Goal: Task Accomplishment & Management: Complete application form

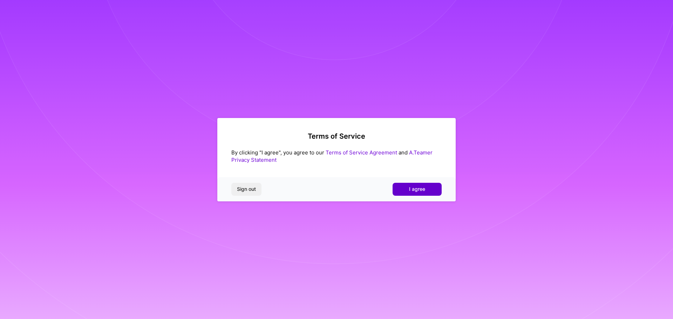
click at [431, 190] on button "I agree" at bounding box center [416, 189] width 49 height 13
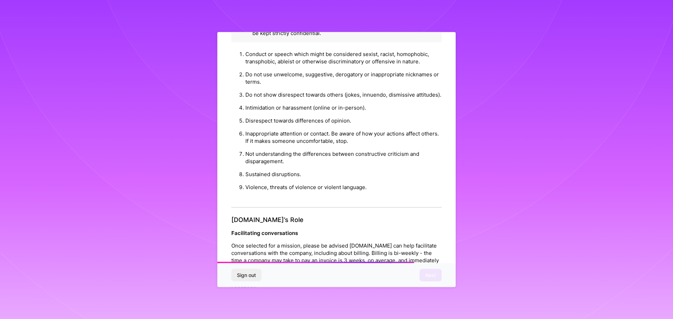
scroll to position [759, 0]
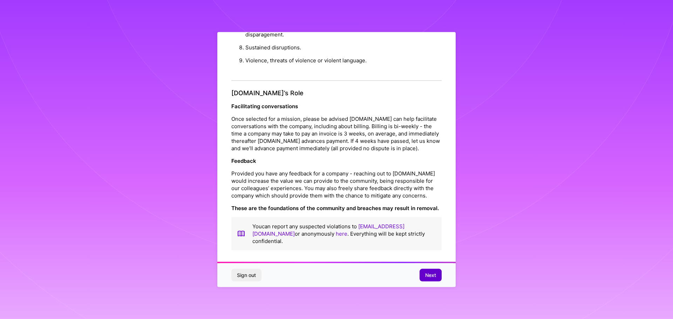
click at [431, 274] on span "Next" at bounding box center [430, 275] width 11 height 7
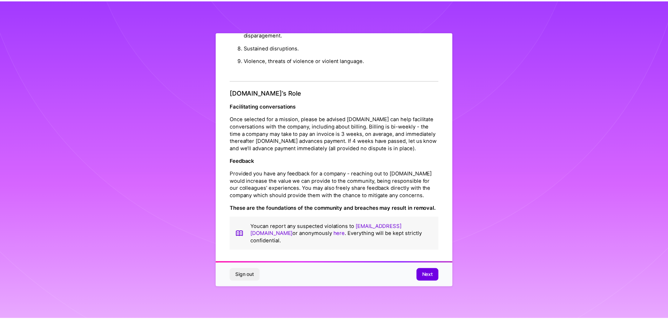
scroll to position [0, 0]
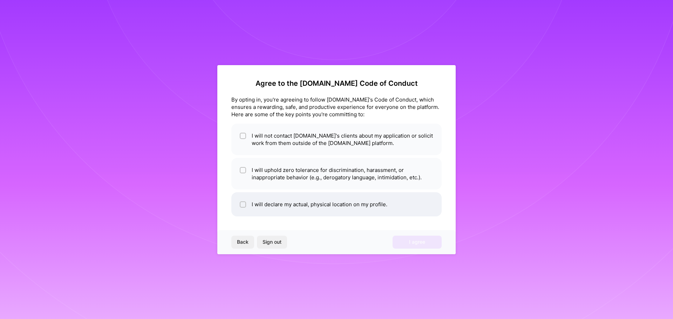
click at [250, 205] on li "I will declare my actual, physical location on my profile." at bounding box center [336, 204] width 210 height 24
checkbox input "true"
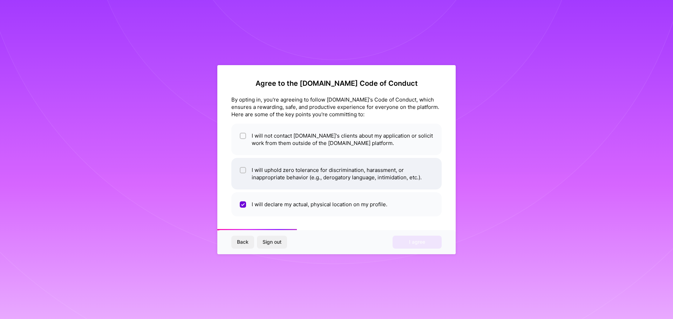
click at [270, 175] on li "I will uphold zero tolerance for discrimination, harassment, or inappropriate b…" at bounding box center [336, 174] width 210 height 32
checkbox input "true"
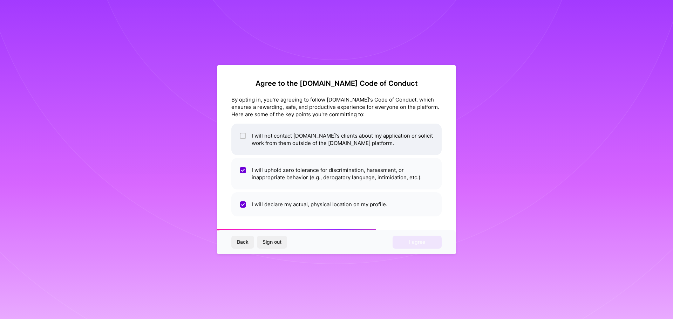
click at [324, 132] on li "I will not contact [DOMAIN_NAME]'s clients about my application or solicit work…" at bounding box center [336, 140] width 210 height 32
checkbox input "true"
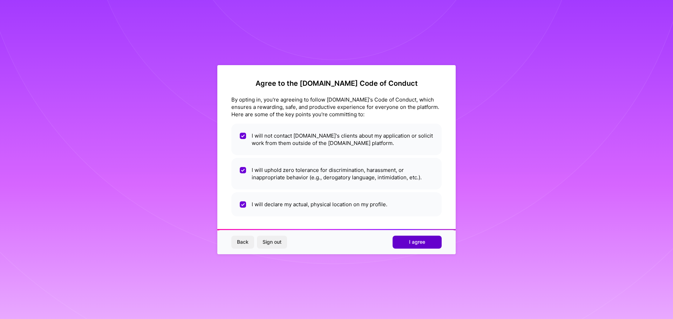
click at [416, 242] on span "I agree" at bounding box center [417, 242] width 16 height 7
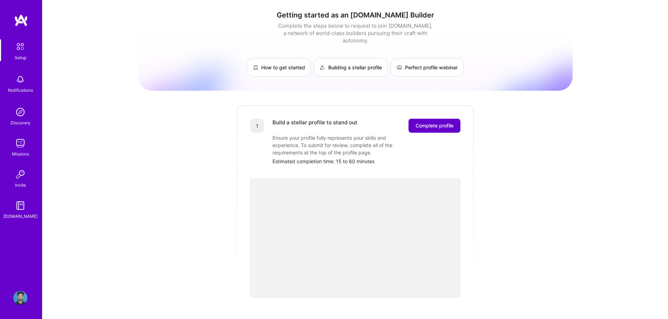
click at [433, 122] on span "Complete profile" at bounding box center [434, 125] width 38 height 7
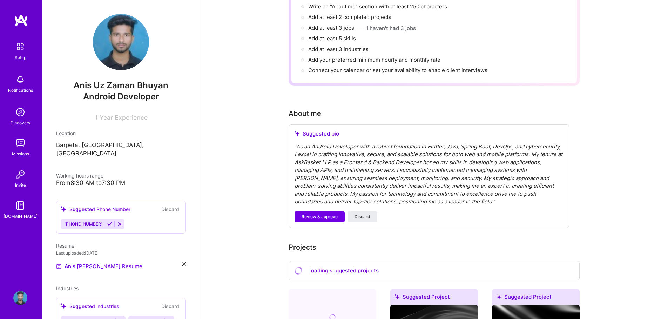
scroll to position [105, 0]
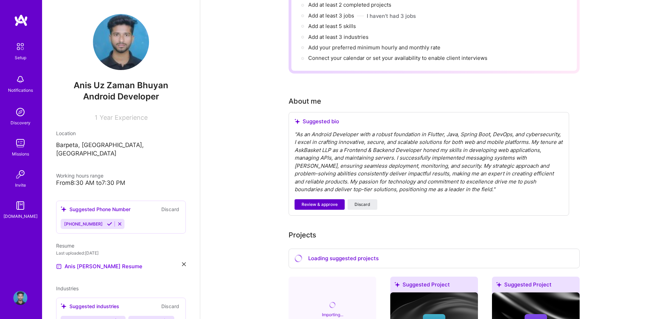
click at [314, 201] on span "Review & approve" at bounding box center [319, 204] width 36 height 6
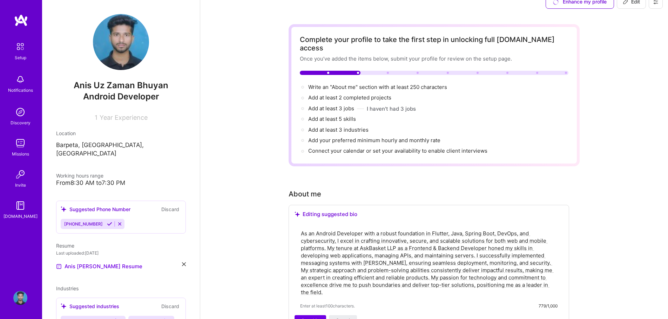
scroll to position [0, 0]
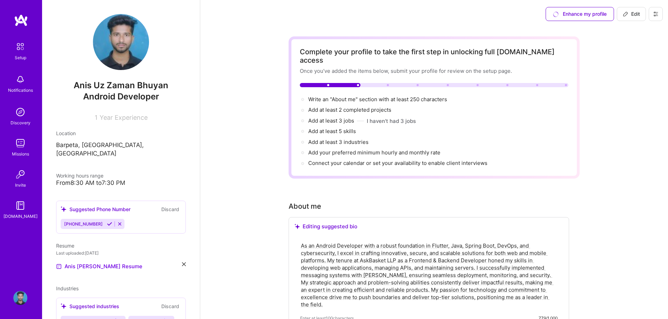
click at [107, 221] on icon at bounding box center [109, 223] width 5 height 5
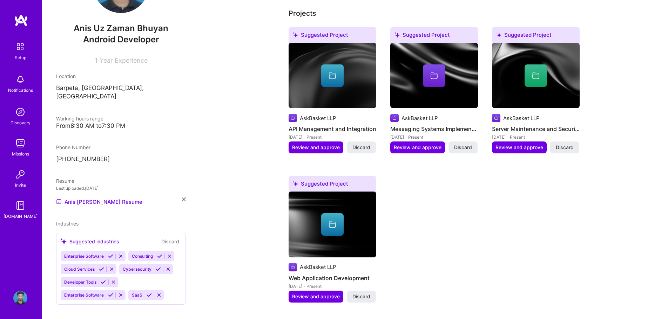
scroll to position [350, 0]
click at [111, 254] on icon at bounding box center [110, 256] width 5 height 5
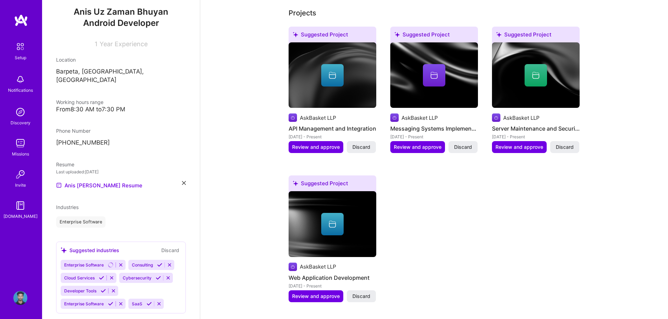
scroll to position [82, 0]
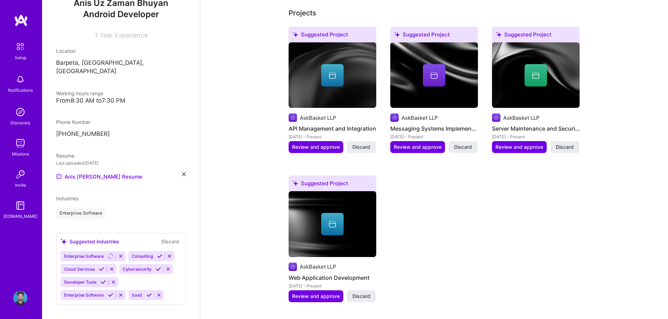
click at [111, 293] on icon at bounding box center [110, 295] width 5 height 5
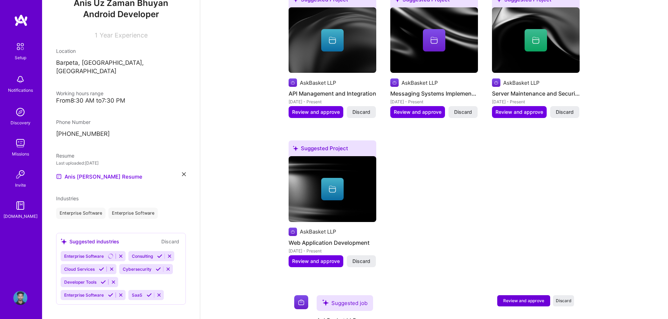
scroll to position [418, 0]
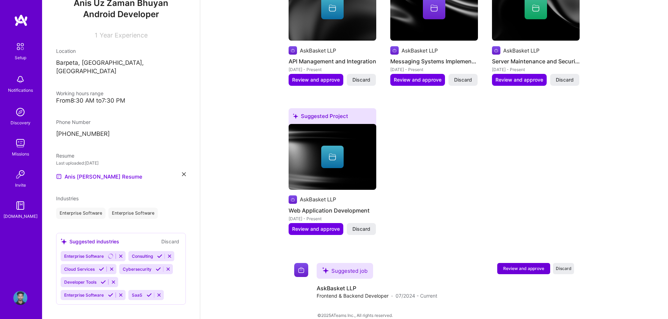
click at [150, 293] on icon at bounding box center [148, 295] width 5 height 5
click at [158, 267] on icon at bounding box center [158, 269] width 5 height 5
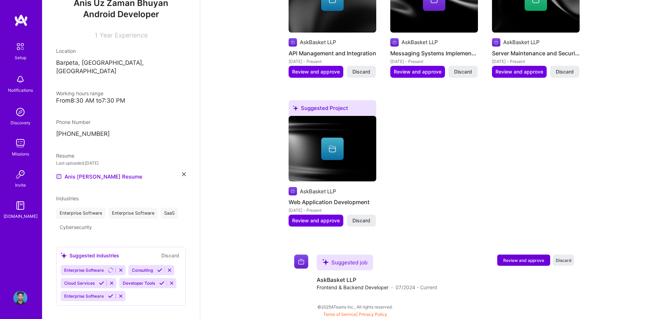
scroll to position [407, 0]
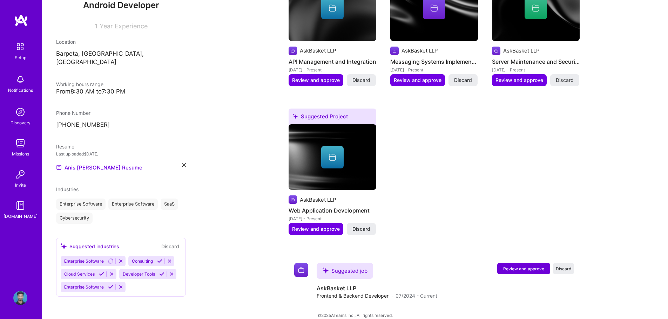
scroll to position [96, 0]
click at [159, 259] on icon at bounding box center [159, 261] width 5 height 5
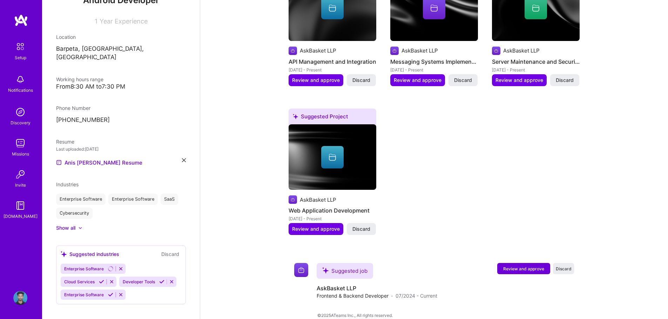
scroll to position [109, 0]
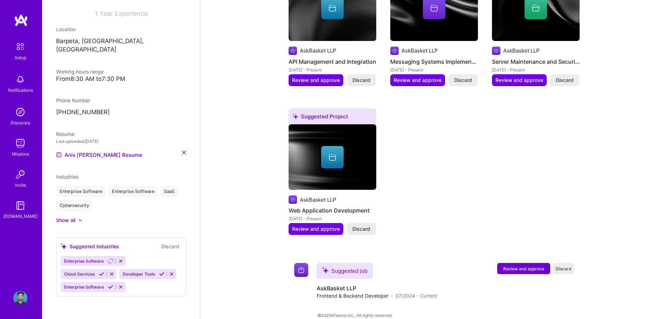
click at [101, 272] on icon at bounding box center [101, 274] width 5 height 5
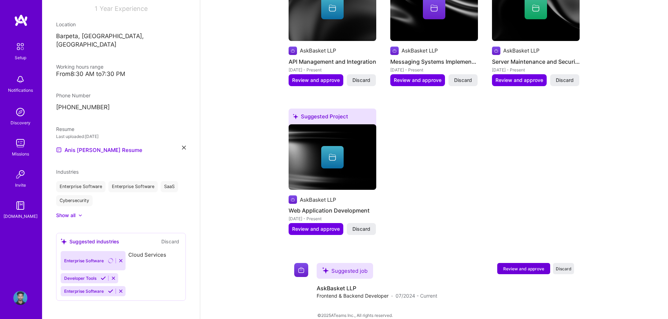
scroll to position [96, 0]
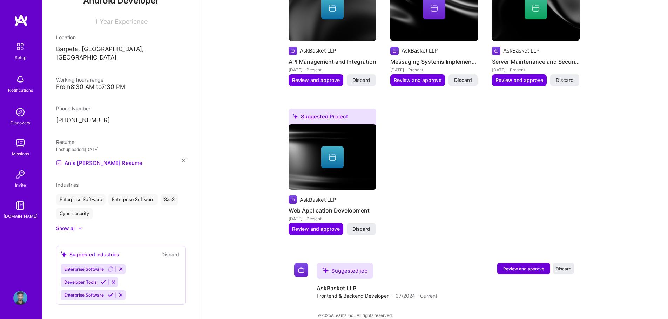
click at [103, 280] on icon at bounding box center [103, 282] width 5 height 5
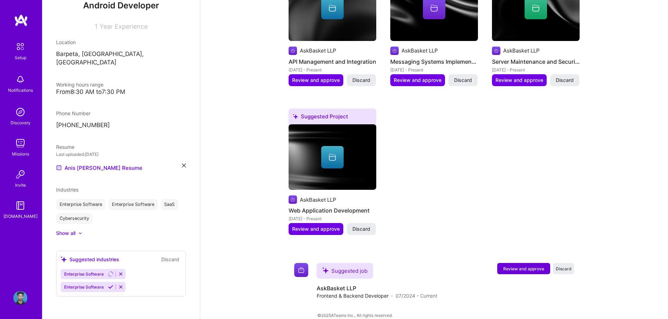
scroll to position [83, 0]
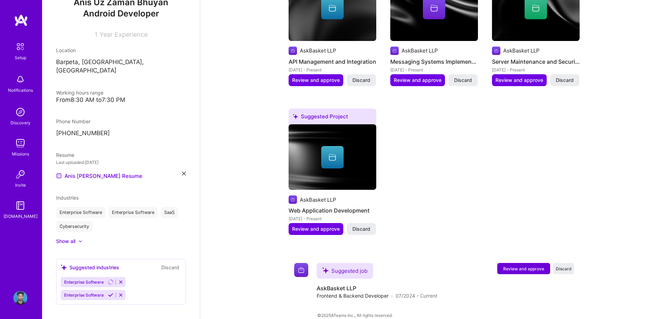
click at [110, 293] on icon at bounding box center [110, 295] width 5 height 5
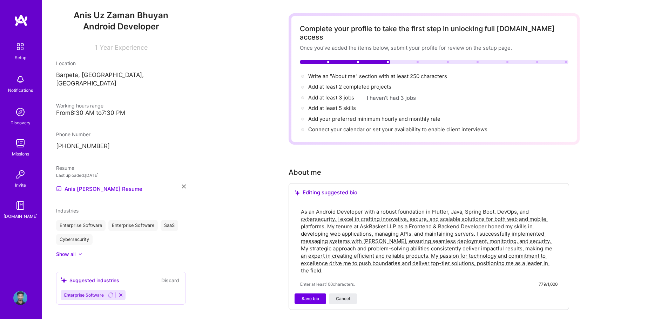
scroll to position [35, 0]
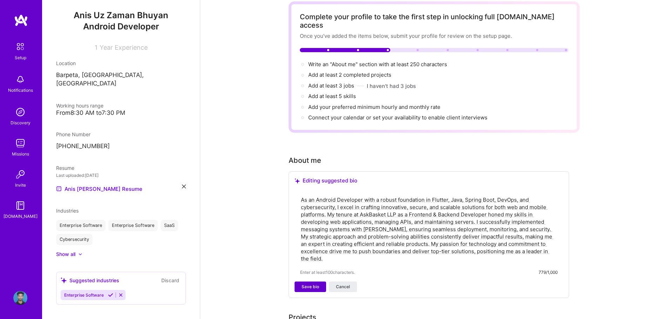
click at [306, 284] on span "Save bio" at bounding box center [310, 287] width 18 height 6
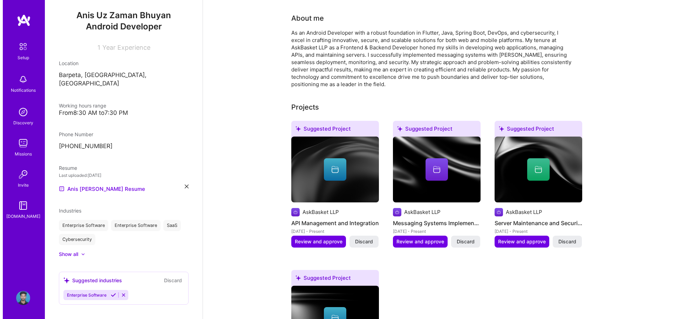
scroll to position [175, 0]
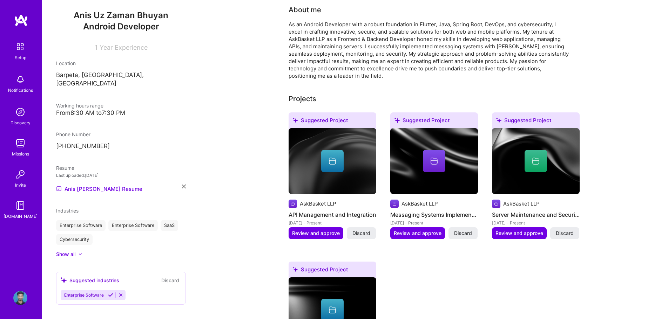
click at [331, 170] on img at bounding box center [332, 161] width 88 height 66
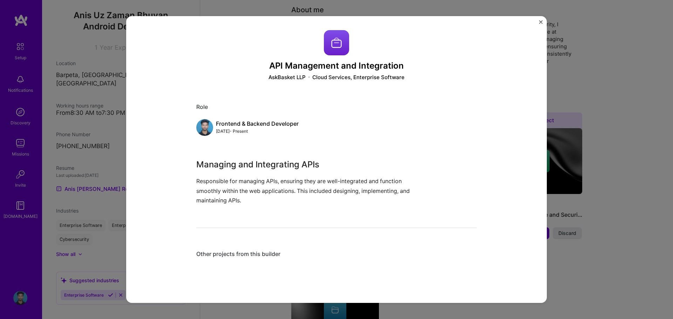
click at [617, 190] on div "API Management and Integration AskBasket LLP Cloud Services, Enterprise Softwar…" at bounding box center [336, 159] width 673 height 319
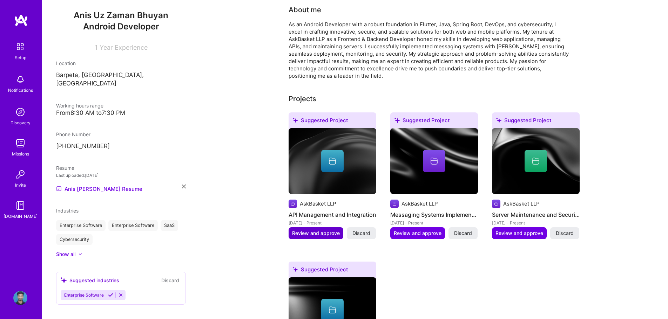
click at [316, 230] on span "Review and approve" at bounding box center [316, 233] width 48 height 7
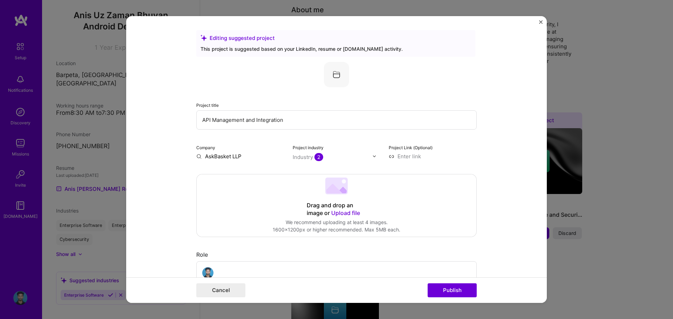
click at [272, 124] on input "API Management and Integration" at bounding box center [336, 119] width 280 height 19
click at [240, 179] on div "Drag and drop an image or Upload file Upload file We recommend uploading at lea…" at bounding box center [337, 206] width 280 height 62
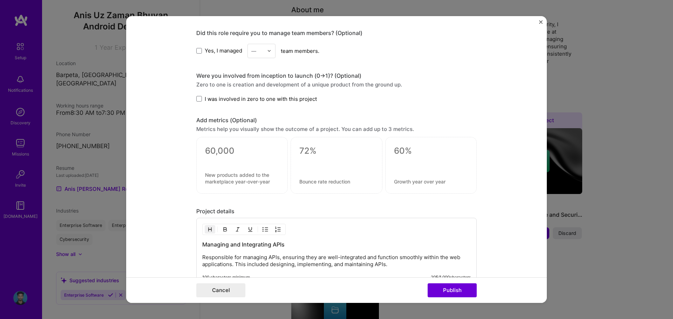
scroll to position [414, 0]
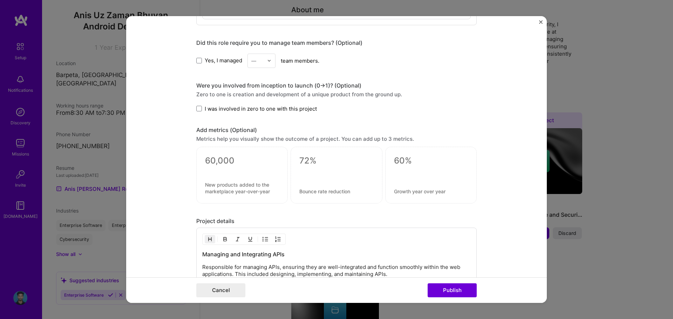
click at [540, 21] on img "Close" at bounding box center [541, 22] width 4 height 4
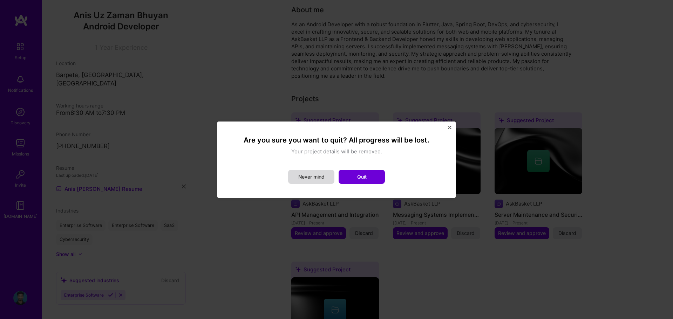
click at [316, 179] on button "Never mind" at bounding box center [311, 177] width 46 height 14
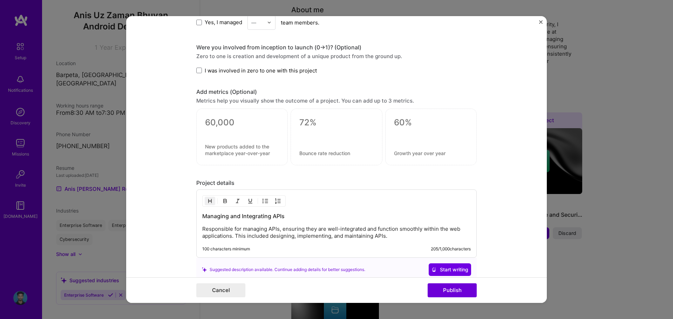
scroll to position [519, 0]
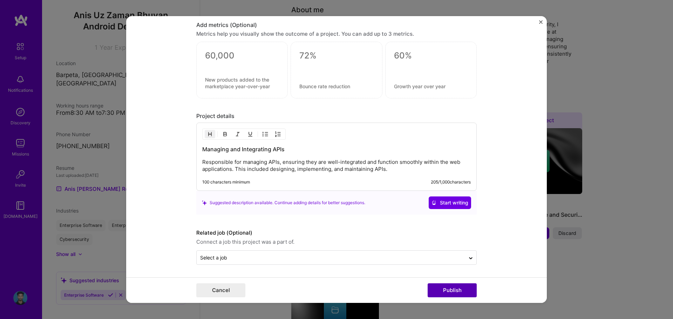
click at [454, 293] on button "Publish" at bounding box center [452, 290] width 49 height 14
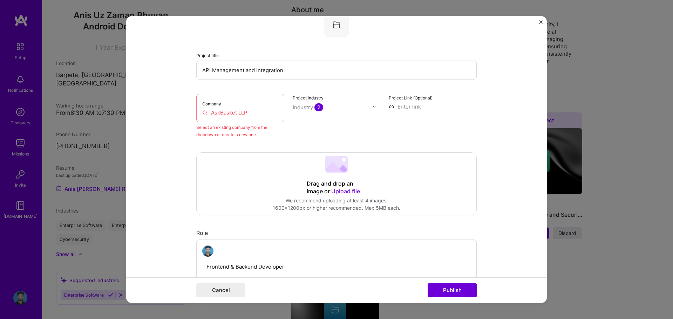
scroll to position [46, 0]
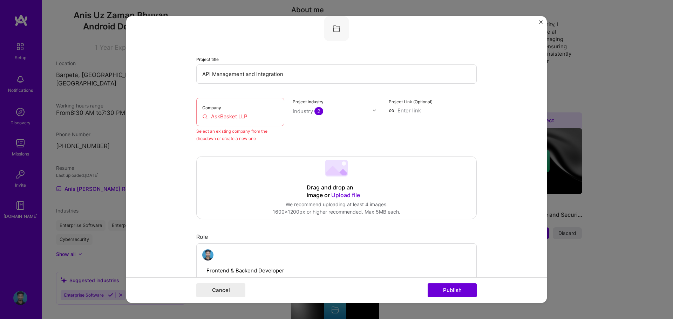
click at [255, 117] on input "AskBasket LLP" at bounding box center [240, 116] width 76 height 7
drag, startPoint x: 257, startPoint y: 117, endPoint x: 191, endPoint y: 122, distance: 66.5
click at [191, 122] on form "Editing suggested project This project is suggested based on your LinkedIn, res…" at bounding box center [336, 159] width 421 height 287
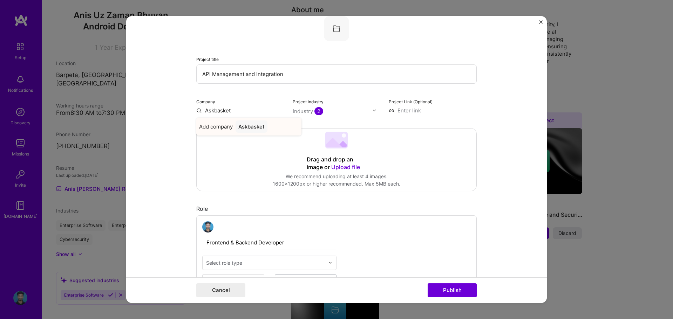
type input "Askbasket"
click at [199, 127] on span "Add company" at bounding box center [216, 126] width 34 height 7
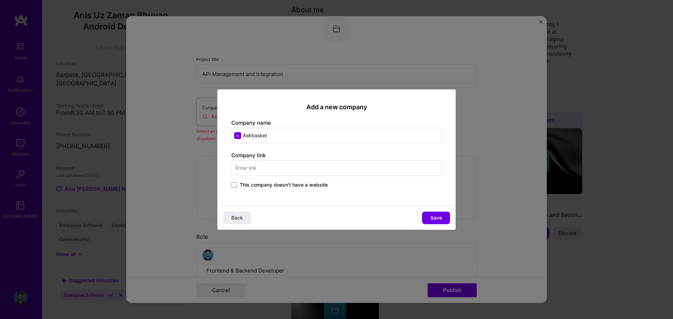
click at [272, 166] on input "text" at bounding box center [336, 167] width 210 height 15
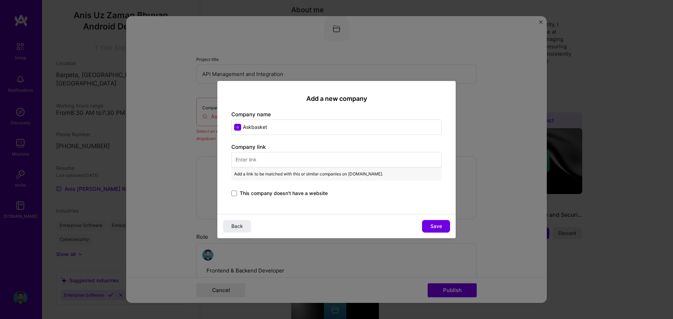
paste input "[URL][DOMAIN_NAME]"
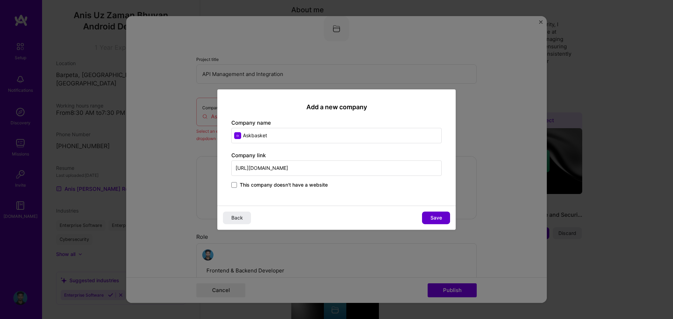
type input "[URL][DOMAIN_NAME]"
click at [431, 217] on span "Save" at bounding box center [436, 217] width 12 height 7
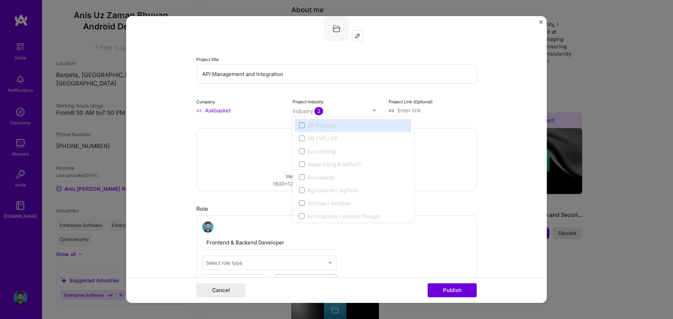
click at [369, 111] on div "Industry 2" at bounding box center [337, 110] width 88 height 7
type input "e"
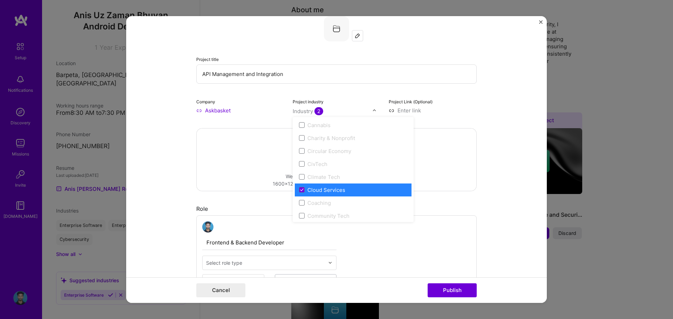
click at [319, 189] on div "Cloud Services" at bounding box center [326, 189] width 38 height 7
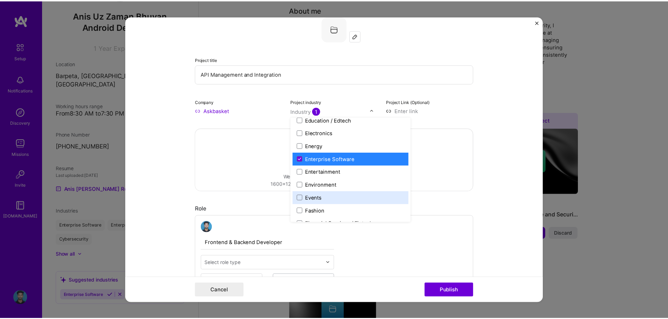
scroll to position [631, 0]
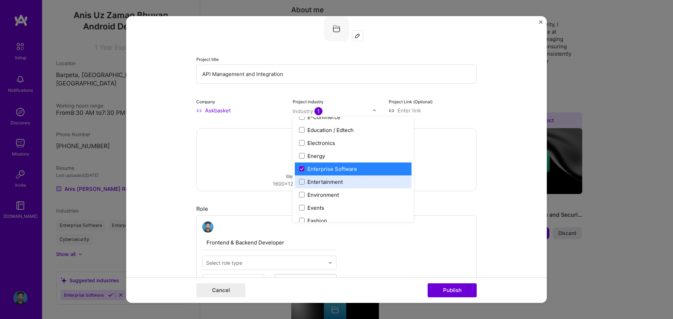
click at [232, 159] on div "Drag and drop an image or Upload file Upload file We recommend uploading at lea…" at bounding box center [337, 160] width 280 height 62
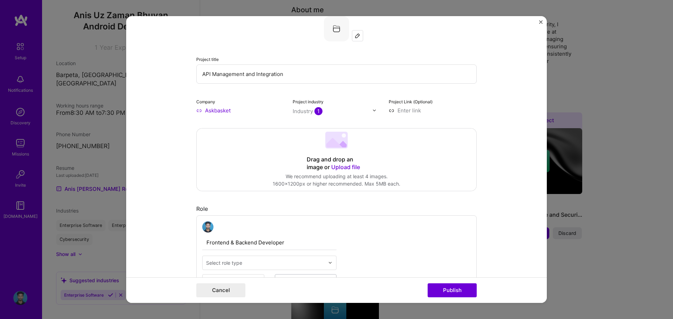
click at [539, 24] on button "Close" at bounding box center [541, 23] width 4 height 7
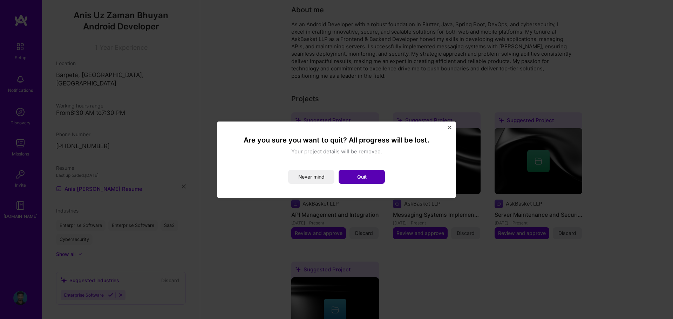
click at [378, 177] on button "Quit" at bounding box center [362, 177] width 46 height 14
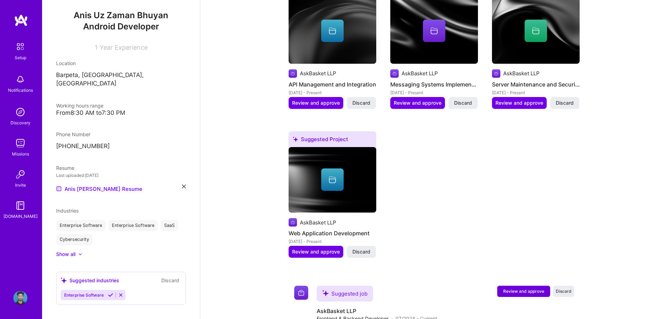
scroll to position [293, 0]
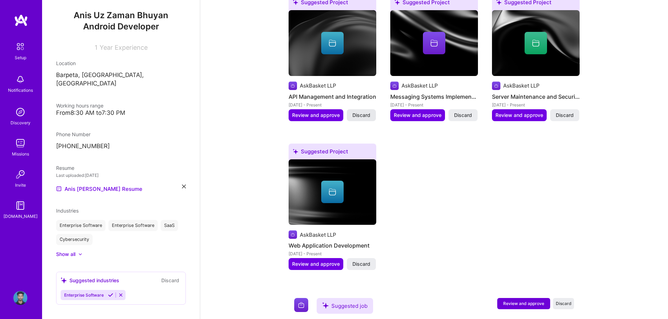
click at [362, 112] on span "Discard" at bounding box center [361, 115] width 18 height 7
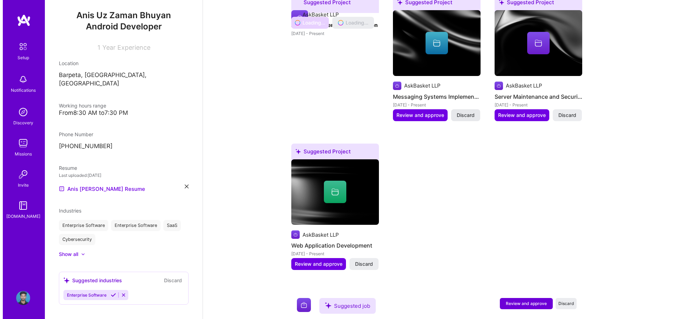
scroll to position [179, 0]
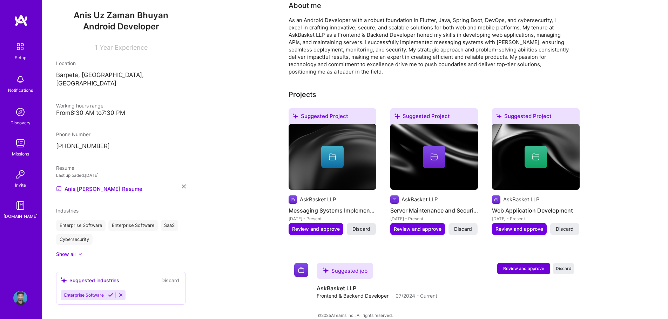
click at [367, 226] on span "Discard" at bounding box center [361, 229] width 18 height 7
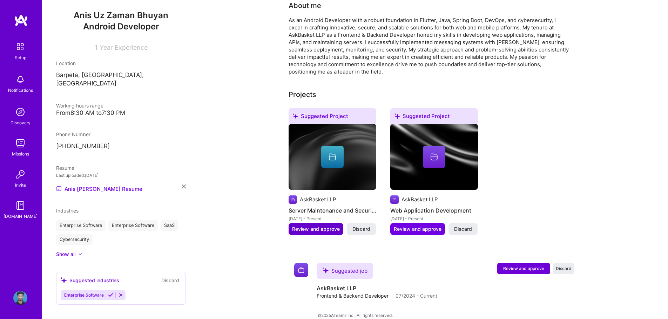
click at [300, 226] on span "Review and approve" at bounding box center [316, 229] width 48 height 7
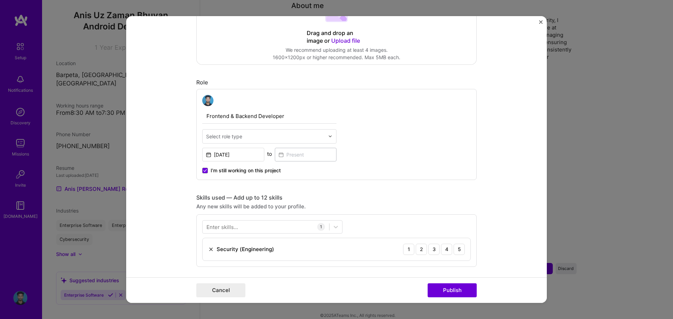
scroll to position [175, 0]
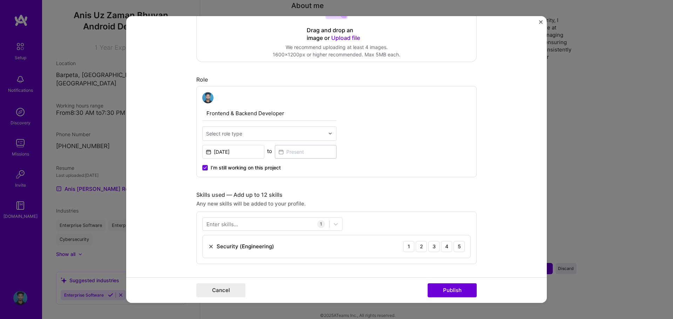
click at [541, 25] on button "Close" at bounding box center [541, 23] width 4 height 7
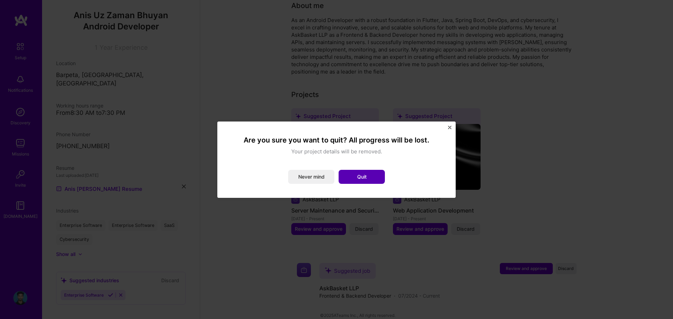
click at [371, 178] on button "Quit" at bounding box center [362, 177] width 46 height 14
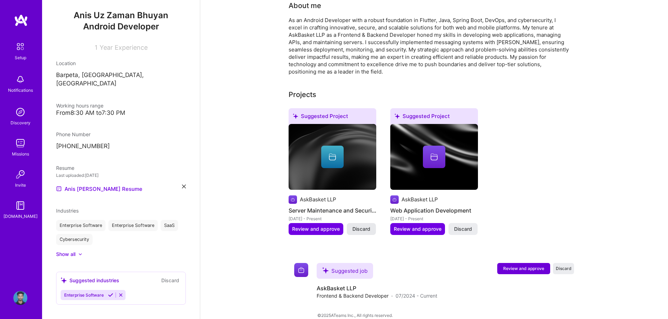
click at [361, 226] on span "Discard" at bounding box center [361, 229] width 18 height 7
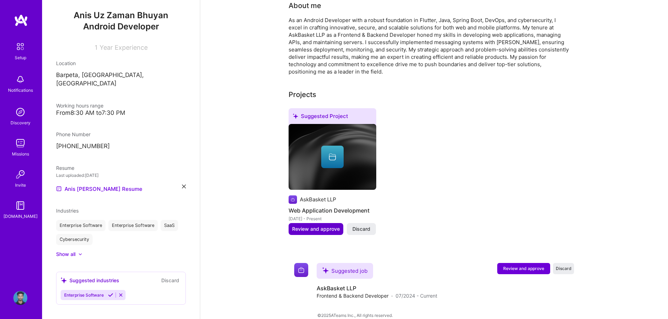
click at [318, 226] on span "Review and approve" at bounding box center [316, 229] width 48 height 7
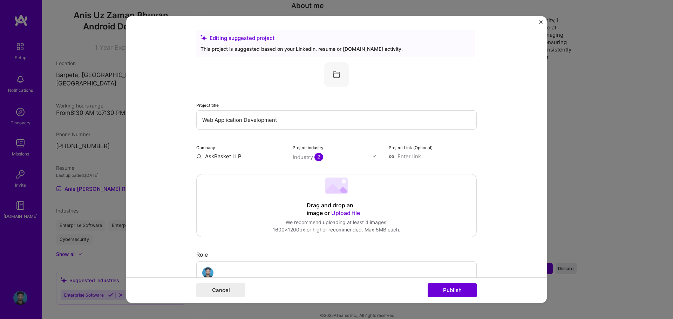
click at [253, 117] on input "Web Application Development" at bounding box center [336, 119] width 280 height 19
click at [301, 117] on input "Web Application Development" at bounding box center [336, 119] width 280 height 19
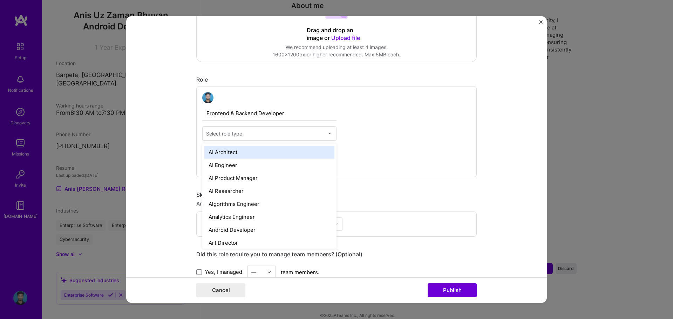
click at [251, 135] on input "text" at bounding box center [265, 133] width 118 height 7
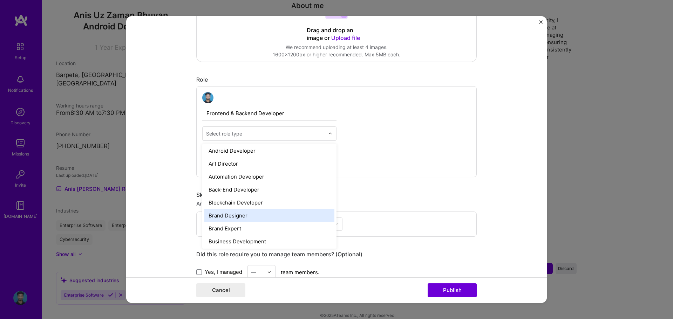
scroll to position [70, 0]
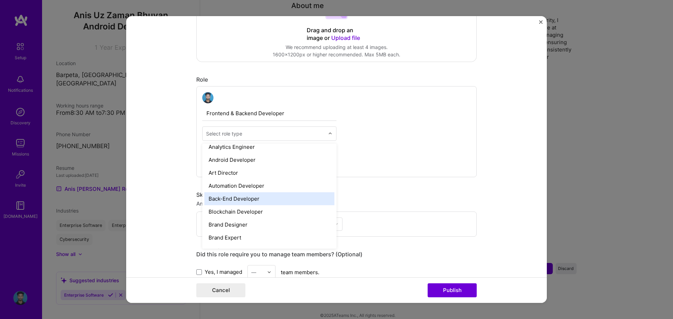
click at [254, 197] on div "Back-End Developer" at bounding box center [269, 198] width 130 height 13
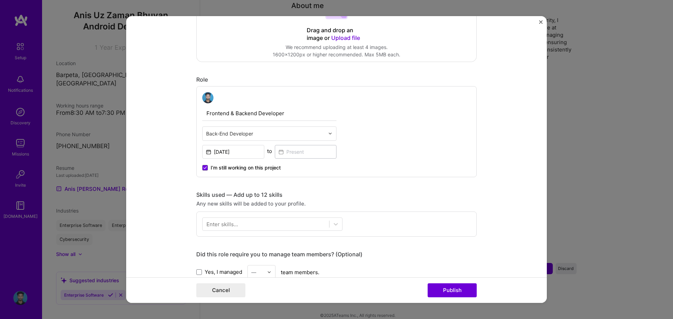
click at [259, 130] on input "text" at bounding box center [265, 133] width 118 height 7
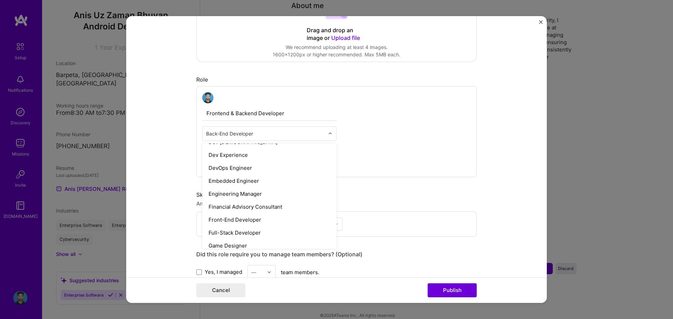
scroll to position [315, 0]
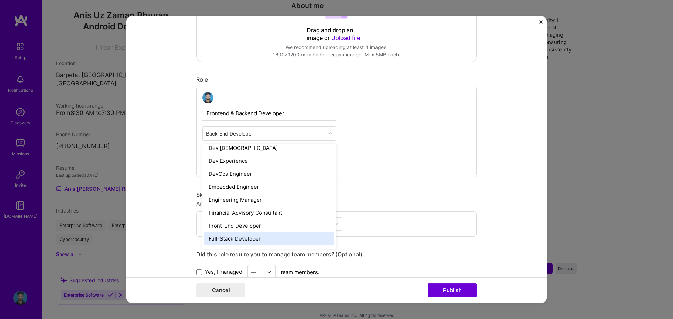
click at [238, 235] on div "Full-Stack Developer" at bounding box center [269, 238] width 130 height 13
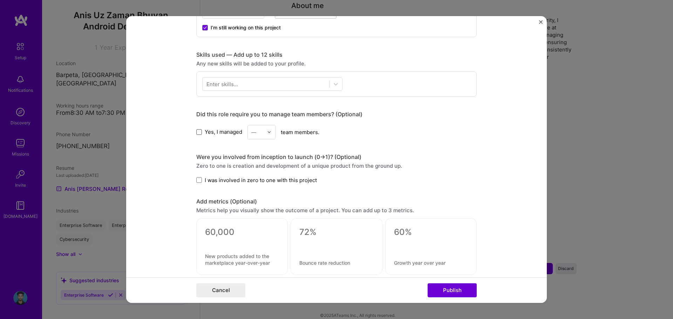
click at [196, 131] on span at bounding box center [199, 132] width 6 height 6
click at [0, 0] on input "Yes, I managed" at bounding box center [0, 0] width 0 height 0
click at [264, 130] on div "—" at bounding box center [257, 132] width 19 height 14
click at [254, 201] on div "5" at bounding box center [261, 202] width 24 height 13
click at [178, 157] on form "Editing suggested project This project is suggested based on your LinkedIn, res…" at bounding box center [336, 159] width 421 height 287
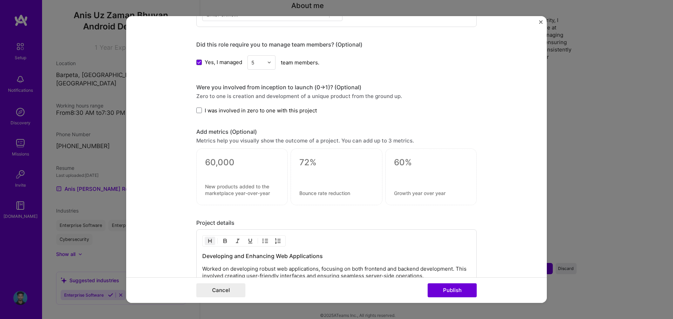
scroll to position [385, 0]
click at [198, 107] on label "I was involved in zero to one with this project" at bounding box center [256, 110] width 121 height 7
click at [0, 0] on input "I was involved in zero to one with this project" at bounding box center [0, 0] width 0 height 0
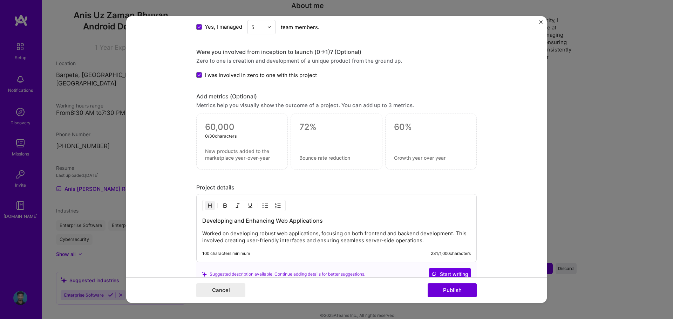
click at [247, 124] on textarea at bounding box center [242, 127] width 74 height 11
click at [172, 132] on form "Editing suggested project This project is suggested based on your LinkedIn, res…" at bounding box center [336, 159] width 421 height 287
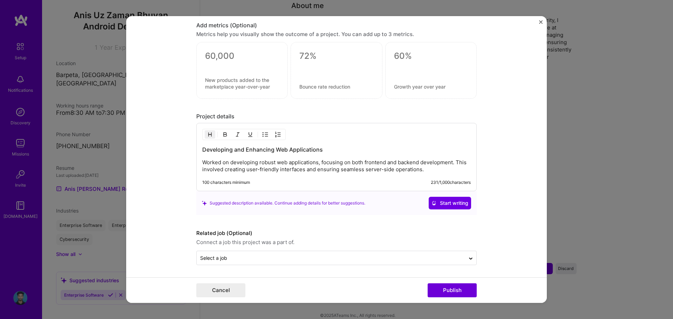
scroll to position [492, 0]
click at [468, 295] on button "Publish" at bounding box center [452, 290] width 49 height 14
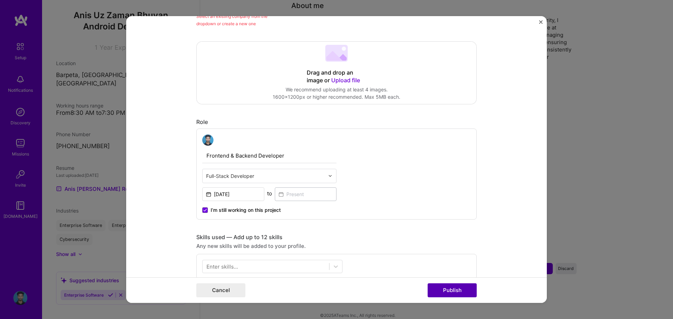
click at [453, 289] on button "Publish" at bounding box center [452, 290] width 49 height 14
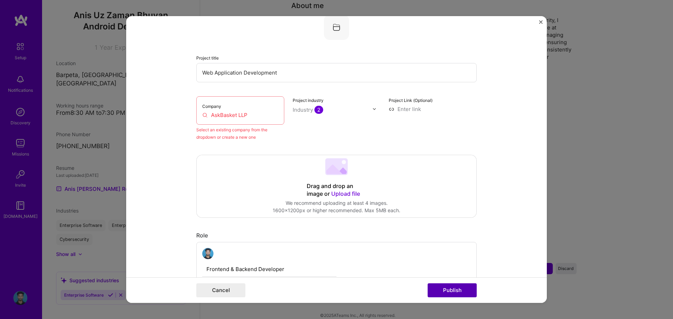
scroll to position [46, 0]
click at [257, 116] on input "AskBasket LLP" at bounding box center [240, 116] width 76 height 7
drag, startPoint x: 253, startPoint y: 116, endPoint x: 191, endPoint y: 119, distance: 62.1
click at [191, 119] on form "Editing suggested project This project is suggested based on your LinkedIn, res…" at bounding box center [336, 159] width 421 height 287
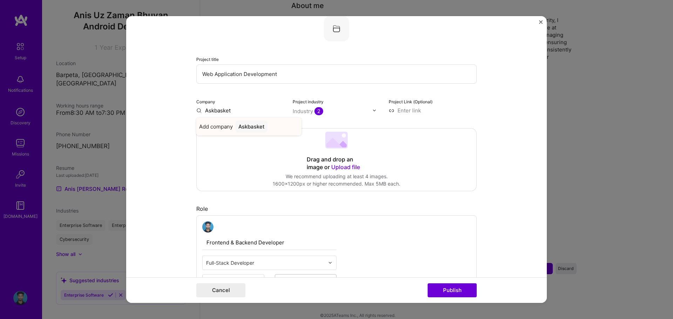
type input "Askbasket"
click at [246, 124] on div "Askbasket" at bounding box center [251, 127] width 32 height 12
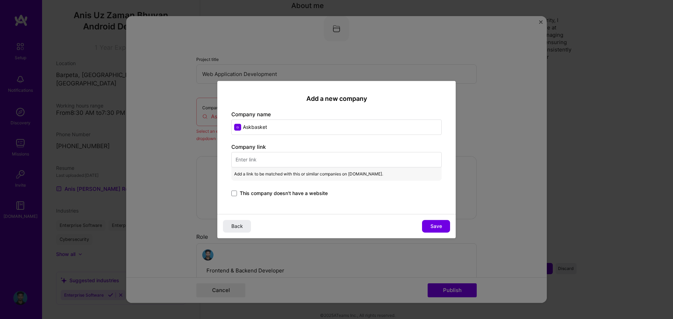
click at [273, 162] on input "text" at bounding box center [336, 159] width 210 height 15
paste input "[URL][DOMAIN_NAME]"
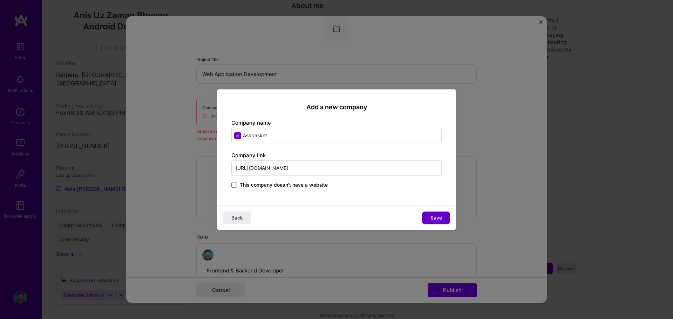
type input "[URL][DOMAIN_NAME]"
click at [437, 219] on span "Save" at bounding box center [436, 217] width 12 height 7
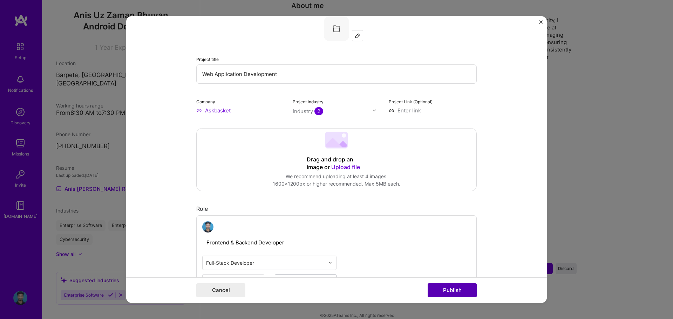
click at [467, 293] on button "Publish" at bounding box center [452, 290] width 49 height 14
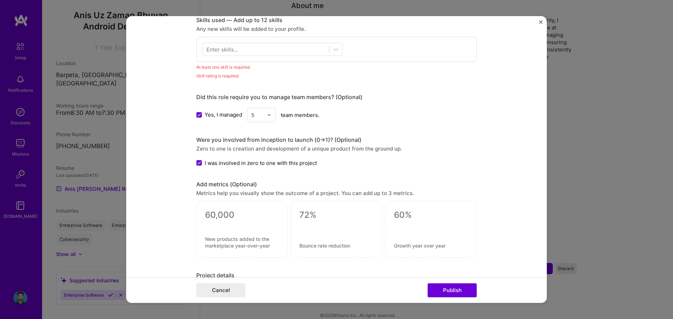
scroll to position [350, 0]
click at [302, 43] on div at bounding box center [272, 48] width 140 height 13
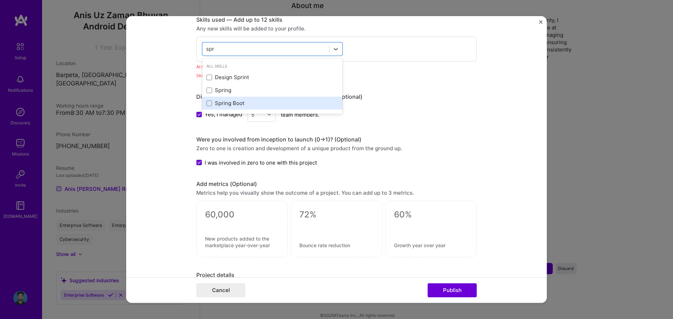
click at [248, 105] on div "Spring Boot" at bounding box center [272, 103] width 132 height 7
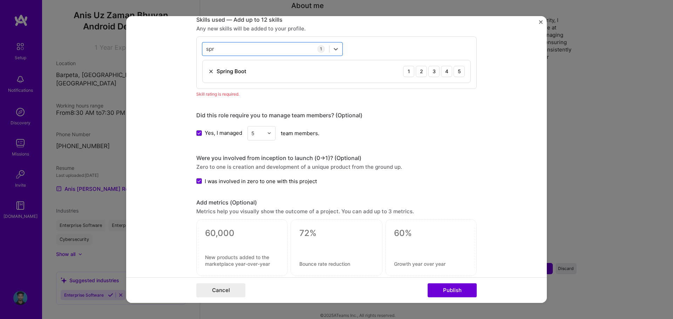
drag, startPoint x: 218, startPoint y: 49, endPoint x: 199, endPoint y: 49, distance: 18.6
click at [199, 49] on div "option Spring Boot, selected. Select is focused ,type to refine list, press Dow…" at bounding box center [336, 62] width 280 height 53
drag, startPoint x: 214, startPoint y: 48, endPoint x: 198, endPoint y: 49, distance: 15.8
click at [198, 49] on div "option Spring Boot, selected. option Design Sprint focused, 0 of 2. 3 results a…" at bounding box center [336, 62] width 280 height 53
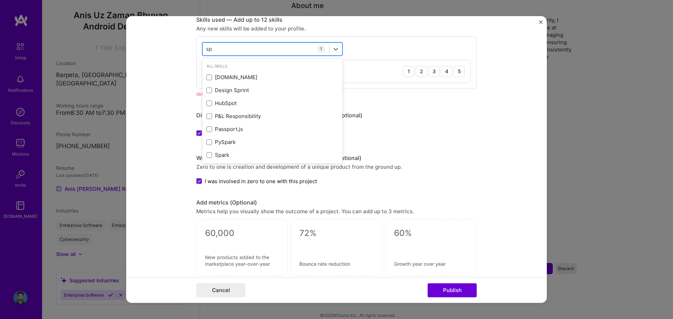
type input "s"
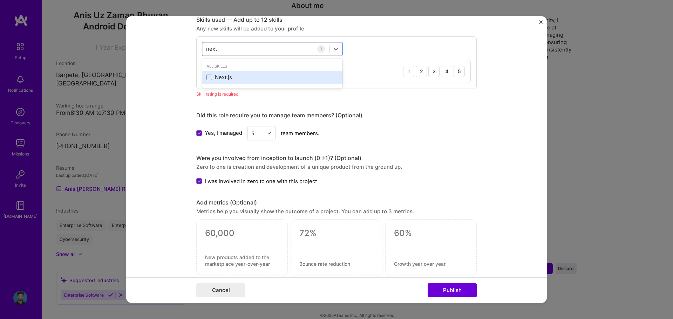
click at [223, 76] on div "Next.js" at bounding box center [272, 77] width 132 height 7
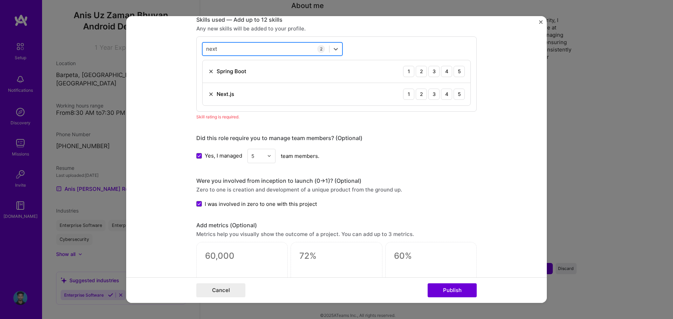
click at [233, 49] on div "next next" at bounding box center [266, 49] width 127 height 12
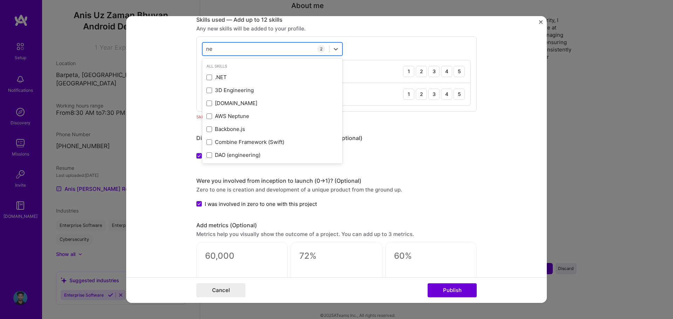
type input "n"
type input "my"
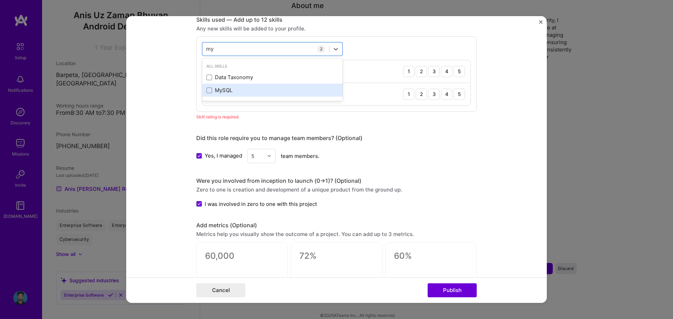
click at [215, 91] on div "MySQL" at bounding box center [272, 90] width 132 height 7
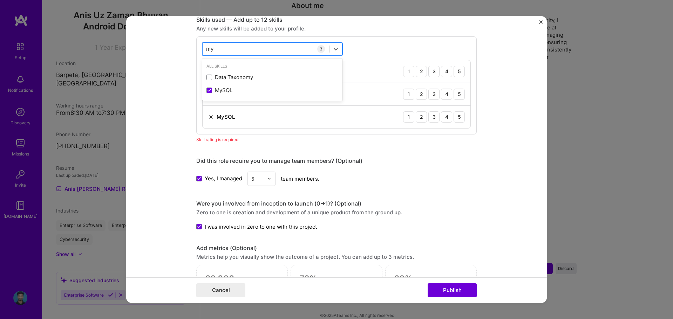
click at [219, 50] on div "my my" at bounding box center [266, 49] width 127 height 12
drag, startPoint x: 210, startPoint y: 49, endPoint x: 194, endPoint y: 51, distance: 15.2
click at [196, 51] on div "option MySQL, selected. option Data Taxonomy focused, 0 of 2. 2 results availab…" at bounding box center [336, 85] width 280 height 98
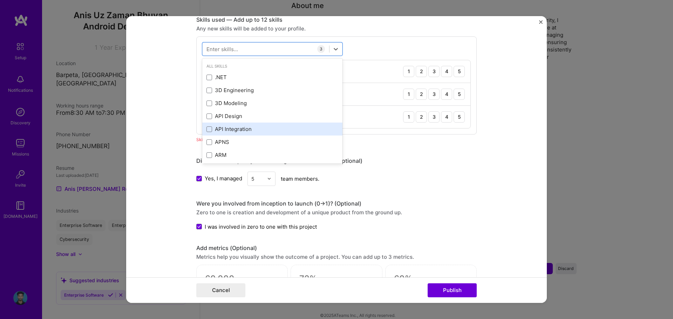
click at [231, 129] on div "API Integration" at bounding box center [272, 128] width 132 height 7
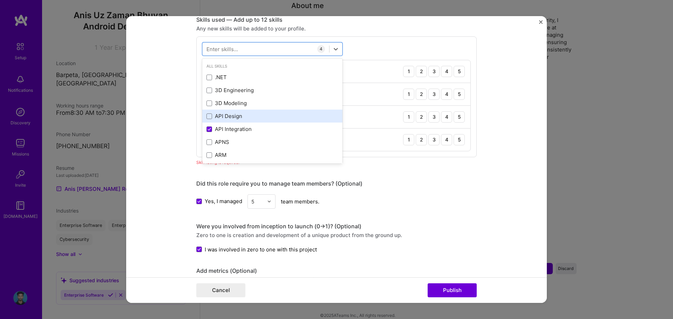
click at [232, 119] on div "API Design" at bounding box center [272, 115] width 132 height 7
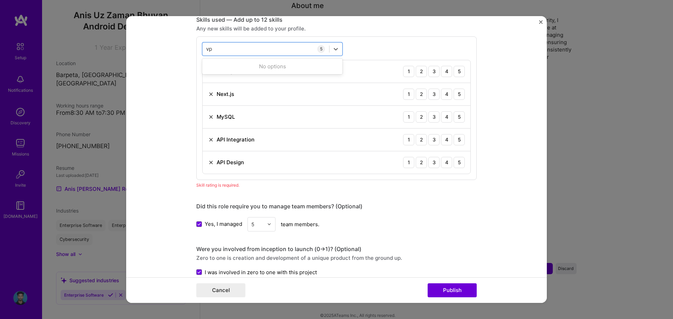
scroll to position [0, 0]
type input "v"
click at [237, 79] on div "Flutter" at bounding box center [272, 77] width 132 height 7
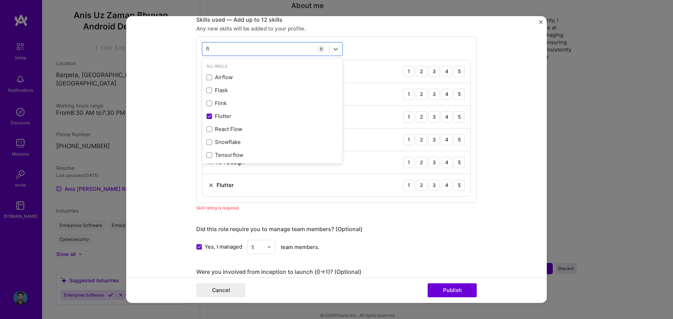
type input "f"
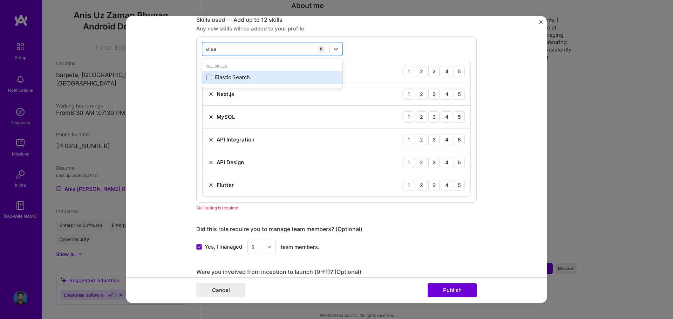
click at [229, 73] on div "Elastic Search" at bounding box center [272, 77] width 140 height 13
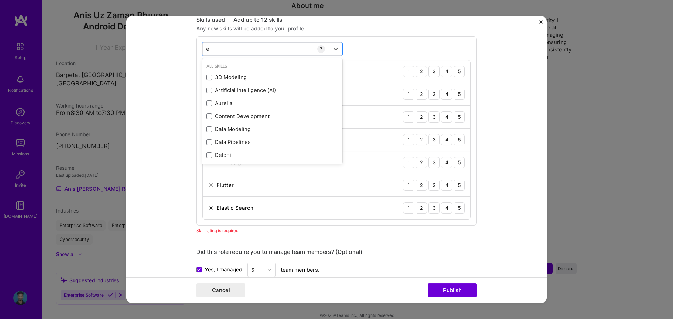
type input "e"
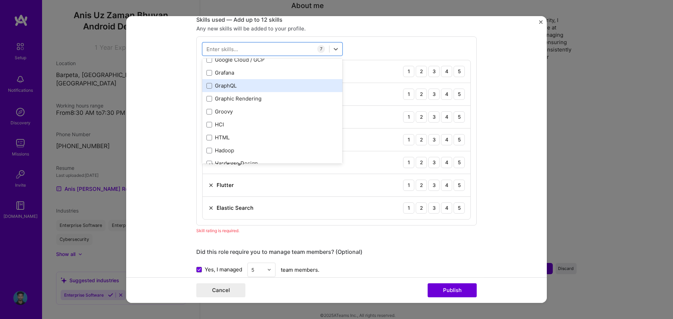
click at [240, 85] on div "GraphQL" at bounding box center [272, 85] width 132 height 7
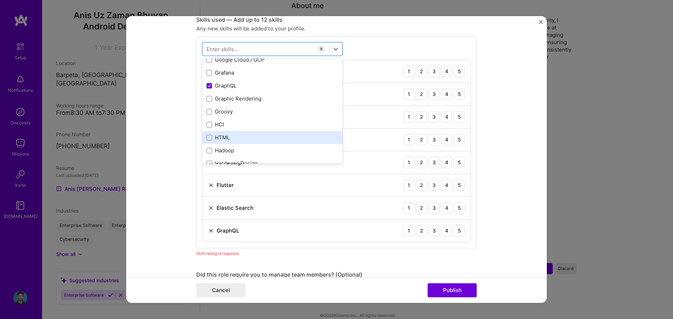
click at [226, 140] on div "HTML" at bounding box center [272, 137] width 132 height 7
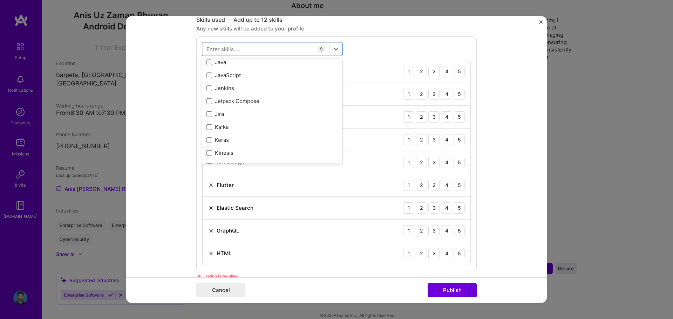
scroll to position [2243, 0]
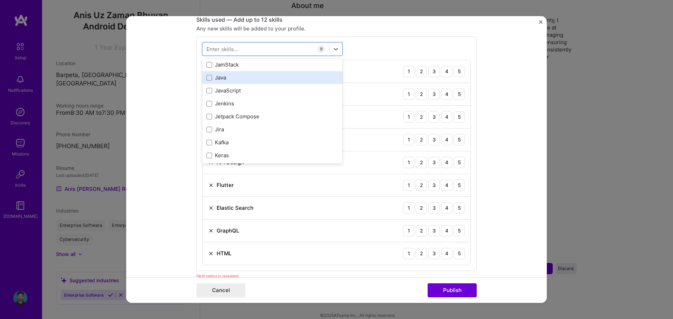
click at [234, 79] on div "Java" at bounding box center [272, 77] width 132 height 7
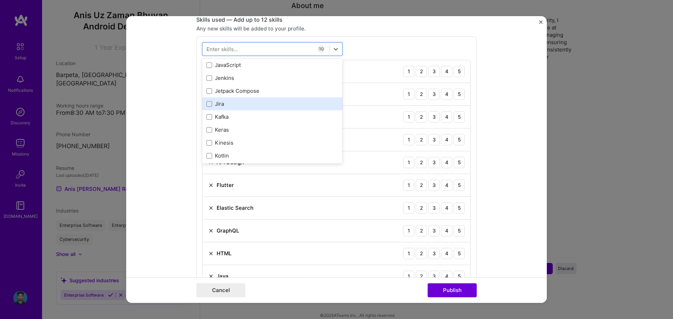
scroll to position [2278, 0]
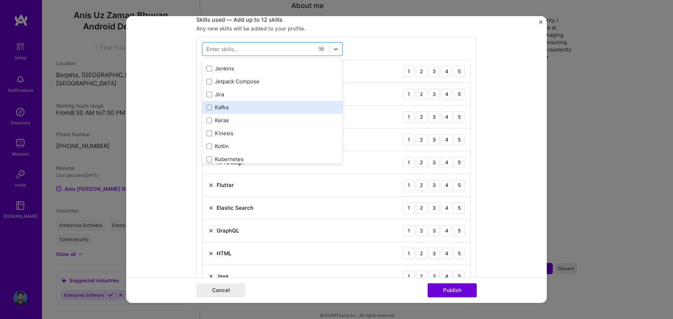
click at [234, 108] on div "Kafka" at bounding box center [272, 107] width 132 height 7
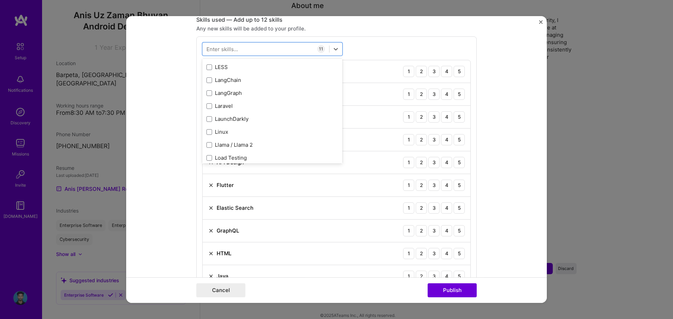
scroll to position [2418, 0]
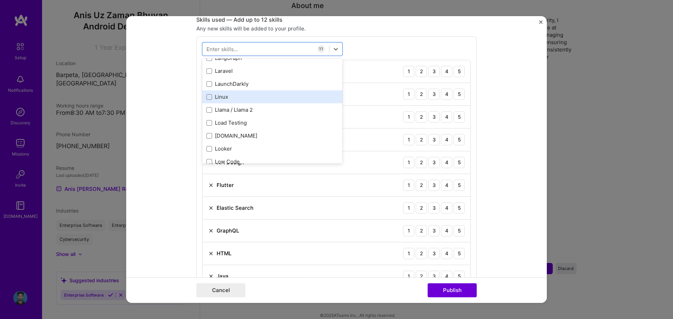
click at [230, 94] on div "Linux" at bounding box center [272, 96] width 132 height 7
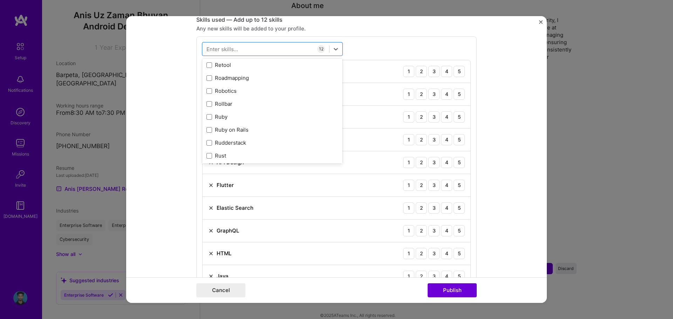
scroll to position [3574, 0]
click at [173, 137] on form "Editing suggested project This project is suggested based on your LinkedIn, res…" at bounding box center [336, 159] width 421 height 287
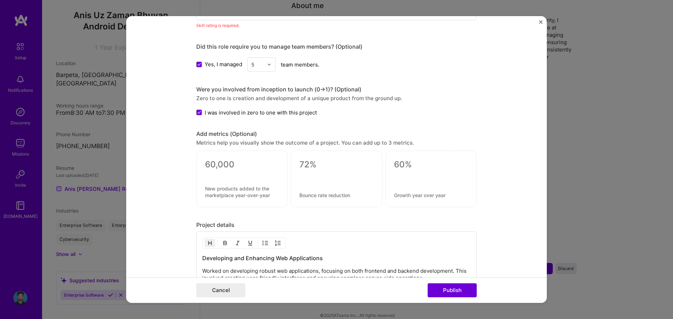
scroll to position [631, 0]
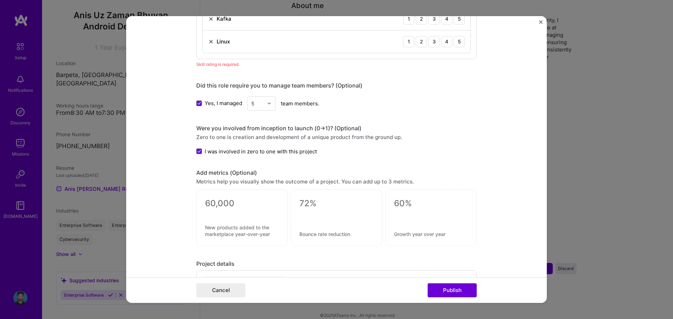
click at [452, 292] on button "Publish" at bounding box center [452, 290] width 49 height 14
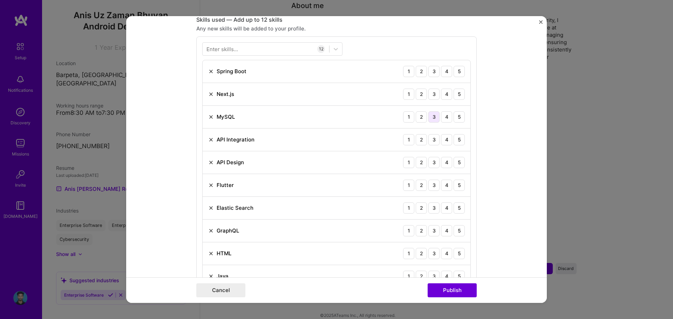
scroll to position [315, 0]
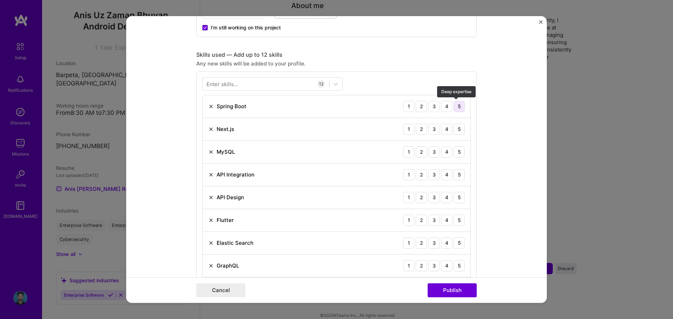
click at [461, 106] on div "5" at bounding box center [458, 106] width 11 height 11
click at [441, 129] on div "4" at bounding box center [446, 129] width 11 height 11
click at [443, 108] on div "4" at bounding box center [446, 106] width 11 height 11
click at [444, 152] on div "4" at bounding box center [446, 151] width 11 height 11
click at [455, 175] on div "5" at bounding box center [458, 174] width 11 height 11
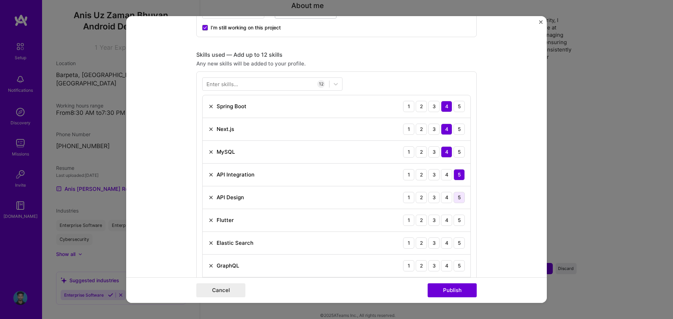
click at [453, 197] on div "5" at bounding box center [458, 197] width 11 height 11
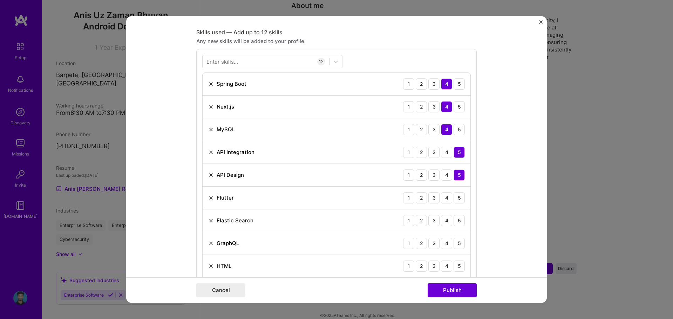
scroll to position [350, 0]
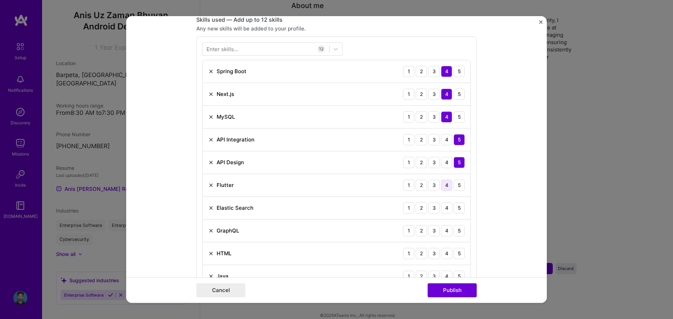
click at [445, 185] on div "4" at bounding box center [446, 185] width 11 height 11
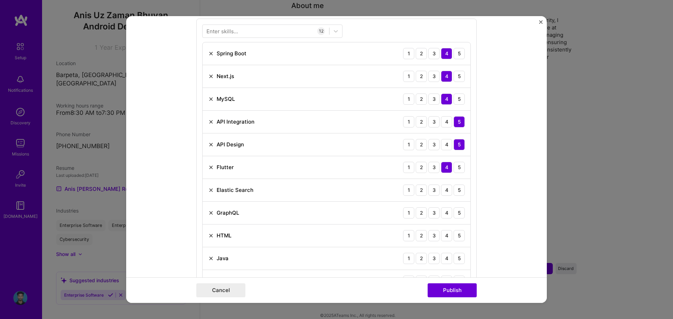
scroll to position [385, 0]
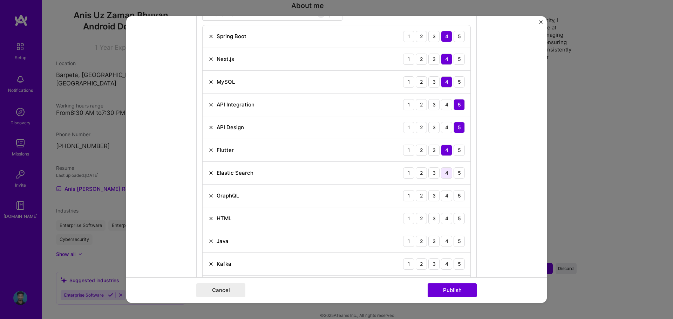
click at [441, 173] on div "4" at bounding box center [446, 173] width 11 height 11
click at [442, 197] on div "4" at bounding box center [446, 195] width 11 height 11
click at [453, 217] on div "5" at bounding box center [458, 218] width 11 height 11
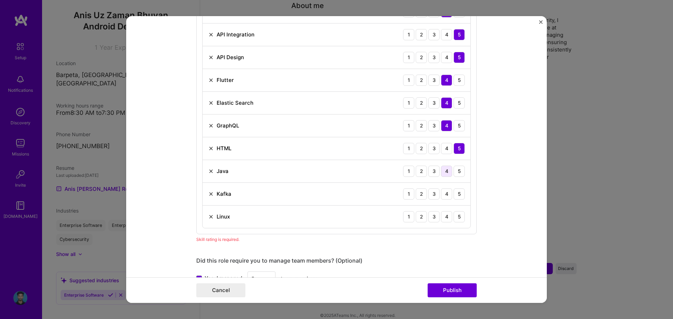
click at [443, 171] on div "4" at bounding box center [446, 171] width 11 height 11
click at [431, 192] on div "3" at bounding box center [433, 194] width 11 height 11
click at [443, 217] on div "4" at bounding box center [446, 216] width 11 height 11
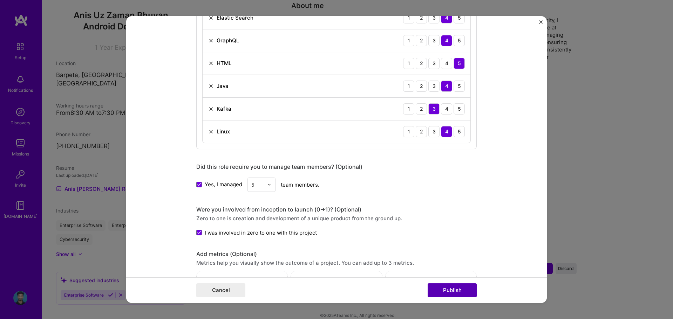
scroll to position [561, 0]
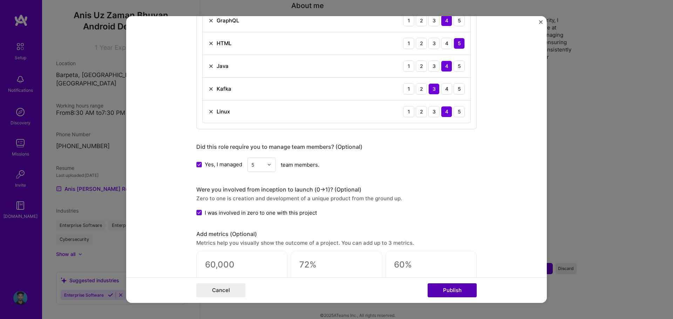
click at [462, 289] on button "Publish" at bounding box center [452, 290] width 49 height 14
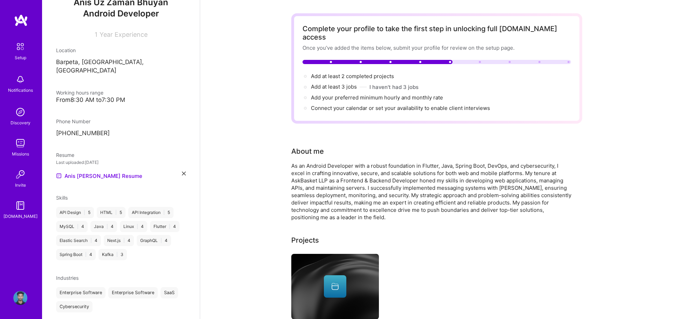
scroll to position [153, 0]
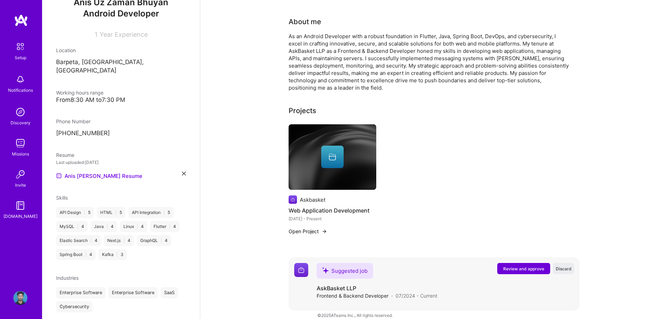
click at [525, 263] on button "Review and approve" at bounding box center [523, 268] width 53 height 11
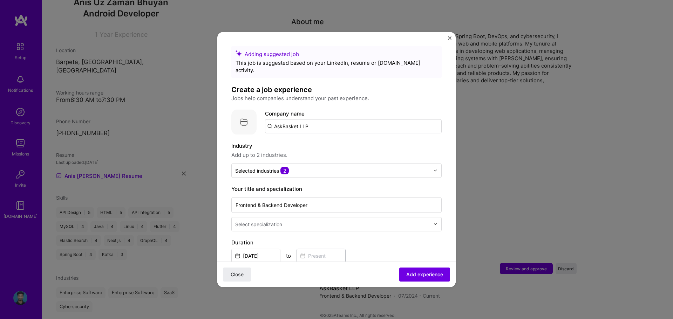
scroll to position [35, 0]
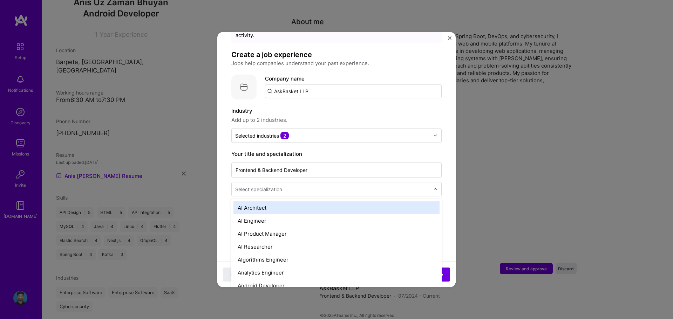
click at [306, 185] on input "text" at bounding box center [333, 188] width 196 height 7
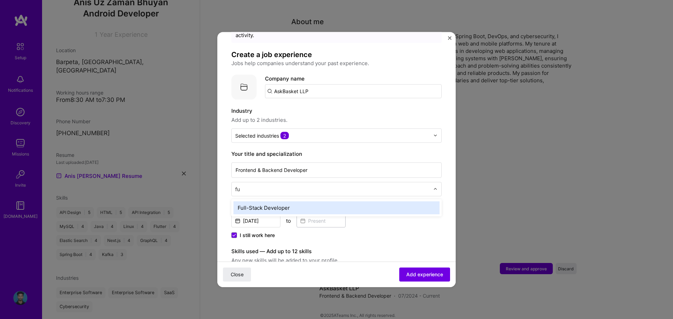
type input "ful"
click at [291, 201] on div "Full-Stack Developer" at bounding box center [336, 207] width 206 height 13
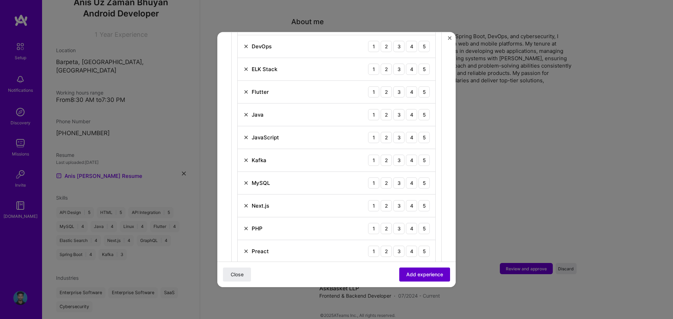
click at [424, 276] on span "Add experience" at bounding box center [424, 274] width 37 height 7
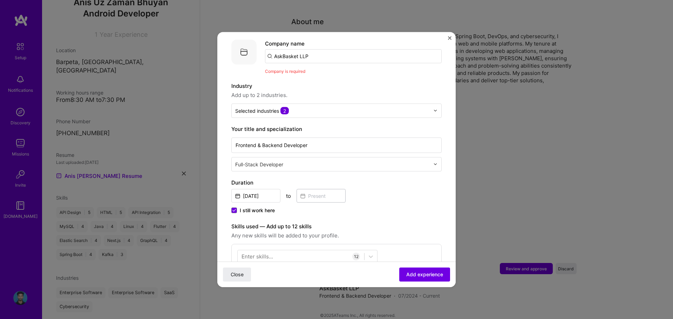
scroll to position [0, 0]
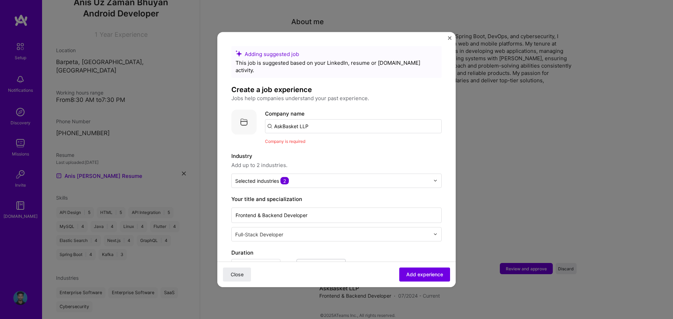
click at [317, 119] on input "AskBasket LLP" at bounding box center [353, 126] width 177 height 14
type input "Askbasket"
click at [320, 139] on div "Askbasket" at bounding box center [320, 145] width 32 height 12
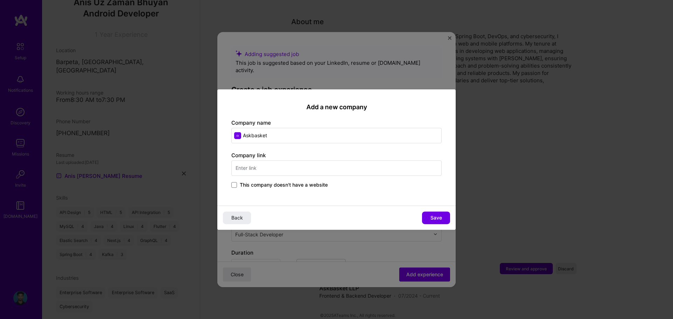
click at [258, 170] on input "text" at bounding box center [336, 167] width 210 height 15
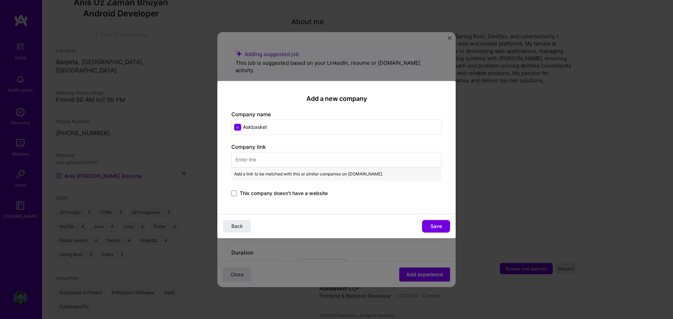
paste input "[URL][DOMAIN_NAME]"
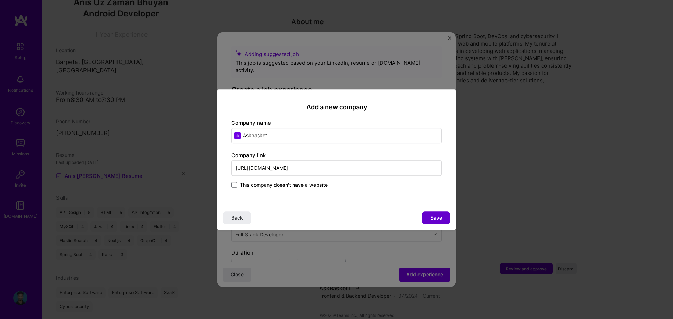
type input "[URL][DOMAIN_NAME]"
click at [442, 215] on button "Save" at bounding box center [436, 218] width 28 height 13
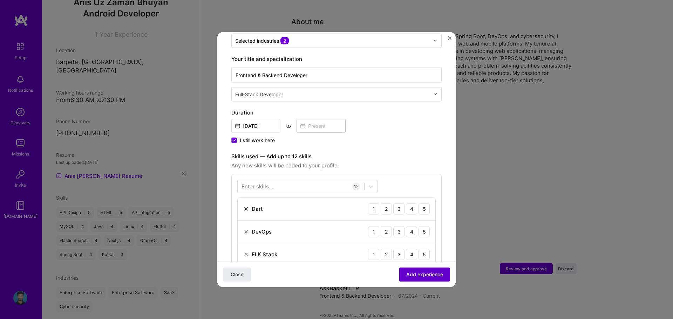
click at [425, 273] on span "Add experience" at bounding box center [424, 274] width 37 height 7
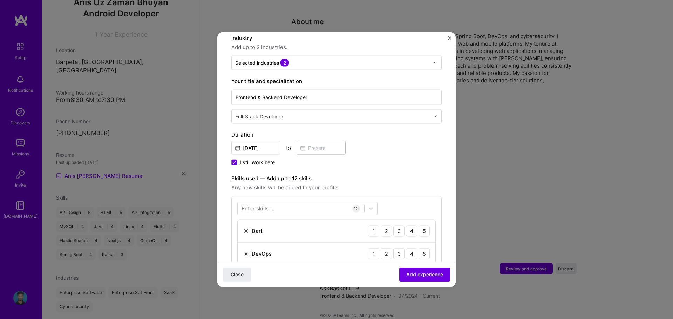
scroll to position [245, 0]
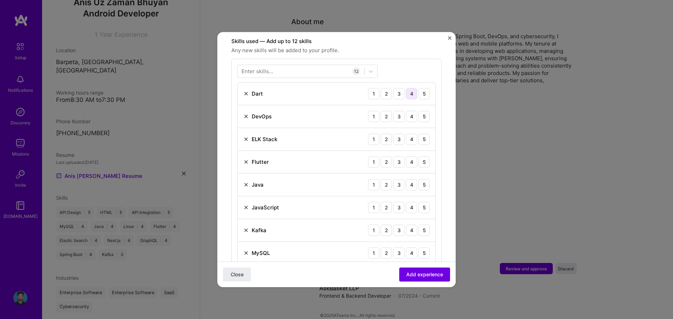
click at [406, 88] on div "4" at bounding box center [411, 93] width 11 height 11
click at [406, 111] on div "4" at bounding box center [411, 116] width 11 height 11
click at [407, 134] on div "4" at bounding box center [411, 139] width 11 height 11
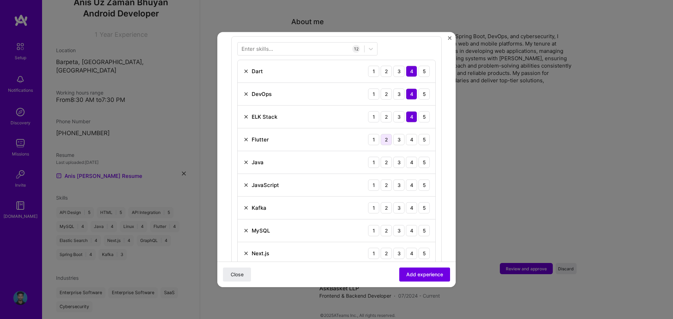
scroll to position [280, 0]
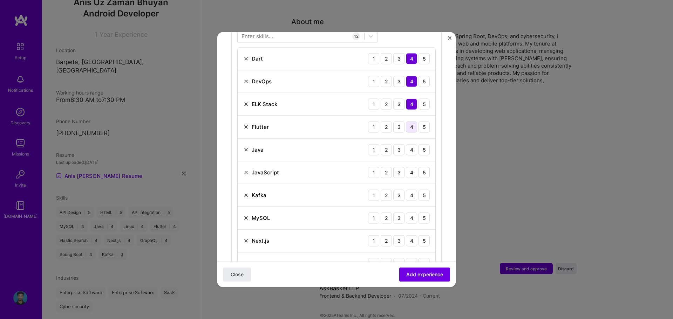
click at [406, 121] on div "4" at bounding box center [411, 126] width 11 height 11
click at [406, 144] on div "4" at bounding box center [411, 149] width 11 height 11
click at [406, 167] on div "4" at bounding box center [411, 172] width 11 height 11
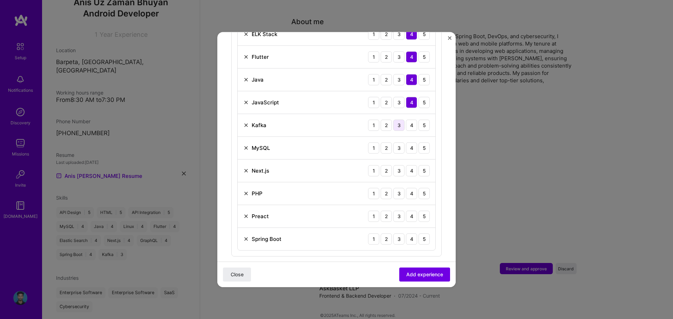
click at [393, 119] on div "3" at bounding box center [398, 124] width 11 height 11
click at [407, 142] on div "4" at bounding box center [411, 147] width 11 height 11
click at [406, 165] on div "4" at bounding box center [411, 170] width 11 height 11
click at [406, 188] on div "4" at bounding box center [411, 193] width 11 height 11
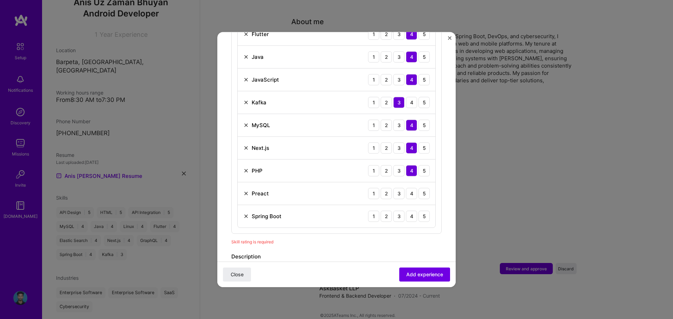
scroll to position [385, 0]
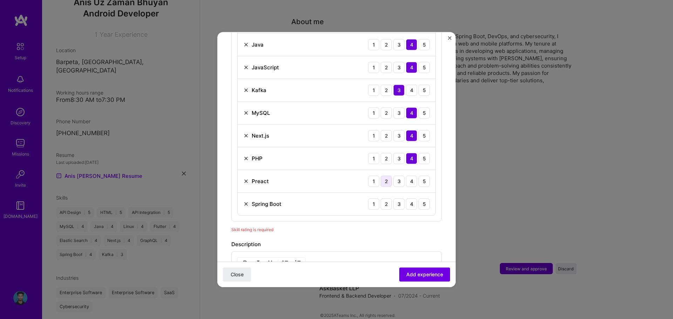
click at [381, 176] on div "2" at bounding box center [386, 181] width 11 height 11
click at [409, 198] on div "4" at bounding box center [411, 203] width 11 height 11
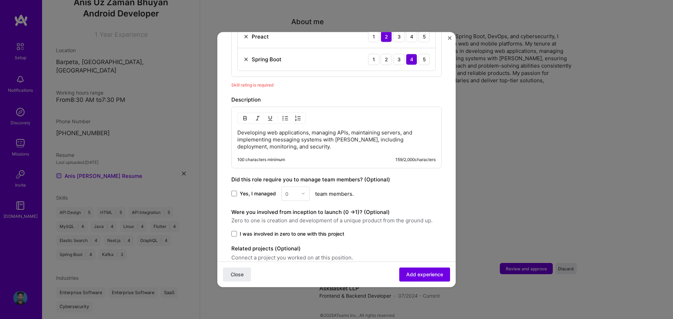
scroll to position [555, 0]
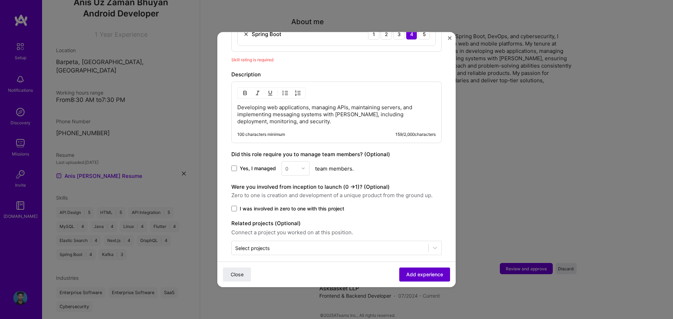
click at [428, 276] on span "Add experience" at bounding box center [424, 274] width 37 height 7
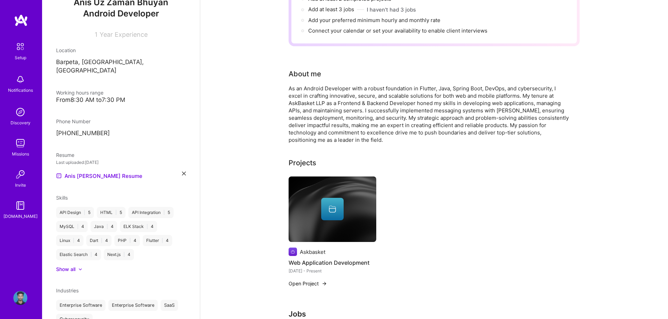
scroll to position [0, 0]
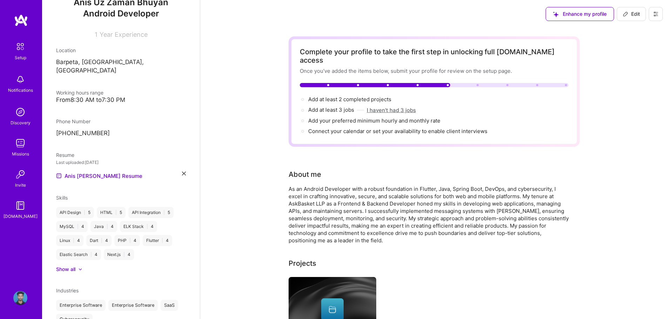
click at [389, 107] on button "I haven't had 3 jobs" at bounding box center [391, 110] width 49 height 7
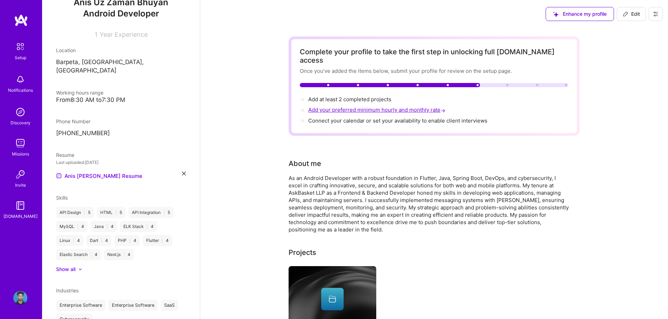
click at [394, 107] on span "Add your preferred minimum hourly and monthly rate →" at bounding box center [377, 110] width 138 height 7
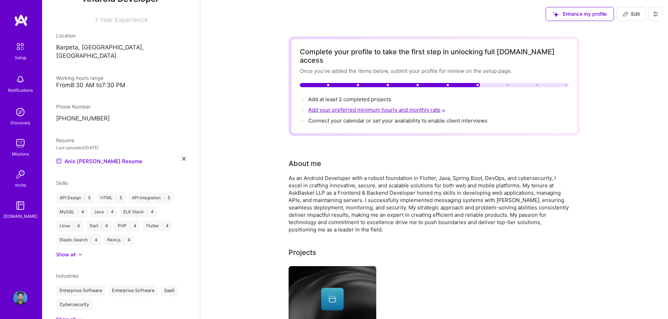
select select "IN"
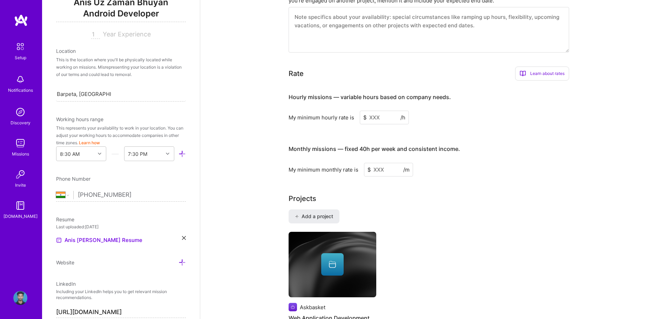
scroll to position [361, 0]
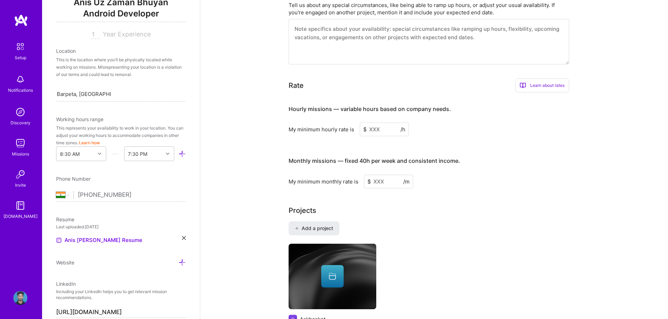
click at [386, 124] on input at bounding box center [384, 130] width 49 height 14
click at [386, 177] on input at bounding box center [388, 182] width 49 height 14
type input "5"
type input "1000"
click at [373, 124] on input at bounding box center [384, 130] width 49 height 14
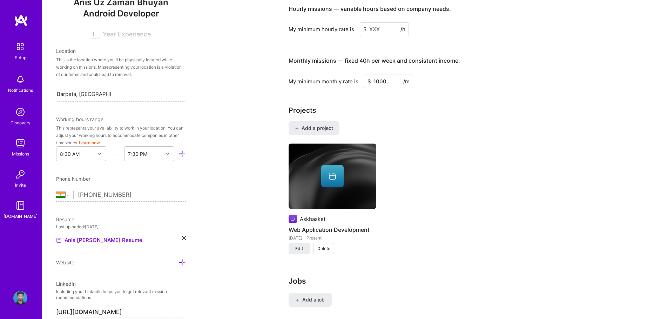
scroll to position [356, 0]
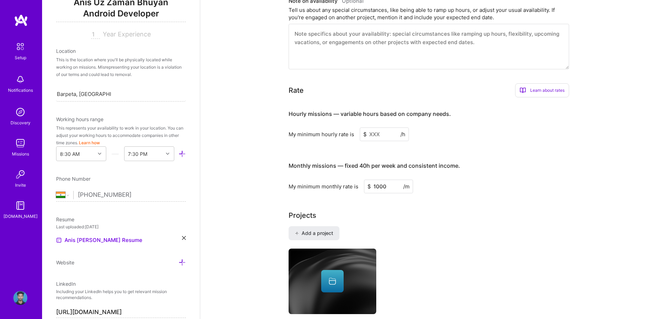
click at [380, 128] on input at bounding box center [384, 135] width 49 height 14
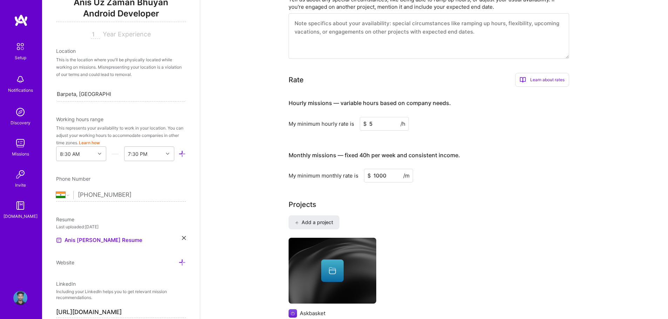
type input "5"
click at [547, 158] on div "Monthly missions — fixed 40h per week and consistent income. My minimum monthly…" at bounding box center [428, 164] width 280 height 38
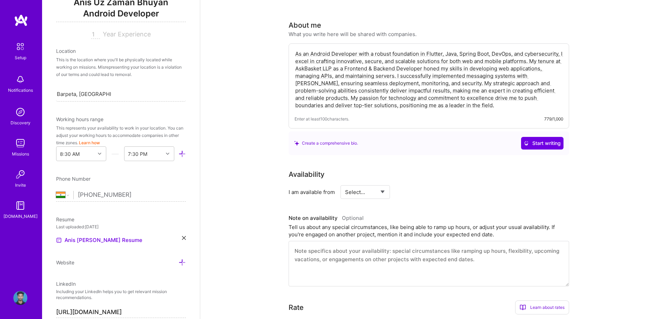
scroll to position [140, 0]
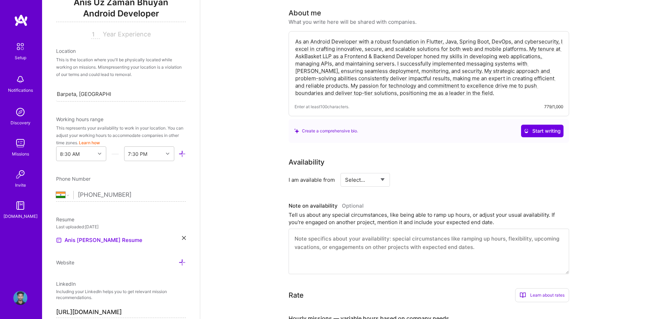
click at [374, 171] on select "Select... Right Now Future Date Not Available" at bounding box center [365, 180] width 40 height 18
select select "Right Now"
click at [345, 171] on select "Select... Right Now Future Date Not Available" at bounding box center [365, 180] width 40 height 18
click at [423, 173] on input at bounding box center [429, 180] width 42 height 14
type input "35"
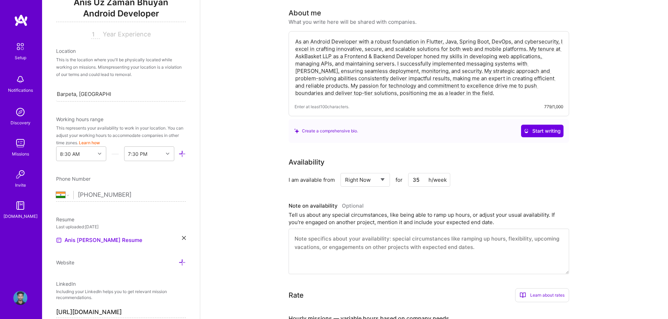
click at [485, 175] on div "I am available from Select... Right Now Future Date Not Available for 35 h/week" at bounding box center [428, 180] width 280 height 14
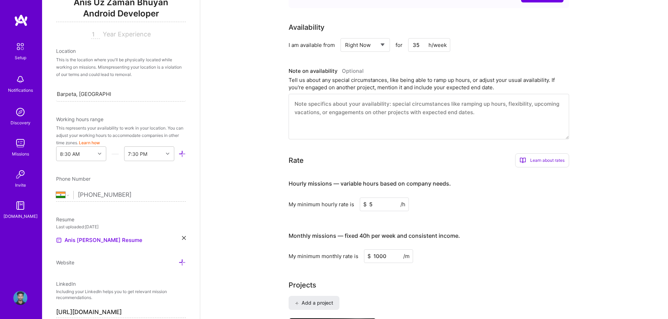
scroll to position [0, 0]
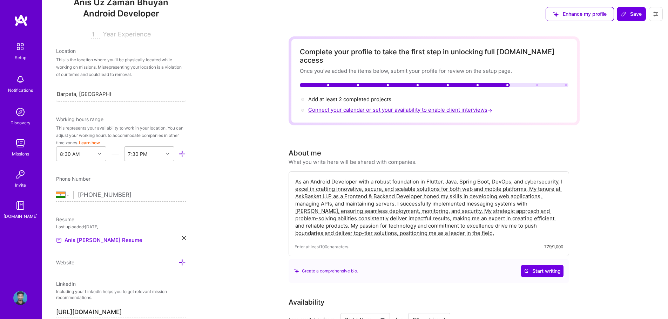
click at [456, 107] on span "Connect your calendar or set your availability to enable client interviews →" at bounding box center [400, 110] width 185 height 7
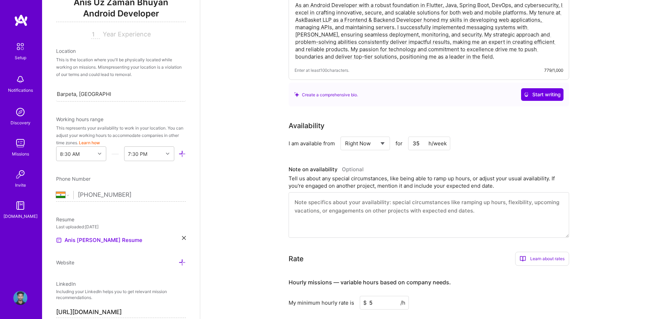
scroll to position [245, 0]
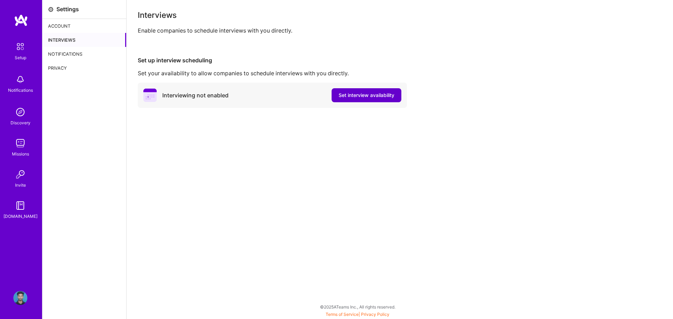
click at [369, 96] on span "Set interview availability" at bounding box center [367, 95] width 56 height 7
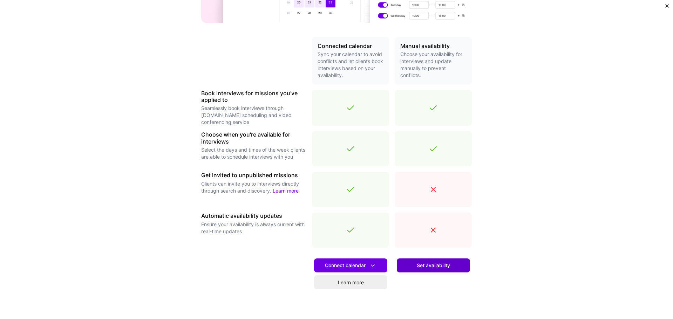
scroll to position [137, 0]
click at [440, 268] on span "Set availability" at bounding box center [433, 265] width 33 height 7
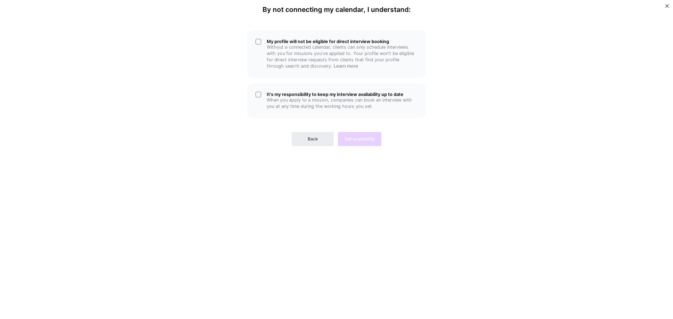
scroll to position [0, 0]
click at [258, 37] on div "My profile will not be eligible for direct interview booking Without a connecte…" at bounding box center [336, 53] width 179 height 47
click at [257, 97] on div "It's my responsibility to keep my interview availability up to date When you ap…" at bounding box center [336, 100] width 179 height 35
click at [364, 141] on span "Set availability" at bounding box center [359, 139] width 29 height 6
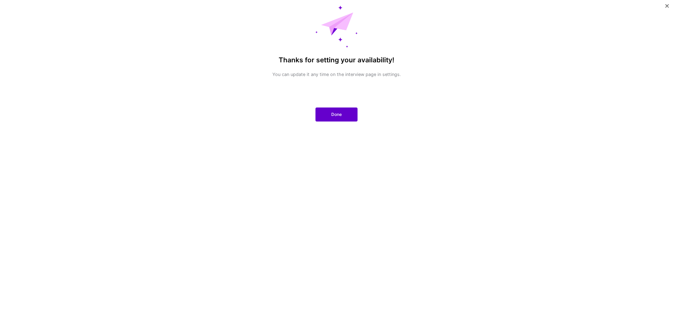
click at [341, 116] on span "Done" at bounding box center [336, 114] width 11 height 6
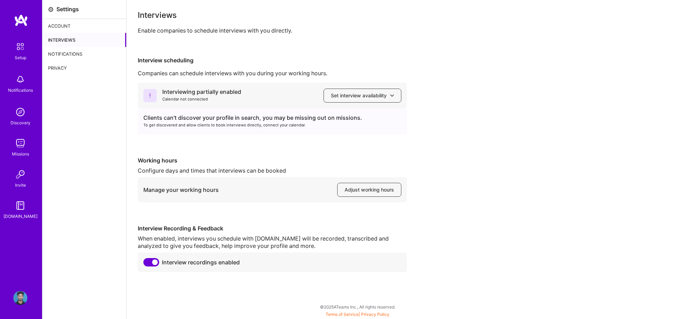
click at [73, 24] on div "Account" at bounding box center [84, 26] width 84 height 14
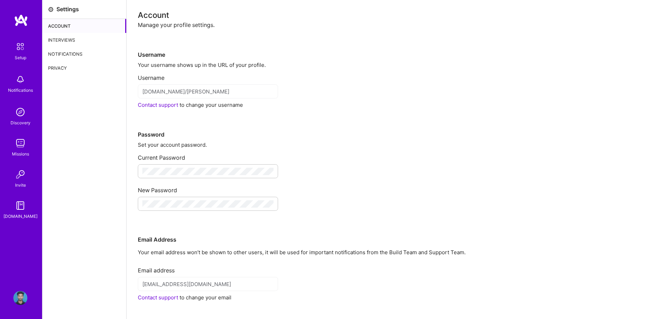
click at [74, 43] on div "Interviews" at bounding box center [84, 40] width 84 height 14
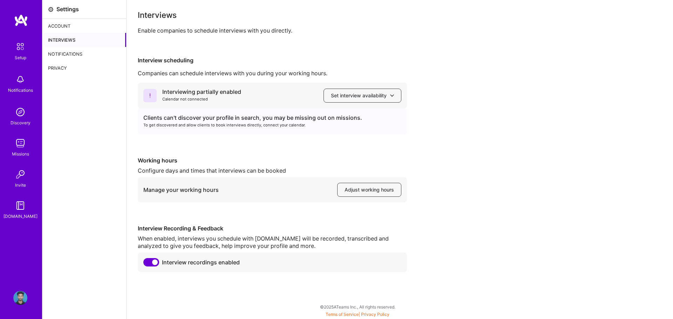
click at [67, 47] on div "Notifications" at bounding box center [84, 54] width 84 height 14
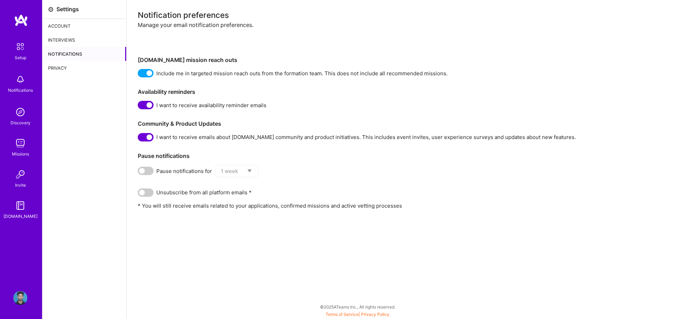
click at [62, 62] on div "Privacy" at bounding box center [84, 68] width 84 height 14
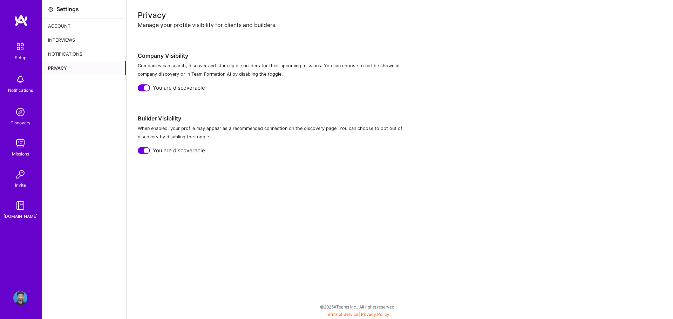
click at [18, 48] on img at bounding box center [20, 46] width 15 height 15
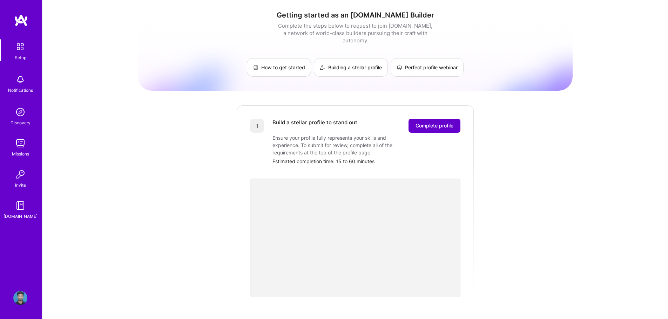
click at [444, 122] on span "Complete profile" at bounding box center [434, 125] width 38 height 7
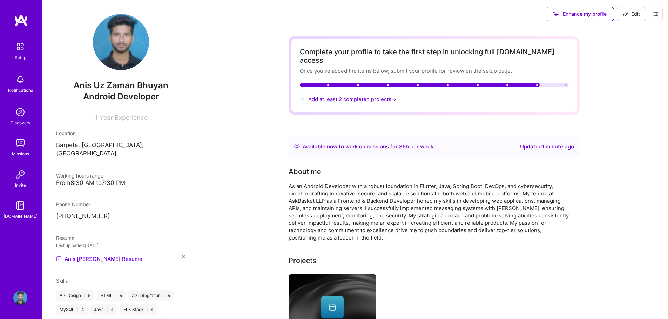
click at [378, 96] on span "Add at least 2 completed projects →" at bounding box center [352, 99] width 89 height 7
select select "IN"
select select "Right Now"
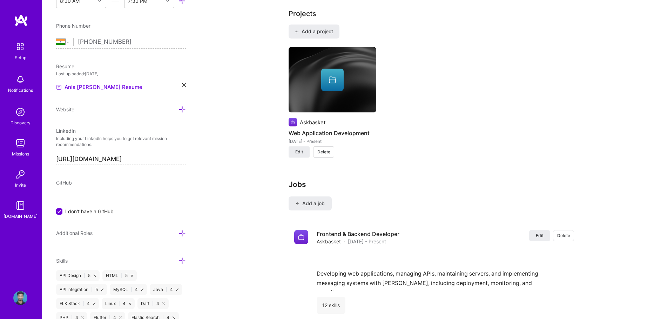
scroll to position [501, 0]
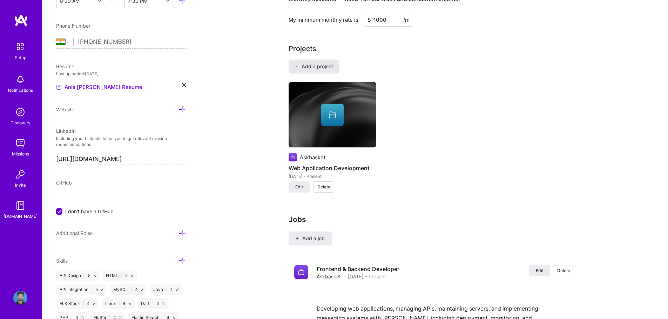
click at [316, 63] on span "Add a project" at bounding box center [314, 66] width 38 height 7
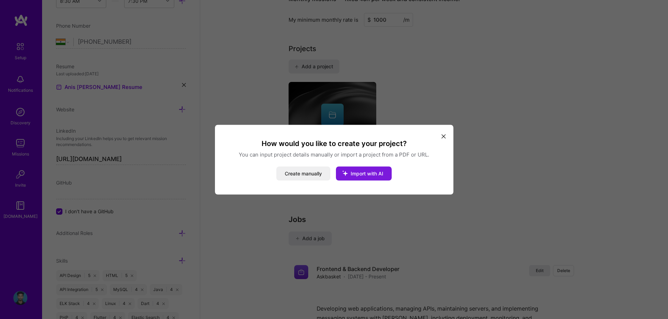
click at [369, 173] on span "Import with AI" at bounding box center [366, 173] width 33 height 6
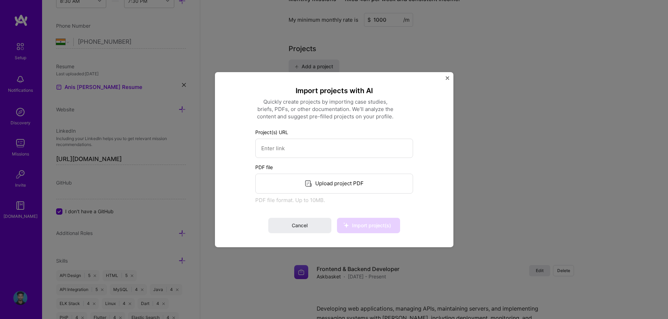
click at [450, 77] on div "Import projects with AI Quickly create projects by importing case studies, brie…" at bounding box center [334, 159] width 238 height 175
click at [447, 76] on div "Import projects with AI Quickly create projects by importing case studies, brie…" at bounding box center [334, 159] width 238 height 175
click at [447, 80] on button "Close" at bounding box center [447, 79] width 4 height 7
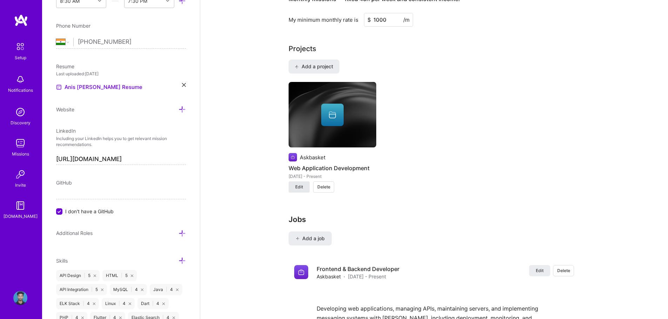
click at [300, 184] on span "Edit" at bounding box center [299, 187] width 8 height 6
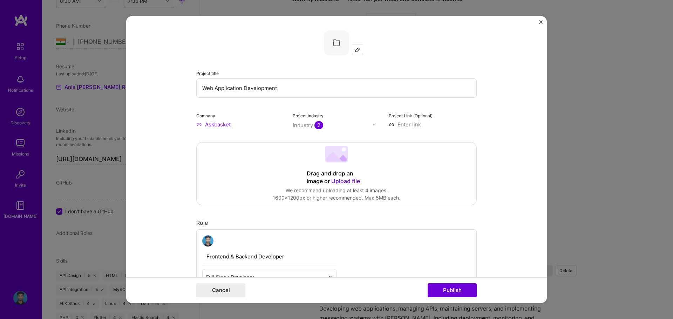
drag, startPoint x: 212, startPoint y: 89, endPoint x: 239, endPoint y: 87, distance: 27.8
click at [239, 87] on input "Web Application Development" at bounding box center [336, 87] width 280 height 19
type input "Web Development"
click at [469, 290] on button "Publish" at bounding box center [452, 290] width 49 height 14
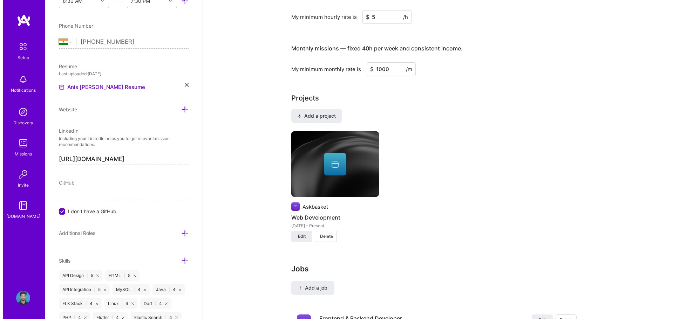
scroll to position [466, 0]
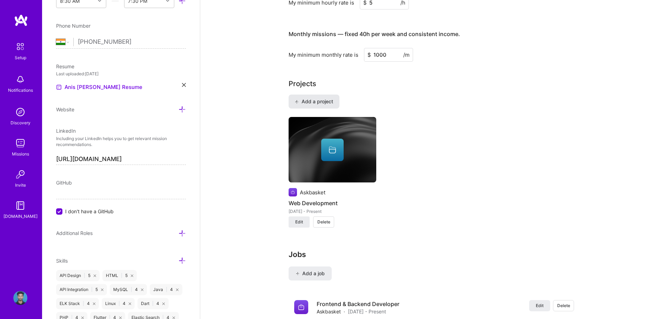
click at [313, 98] on span "Add a project" at bounding box center [314, 101] width 38 height 7
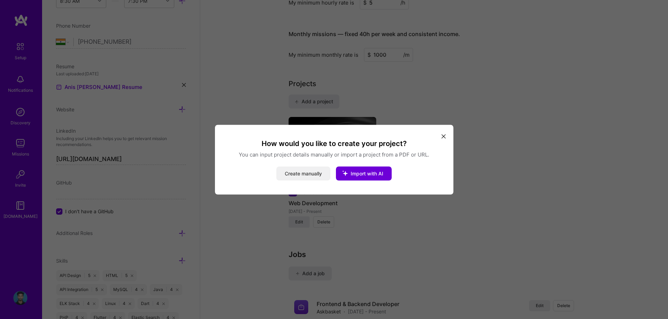
click at [302, 173] on button "Create manually" at bounding box center [303, 173] width 54 height 14
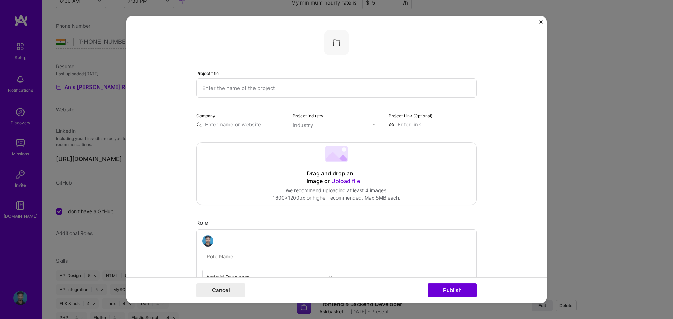
click at [238, 89] on input "text" at bounding box center [336, 87] width 280 height 19
type input "Web Development"
click at [239, 128] on input "text" at bounding box center [240, 124] width 88 height 7
type input "Amiga Tech Service"
click at [226, 139] on span "Add company" at bounding box center [216, 140] width 34 height 7
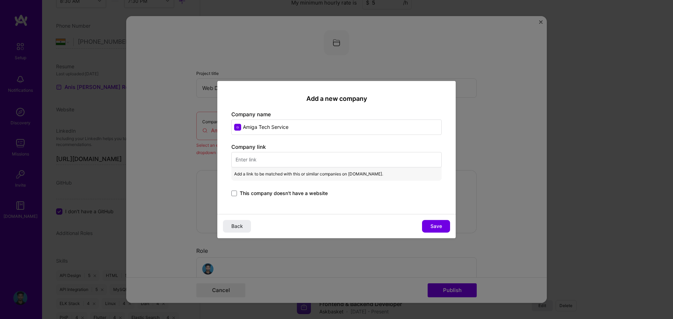
click at [258, 157] on input "text" at bounding box center [336, 159] width 210 height 15
paste input "[URL][DOMAIN_NAME]"
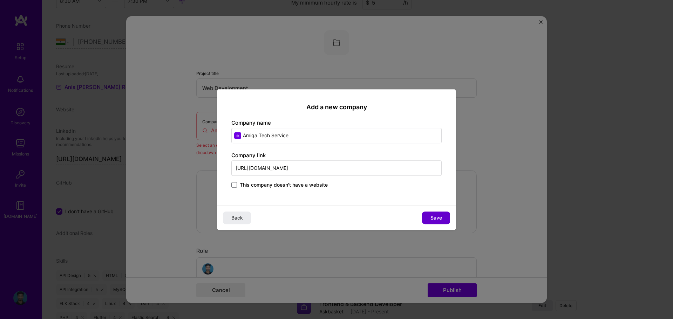
type input "[URL][DOMAIN_NAME]"
click at [439, 218] on span "Save" at bounding box center [436, 217] width 12 height 7
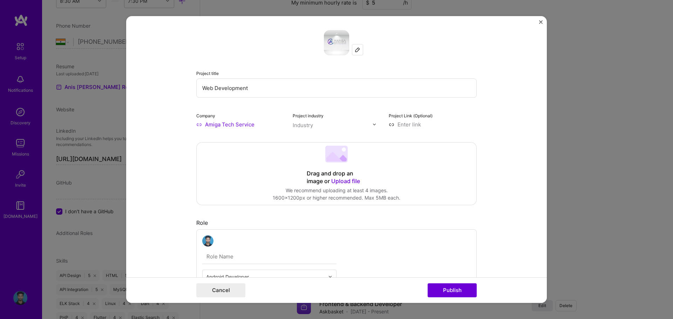
click at [295, 127] on div "Industry" at bounding box center [303, 125] width 20 height 7
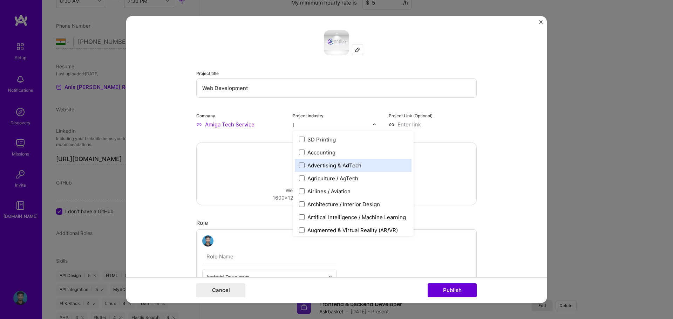
type input "it"
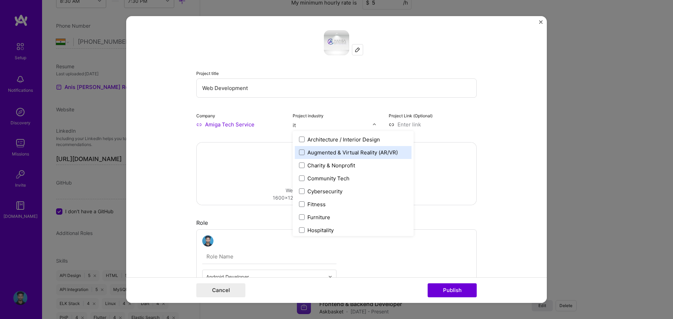
drag, startPoint x: 300, startPoint y: 127, endPoint x: 288, endPoint y: 127, distance: 12.6
click at [288, 127] on div "Company Amiga Tech Service Project industry option Augmented & Virtual Reality …" at bounding box center [336, 120] width 280 height 16
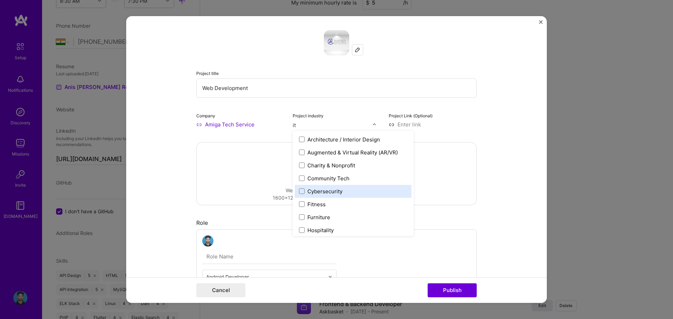
click at [326, 189] on div "Cybersecurity" at bounding box center [324, 191] width 35 height 7
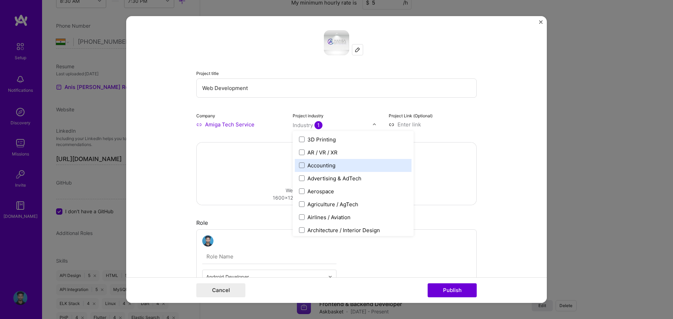
scroll to position [35, 0]
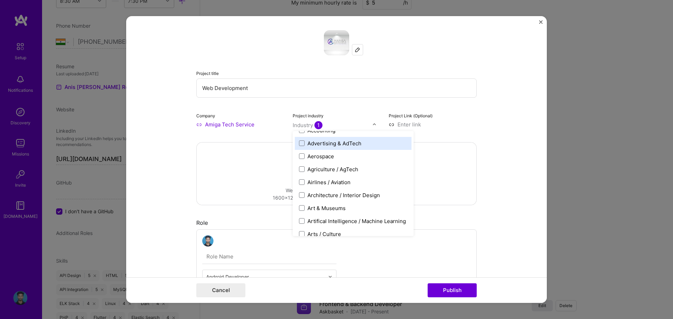
click at [355, 140] on div "Advertising & AdTech" at bounding box center [334, 143] width 54 height 7
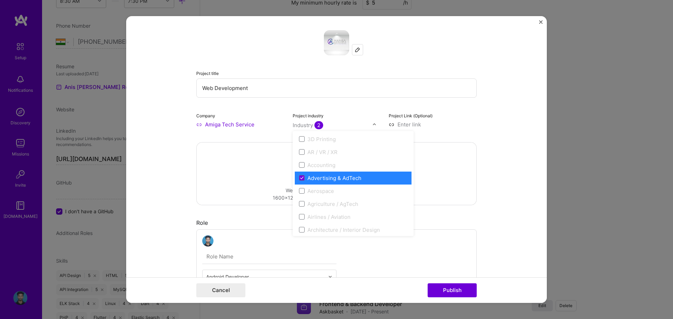
scroll to position [0, 0]
click at [319, 177] on div "Advertising & AdTech" at bounding box center [334, 178] width 54 height 7
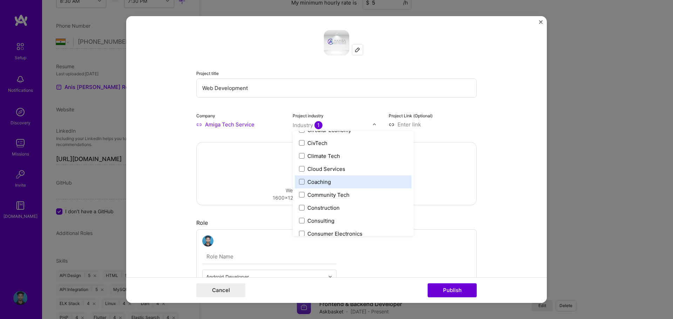
scroll to position [421, 0]
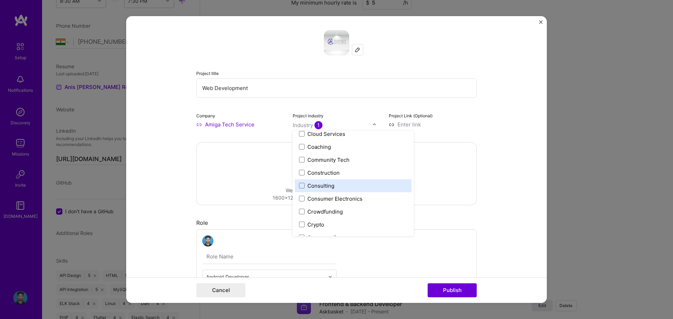
click at [357, 186] on label "Consulting" at bounding box center [353, 185] width 108 height 7
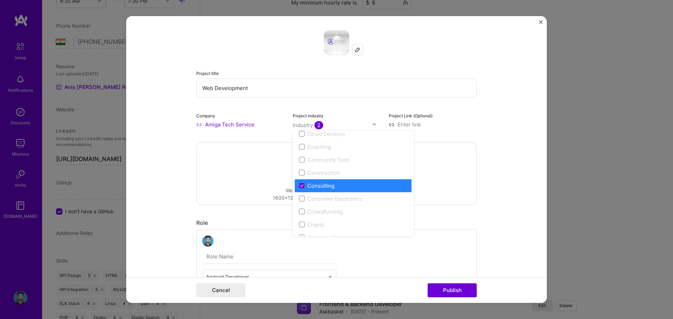
click at [252, 168] on div "Drag and drop an image or Upload file Upload file We recommend uploading at lea…" at bounding box center [337, 174] width 280 height 62
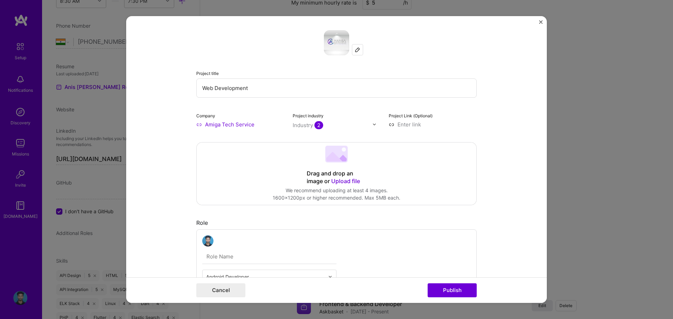
click at [403, 125] on input at bounding box center [433, 124] width 88 height 7
click at [414, 126] on input at bounding box center [433, 124] width 88 height 7
paste input "[URL][DOMAIN_NAME]"
type input "[URL][DOMAIN_NAME]"
click at [529, 136] on form "Project title Web Development Company Amiga Tech Service Project industry Indus…" at bounding box center [336, 159] width 421 height 287
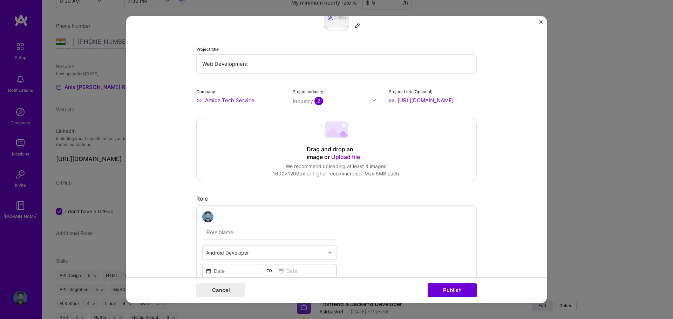
scroll to position [105, 0]
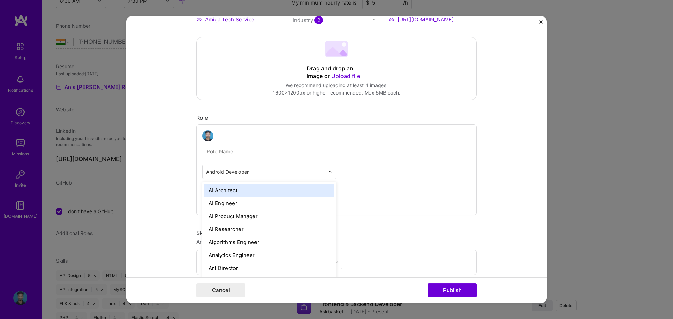
click at [278, 173] on input "text" at bounding box center [265, 171] width 118 height 7
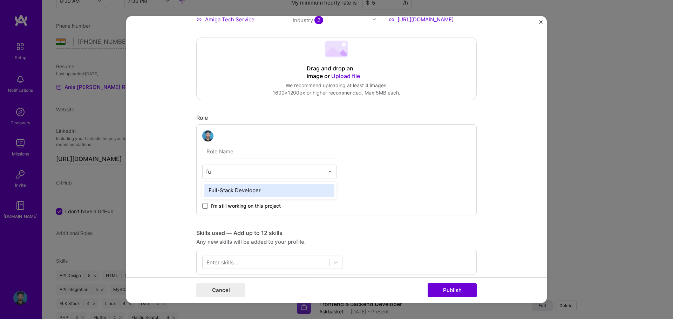
type input "ful"
click at [262, 186] on div "Full-Stack Developer" at bounding box center [269, 190] width 130 height 13
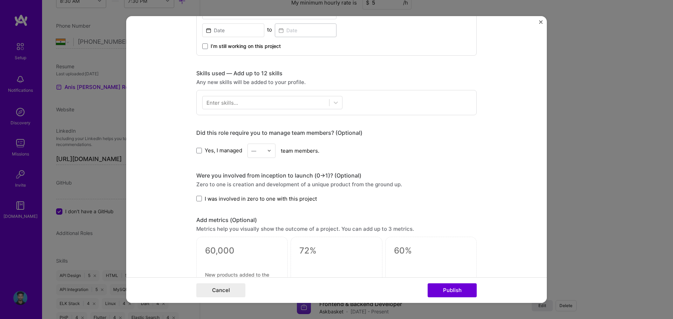
scroll to position [350, 0]
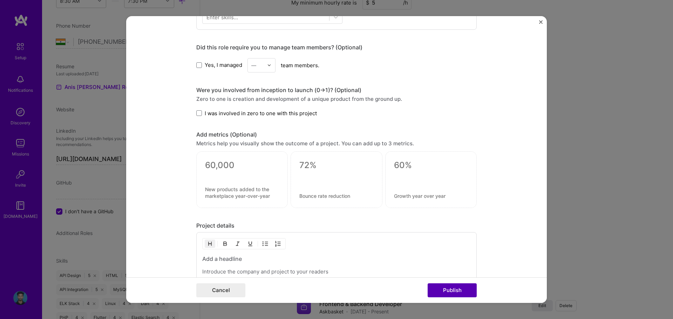
click at [467, 285] on button "Publish" at bounding box center [452, 290] width 49 height 14
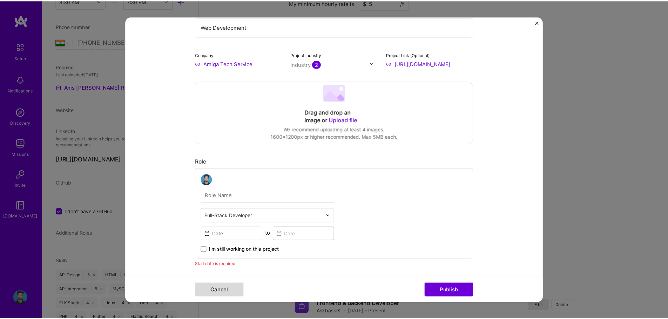
scroll to position [28, 0]
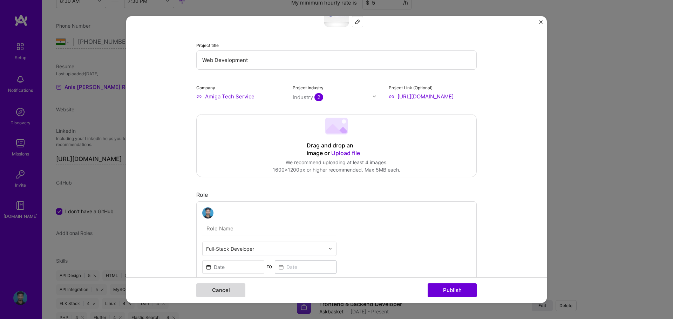
click at [223, 292] on button "Cancel" at bounding box center [220, 290] width 49 height 14
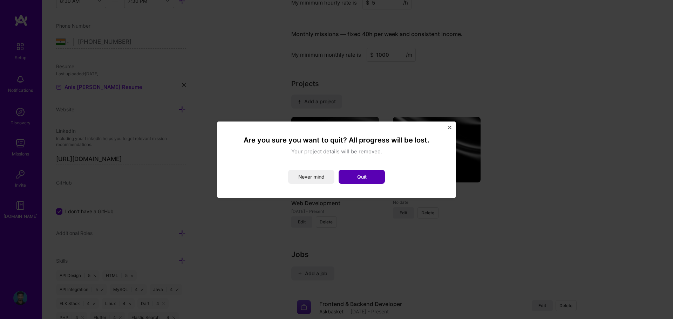
click at [368, 173] on button "Quit" at bounding box center [362, 177] width 46 height 14
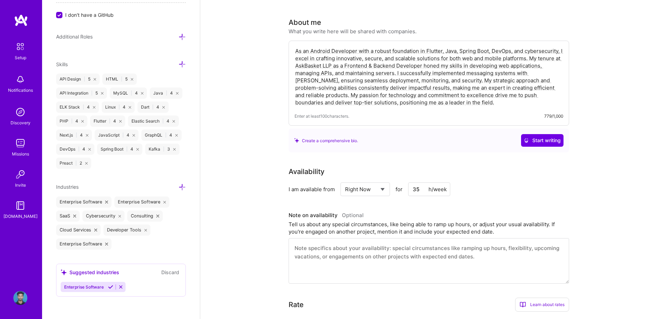
scroll to position [116, 0]
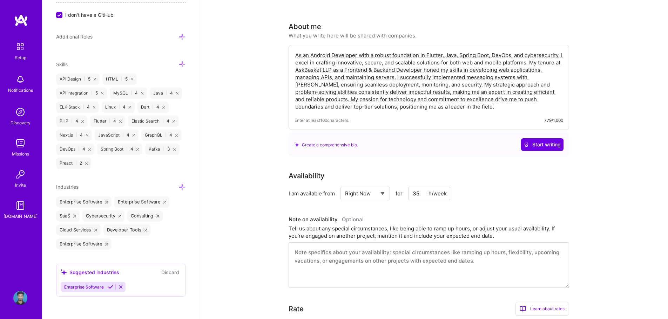
click at [26, 143] on img at bounding box center [20, 143] width 14 height 14
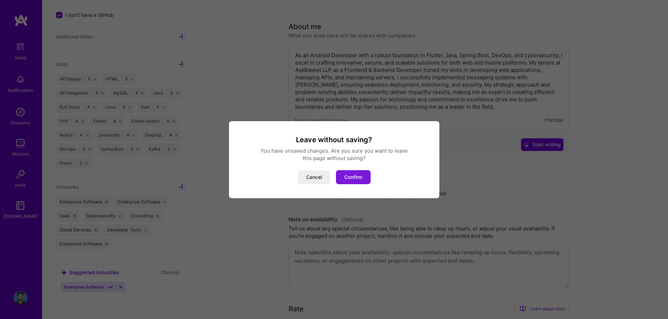
click at [347, 184] on button "Confirm" at bounding box center [353, 177] width 35 height 14
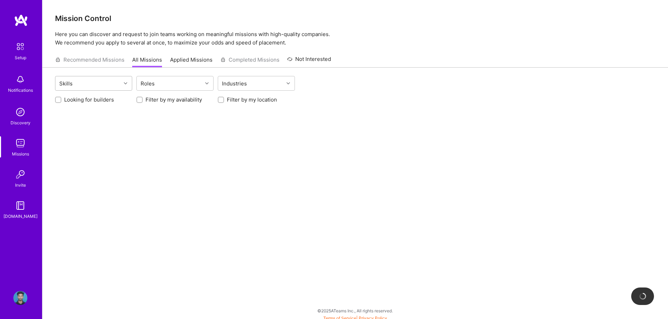
click at [118, 83] on div "Skills" at bounding box center [88, 83] width 66 height 14
click at [111, 86] on div "Skills" at bounding box center [88, 83] width 66 height 14
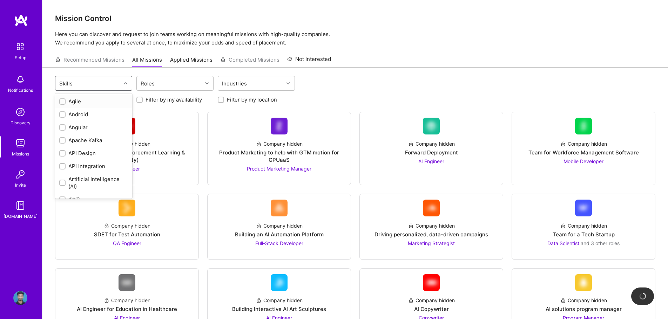
click at [119, 83] on div "Skills" at bounding box center [88, 83] width 66 height 14
click at [89, 109] on div "Android" at bounding box center [93, 114] width 77 height 13
checkbox input "true"
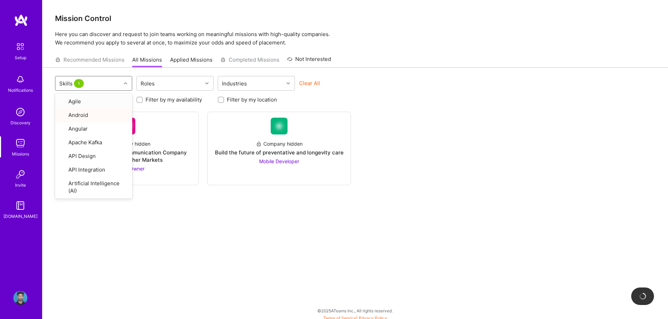
click at [159, 228] on div "option Android, selected. option Agile focused, 1 of 70. 70 results available. …" at bounding box center [354, 195] width 625 height 255
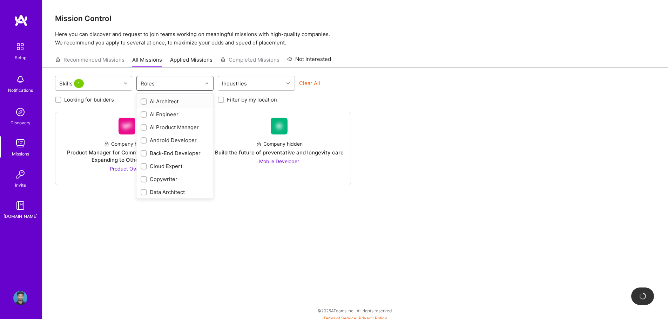
click at [183, 81] on div "Roles" at bounding box center [170, 83] width 66 height 14
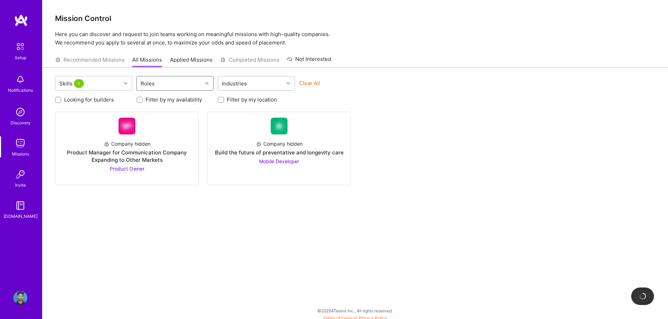
click at [240, 80] on div "Industries" at bounding box center [234, 83] width 28 height 10
click at [190, 225] on div "Skills 1 Roles Select is focused ,type to refine list, press Down to open the m…" at bounding box center [354, 195] width 625 height 255
click at [285, 162] on span "Mobile Developer" at bounding box center [279, 161] width 40 height 6
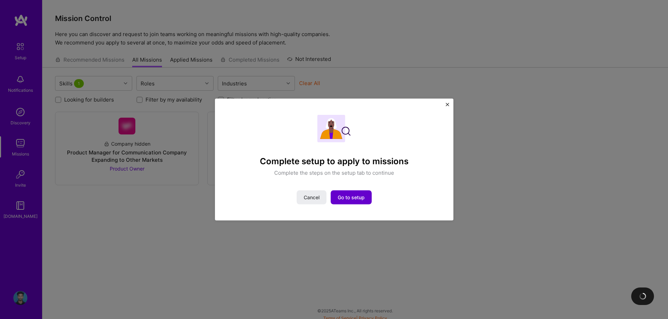
click at [353, 198] on span "Go to setup" at bounding box center [350, 197] width 27 height 7
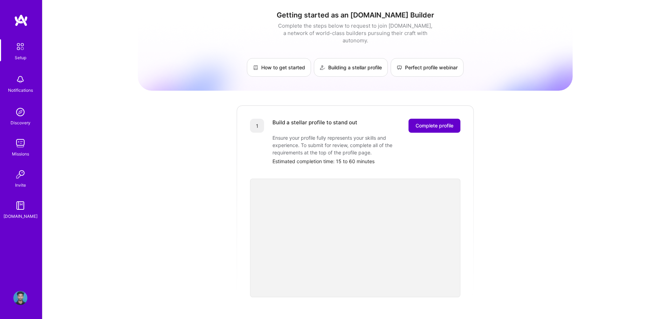
click at [439, 122] on span "Complete profile" at bounding box center [434, 125] width 38 height 7
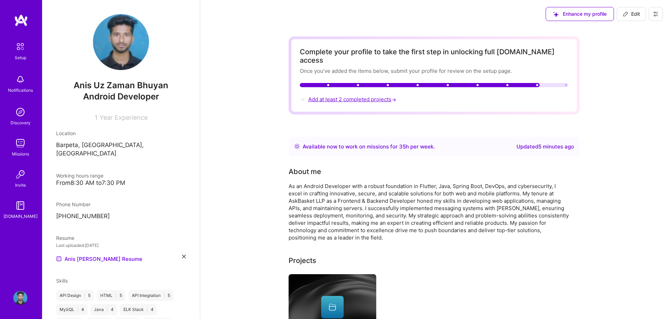
click at [350, 96] on span "Add at least 2 completed projects →" at bounding box center [352, 99] width 89 height 7
select select "IN"
select select "Right Now"
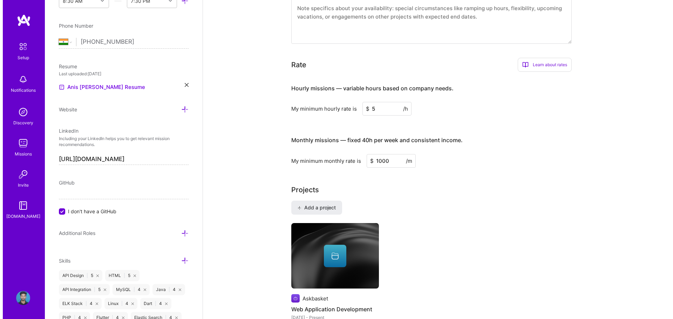
scroll to position [361, 0]
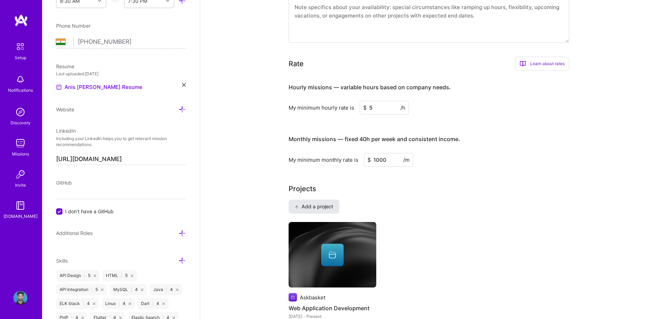
click at [317, 203] on span "Add a project" at bounding box center [314, 206] width 38 height 7
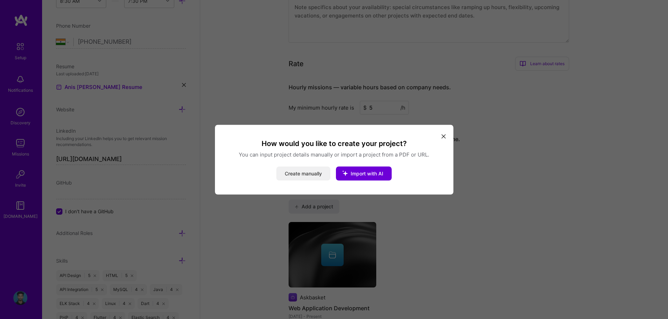
click at [328, 176] on button "Create manually" at bounding box center [303, 173] width 54 height 14
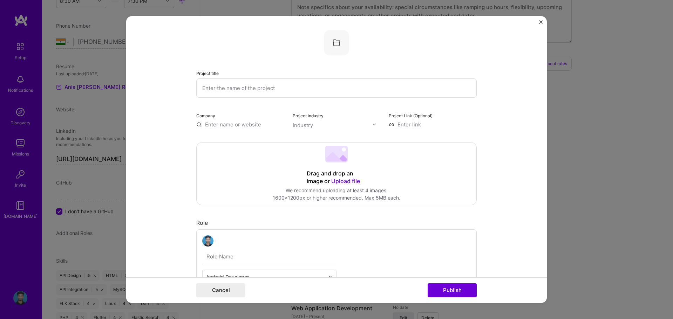
click at [242, 91] on input "text" at bounding box center [336, 87] width 280 height 19
type input "Website"
click at [236, 115] on div "Company" at bounding box center [240, 120] width 88 height 16
click at [236, 123] on input "text" at bounding box center [240, 124] width 88 height 7
click at [238, 137] on span "Amiga Tech Service" at bounding box center [241, 138] width 49 height 7
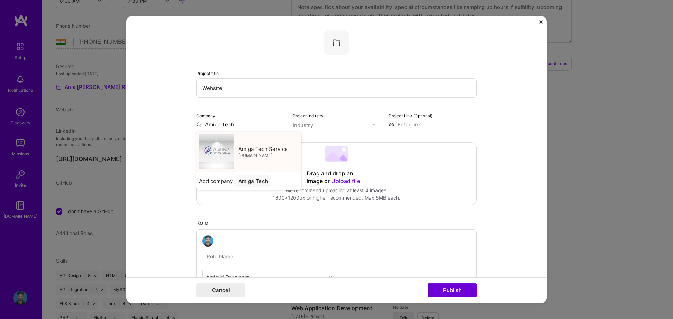
type input "Amiga Tech Service"
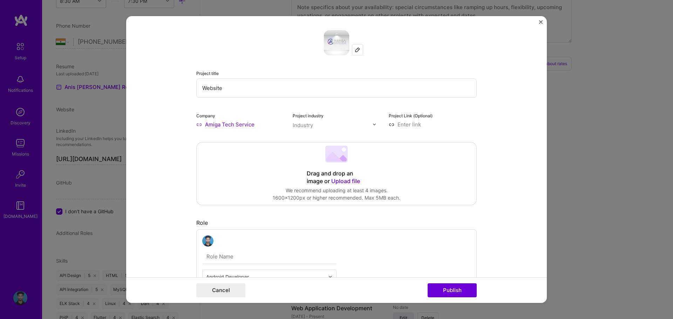
click at [225, 127] on input "Amiga Tech Service" at bounding box center [240, 124] width 88 height 7
click at [256, 124] on input "Amiga Tech Service" at bounding box center [240, 124] width 88 height 7
drag, startPoint x: 256, startPoint y: 124, endPoint x: 184, endPoint y: 124, distance: 72.5
click at [184, 124] on form "Project title Website Company Amiga Tech Service Project industry Industry Proj…" at bounding box center [336, 159] width 421 height 287
click at [354, 53] on div at bounding box center [357, 50] width 11 height 11
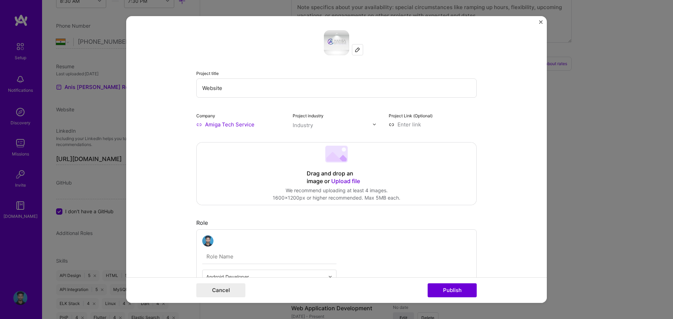
click at [169, 132] on form "Project title Website Company Amiga Tech Service Project industry Industry Proj…" at bounding box center [336, 159] width 421 height 287
click at [245, 125] on input "Amiga Tech Service" at bounding box center [240, 124] width 88 height 7
click at [196, 126] on input "Amiga Tech Service" at bounding box center [240, 124] width 88 height 7
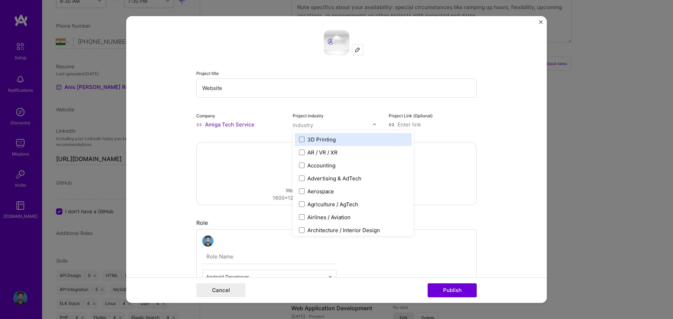
click at [311, 128] on input "text" at bounding box center [333, 125] width 80 height 7
type input "c"
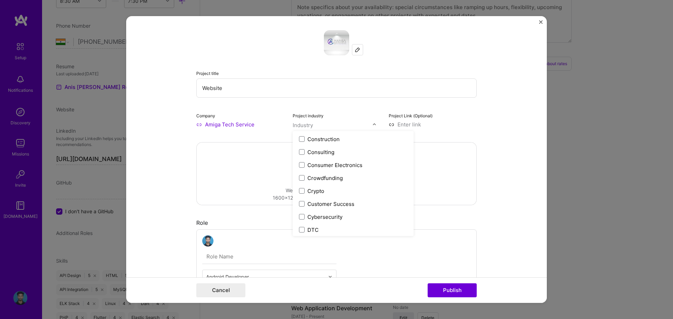
scroll to position [456, 0]
click at [342, 154] on label "Consulting" at bounding box center [353, 150] width 108 height 7
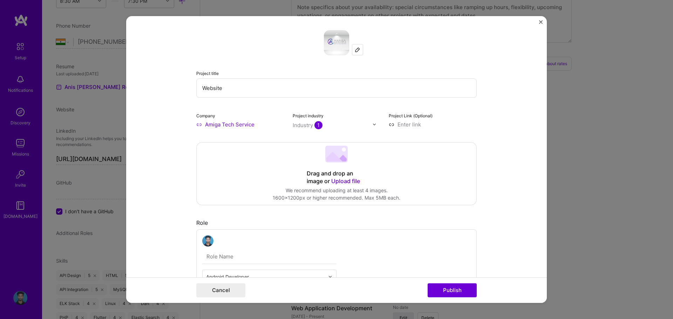
click at [409, 122] on input at bounding box center [433, 124] width 88 height 7
paste input "[URL][DOMAIN_NAME]"
type input "[URL][DOMAIN_NAME]"
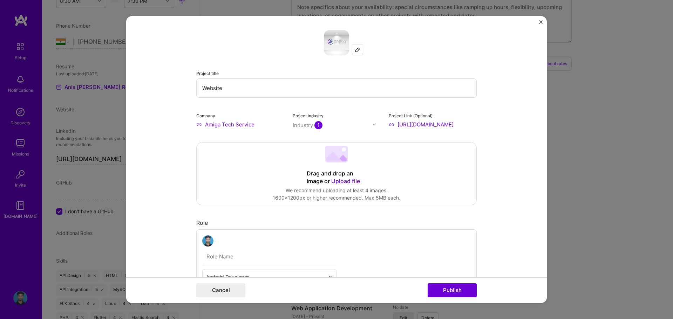
click at [490, 129] on form "Project title Website Company Amiga Tech Service Project industry Industry 1 Pr…" at bounding box center [336, 159] width 421 height 287
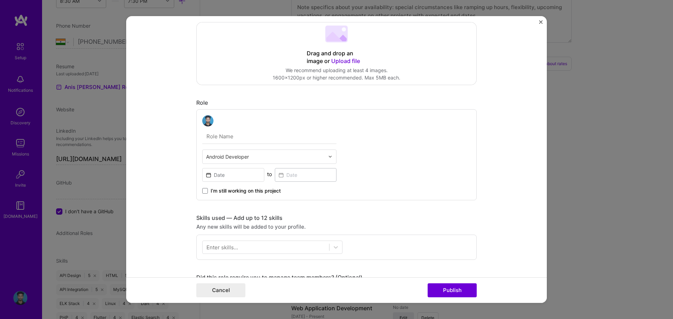
scroll to position [140, 0]
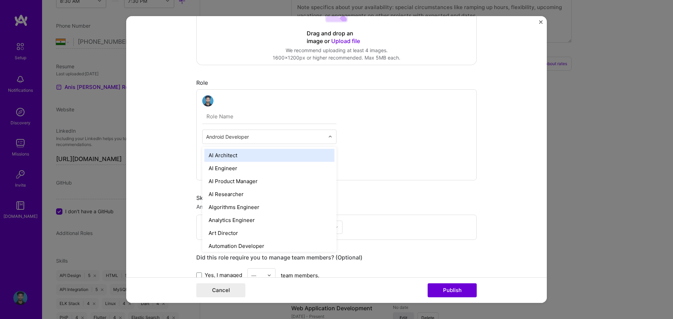
click at [245, 135] on input "text" at bounding box center [265, 136] width 118 height 7
type input "fr"
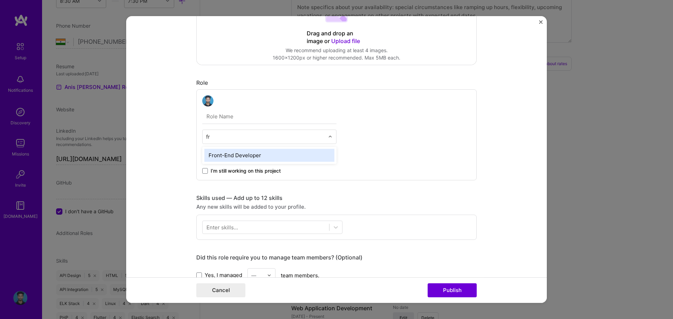
click at [243, 155] on div "Front-End Developer" at bounding box center [269, 155] width 130 height 13
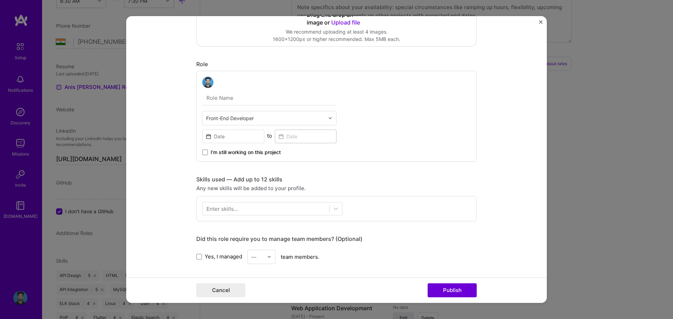
scroll to position [175, 0]
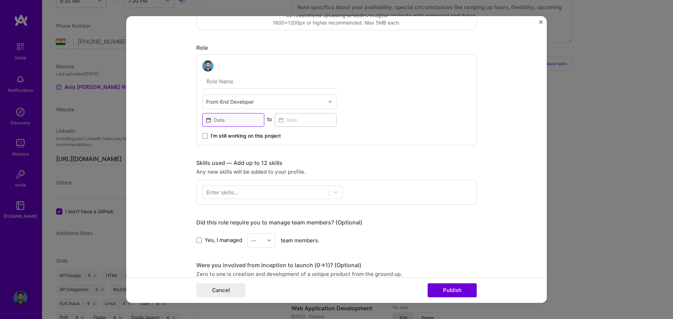
click at [222, 121] on input at bounding box center [233, 120] width 62 height 14
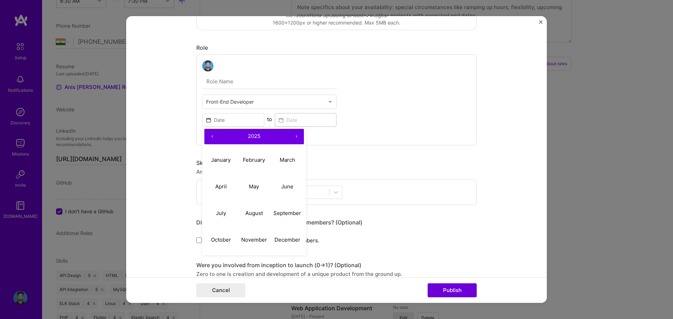
click at [403, 121] on div "Front-End Developer ‹ 2025 › January February March April May June July August …" at bounding box center [336, 99] width 280 height 91
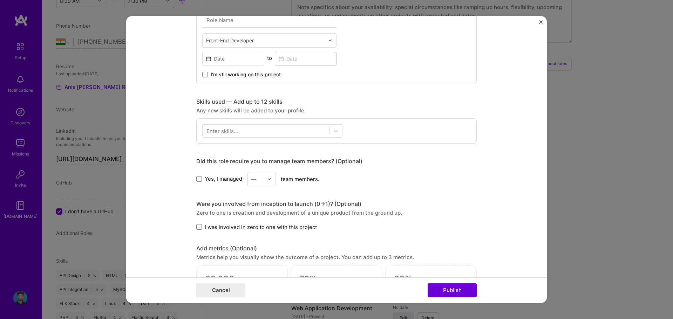
scroll to position [245, 0]
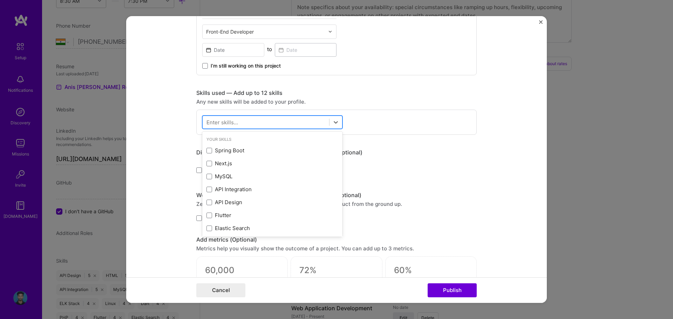
click at [241, 122] on div at bounding box center [266, 122] width 127 height 12
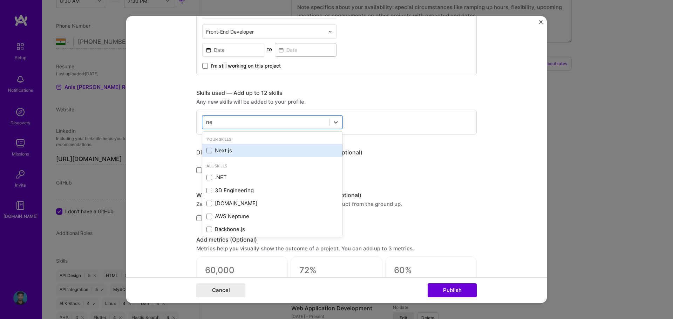
click at [223, 151] on div "Next.js" at bounding box center [272, 150] width 132 height 7
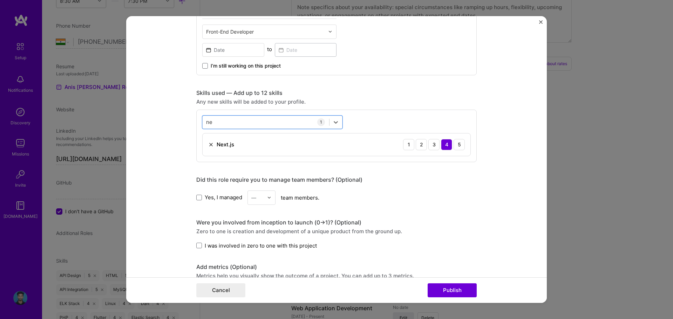
drag, startPoint x: 217, startPoint y: 123, endPoint x: 198, endPoint y: 123, distance: 18.6
click at [198, 123] on div "option Next.js, selected. Select is focused ,type to refine list, press Down to…" at bounding box center [336, 136] width 280 height 53
type input "n"
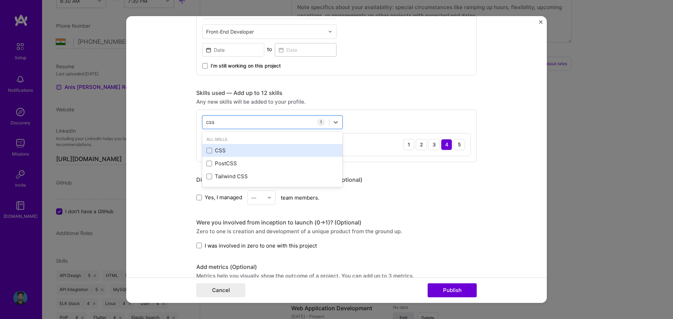
click at [219, 151] on div "CSS" at bounding box center [272, 150] width 132 height 7
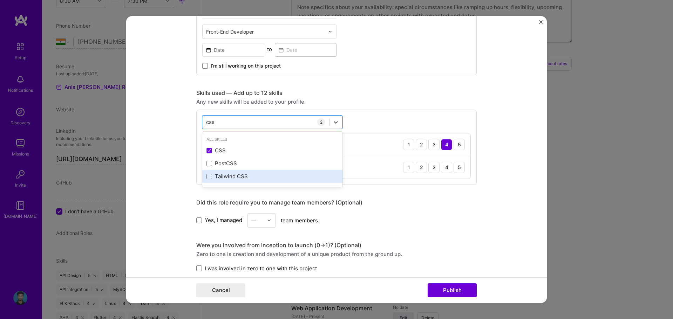
click at [222, 176] on div "Tailwind CSS" at bounding box center [272, 176] width 132 height 7
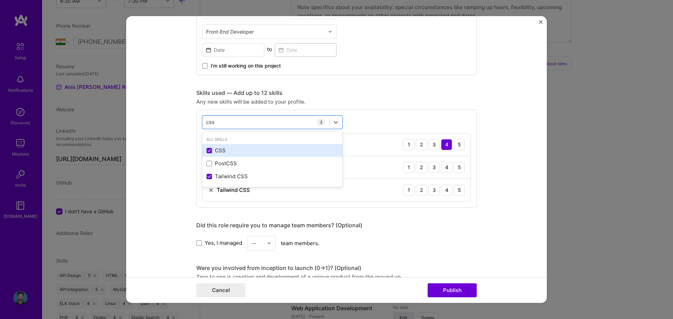
click at [221, 151] on div "CSS" at bounding box center [272, 150] width 132 height 7
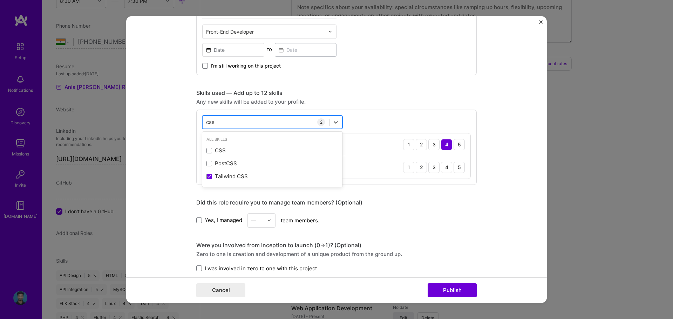
click at [229, 123] on div "css css" at bounding box center [266, 122] width 127 height 12
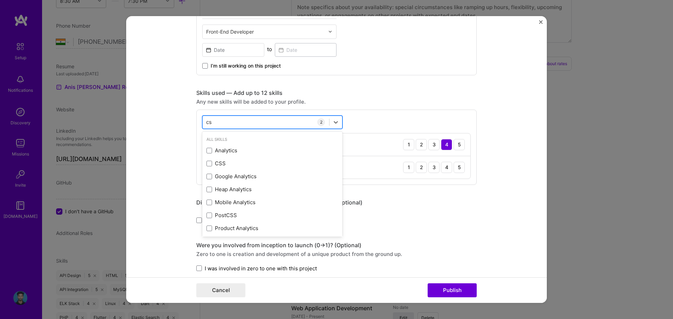
type input "c"
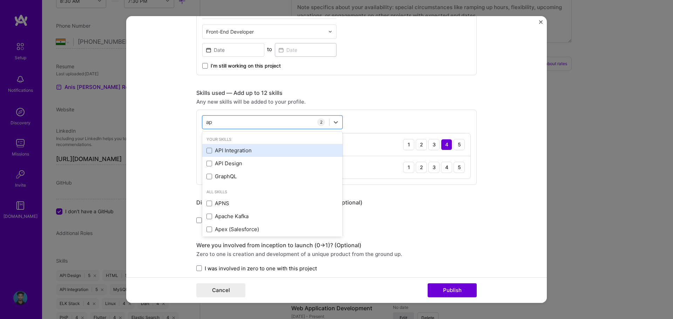
click at [241, 151] on div "API Integration" at bounding box center [272, 150] width 132 height 7
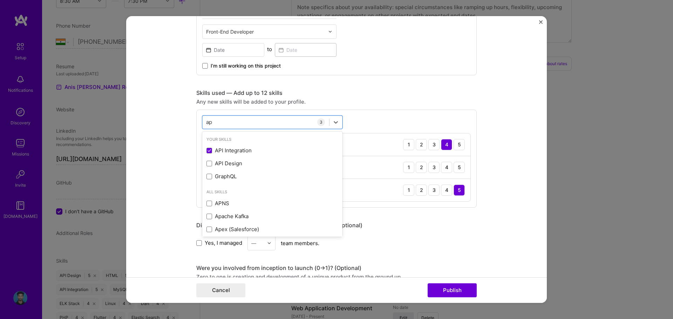
type input "ap"
click at [171, 142] on form "Project title Website Company Amiga Tech Service Project industry Industry 1 Pr…" at bounding box center [336, 159] width 421 height 287
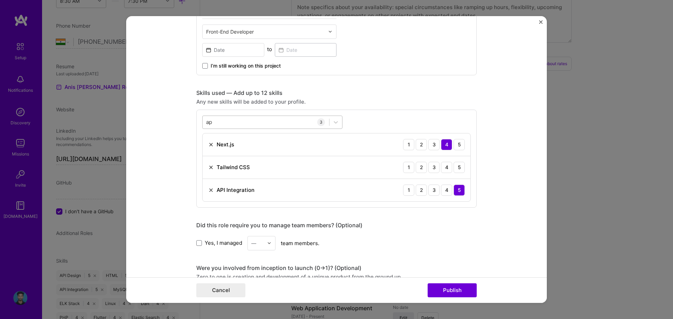
click at [305, 122] on div "ap ap" at bounding box center [266, 122] width 127 height 12
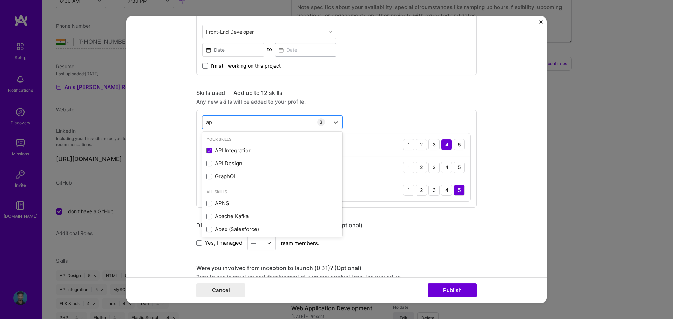
click at [381, 123] on div "option API Integration, selected. option API Integration selected, 0 of 2. 22 r…" at bounding box center [336, 159] width 280 height 98
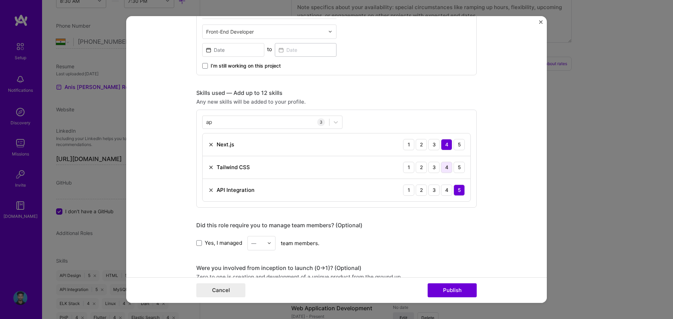
click at [449, 169] on div "4" at bounding box center [446, 167] width 11 height 11
click at [491, 157] on form "Project title Website Company Amiga Tech Service Project industry Industry 1 Pr…" at bounding box center [336, 159] width 421 height 287
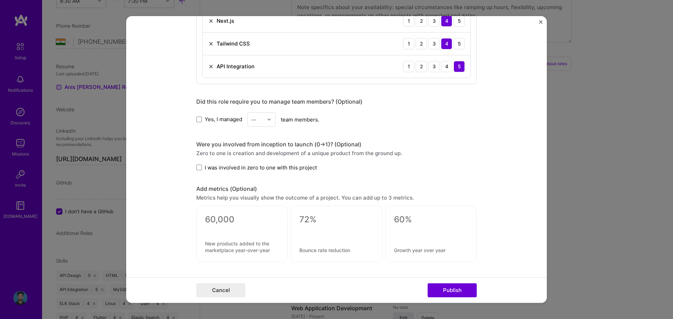
scroll to position [385, 0]
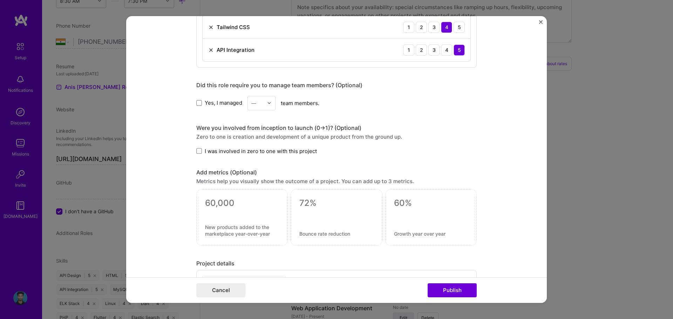
click at [260, 103] on input "text" at bounding box center [257, 103] width 12 height 7
click at [255, 150] on div "3" at bounding box center [261, 147] width 24 height 13
click at [170, 127] on form "Project title Website Company Amiga Tech Service Project industry Industry 1 Pr…" at bounding box center [336, 159] width 421 height 287
click at [197, 151] on span at bounding box center [199, 151] width 6 height 6
click at [0, 0] on input "I was involved in zero to one with this project" at bounding box center [0, 0] width 0 height 0
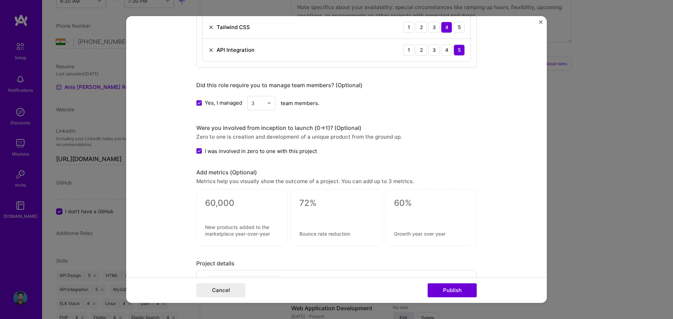
click at [274, 167] on div "Project title Website Company Amiga Tech Service Project industry Industry 1 Pr…" at bounding box center [336, 23] width 280 height 756
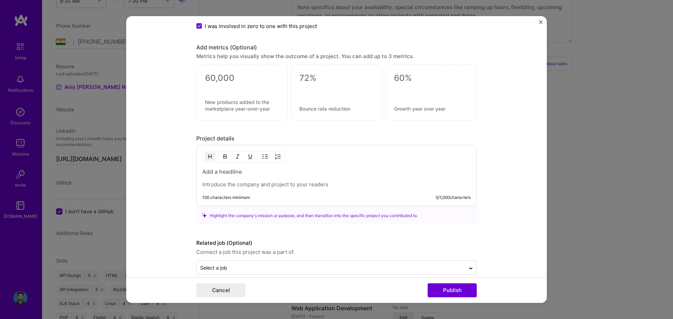
scroll to position [521, 0]
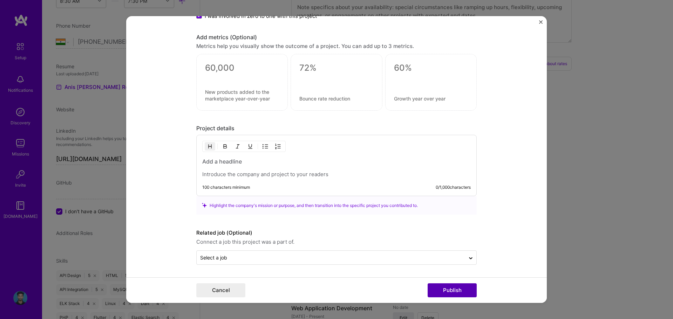
click at [464, 290] on button "Publish" at bounding box center [452, 290] width 49 height 14
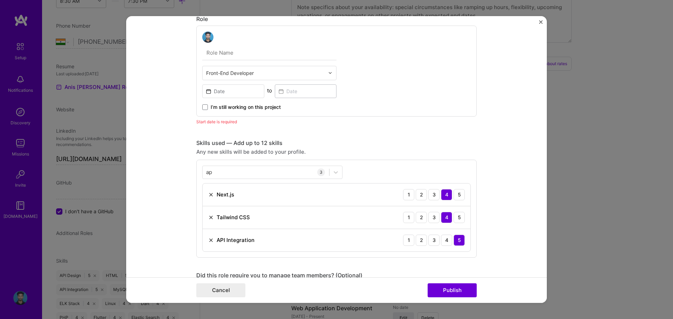
scroll to position [203, 0]
click at [204, 106] on span at bounding box center [205, 108] width 6 height 6
click at [0, 0] on input "I’m still working on this project" at bounding box center [0, 0] width 0 height 0
click at [180, 127] on form "Project title Website Company Amiga Tech Service Project industry Industry 1 Pr…" at bounding box center [336, 159] width 421 height 287
click at [204, 107] on icon at bounding box center [205, 108] width 4 height 3
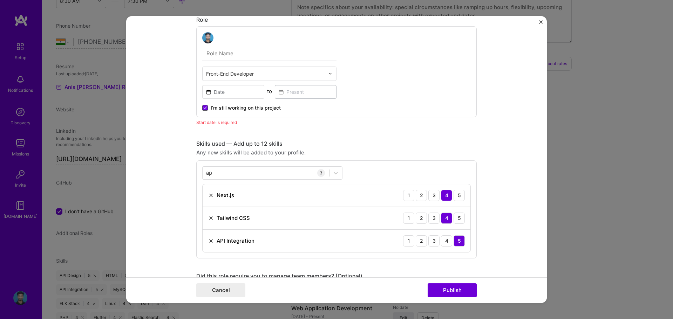
click at [0, 0] on input "I’m still working on this project" at bounding box center [0, 0] width 0 height 0
click at [245, 96] on input at bounding box center [233, 92] width 62 height 14
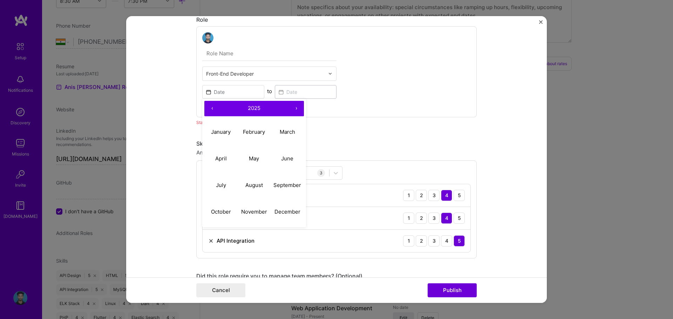
click at [210, 106] on button "‹" at bounding box center [211, 108] width 15 height 15
click at [281, 214] on abbr "December" at bounding box center [287, 211] width 26 height 7
type input "[DATE]"
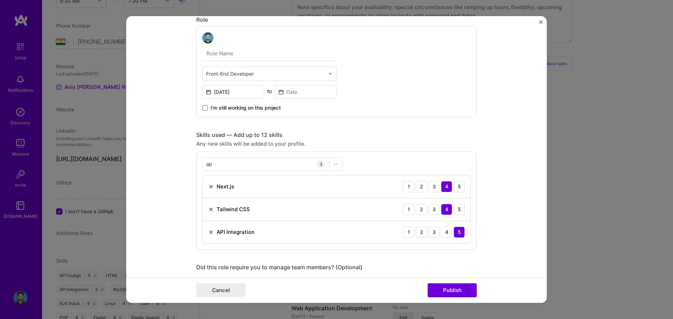
click at [203, 105] on span at bounding box center [205, 108] width 6 height 6
click at [0, 0] on input "I’m still working on this project" at bounding box center [0, 0] width 0 height 0
click at [169, 119] on form "Project title Website Company Amiga Tech Service Project industry Industry 1 Pr…" at bounding box center [336, 159] width 421 height 287
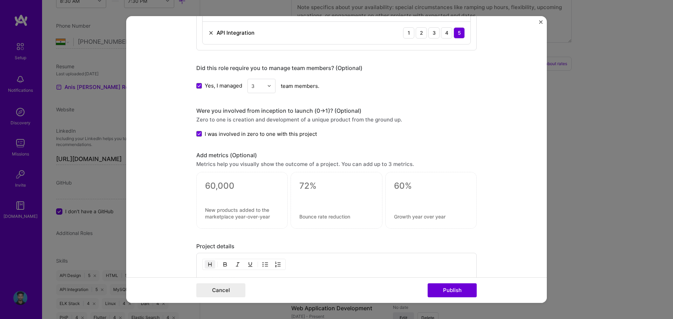
scroll to position [413, 0]
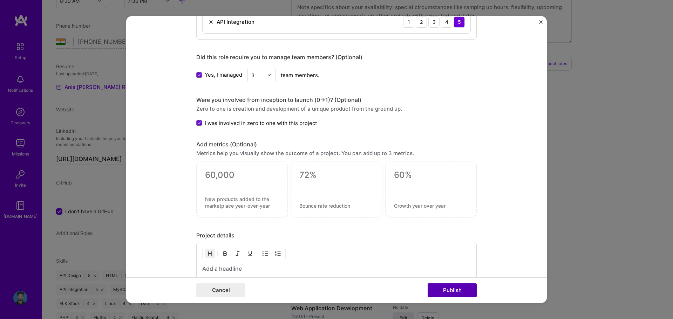
click at [450, 291] on button "Publish" at bounding box center [452, 290] width 49 height 14
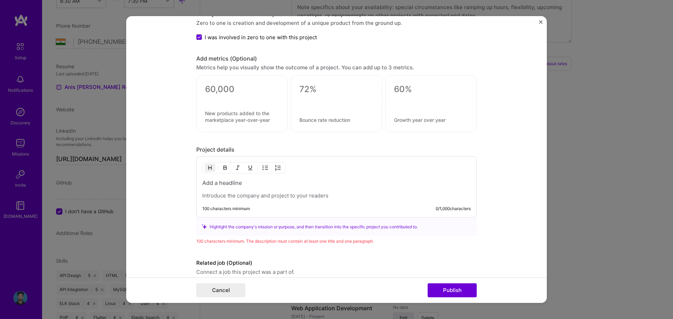
scroll to position [529, 0]
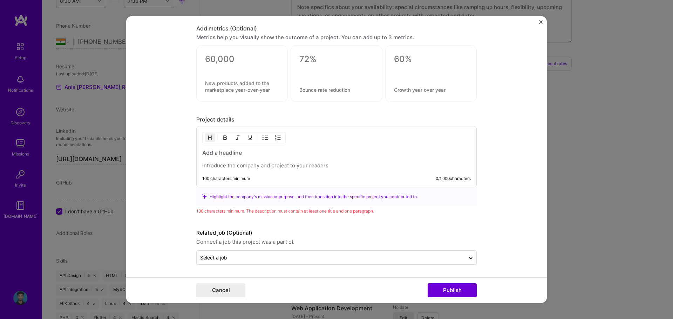
click at [280, 164] on p at bounding box center [336, 165] width 268 height 7
click at [240, 172] on div "100 characters minimum 0 / 1,000 characters" at bounding box center [336, 156] width 280 height 61
click at [248, 169] on p at bounding box center [336, 165] width 268 height 7
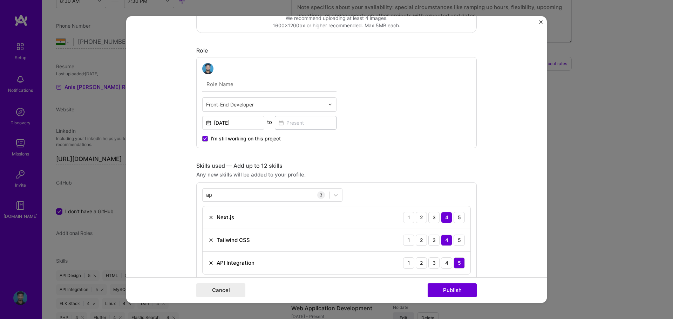
scroll to position [157, 0]
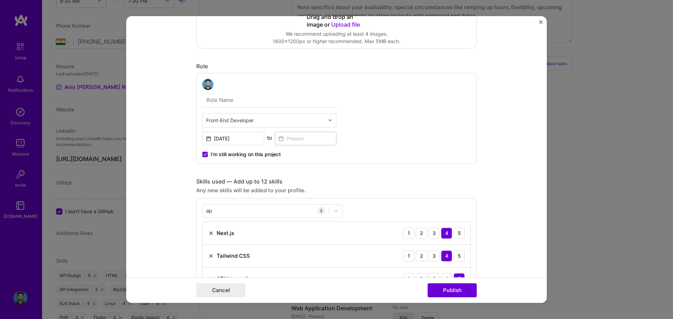
click at [246, 121] on input "text" at bounding box center [265, 120] width 118 height 7
type input "d"
type input "f"
click at [152, 144] on form "Project title Website Company Amiga Tech Service Project industry Industry 1 Pr…" at bounding box center [336, 159] width 421 height 287
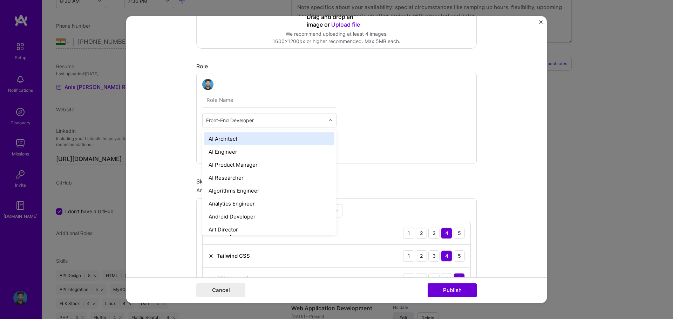
click at [269, 117] on input "text" at bounding box center [265, 120] width 118 height 7
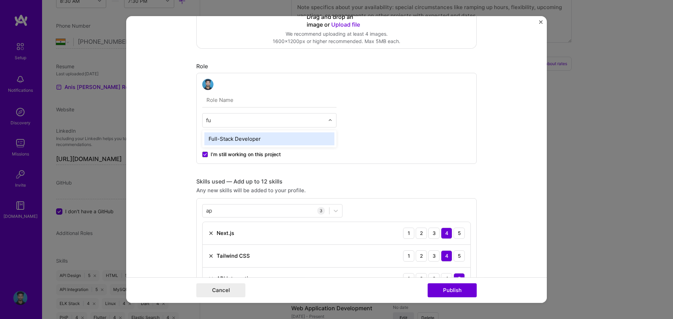
type input "ful"
click at [257, 140] on div "Full-Stack Developer" at bounding box center [269, 138] width 130 height 13
click at [155, 134] on form "Project title Website Company Amiga Tech Service Project industry Industry 1 Pr…" at bounding box center [336, 159] width 421 height 287
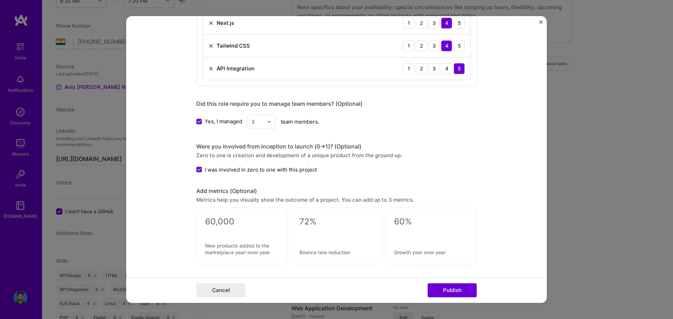
scroll to position [332, 0]
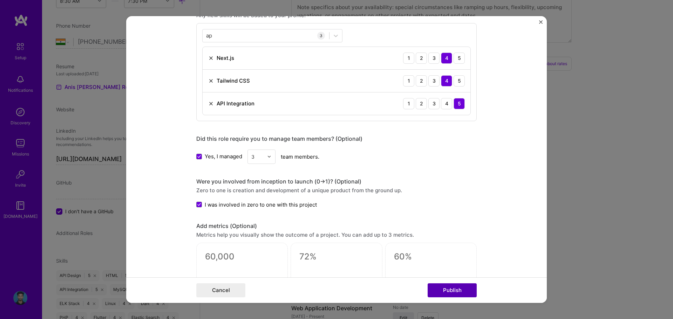
click at [454, 288] on button "Publish" at bounding box center [452, 290] width 49 height 14
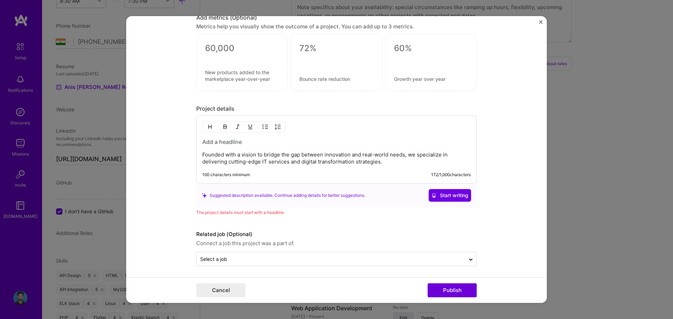
scroll to position [542, 0]
click at [225, 142] on h3 at bounding box center [336, 141] width 268 height 8
click at [229, 140] on h3 at bounding box center [336, 141] width 268 height 8
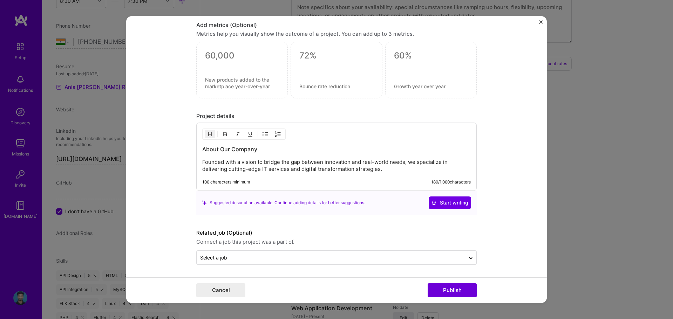
scroll to position [533, 0]
click at [273, 157] on div "About Our Company Founded with a vision to bridge the gap between innovation an…" at bounding box center [336, 158] width 268 height 27
click at [458, 292] on button "Publish" at bounding box center [452, 290] width 49 height 14
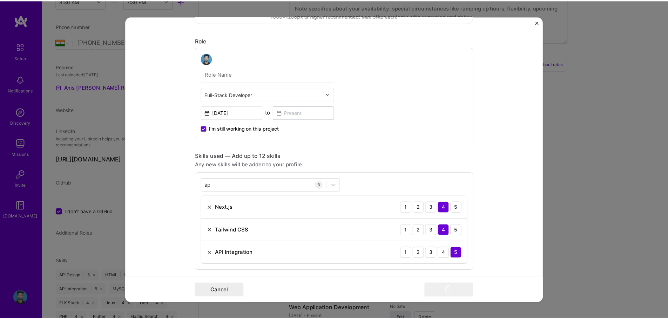
scroll to position [358, 0]
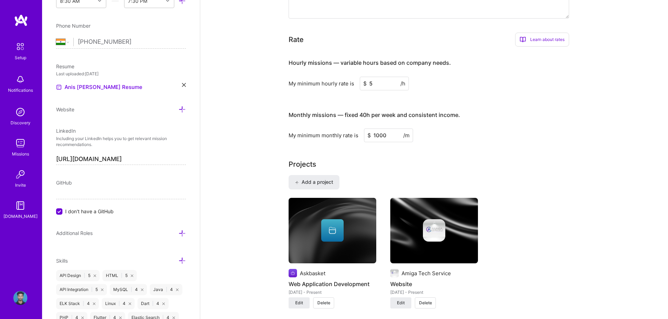
click at [24, 148] on img at bounding box center [20, 143] width 14 height 14
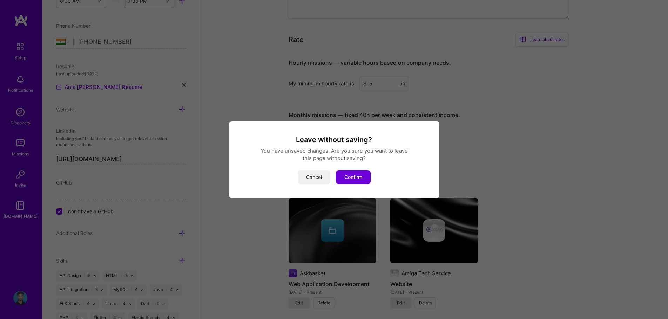
click at [313, 174] on button "Cancel" at bounding box center [314, 177] width 33 height 14
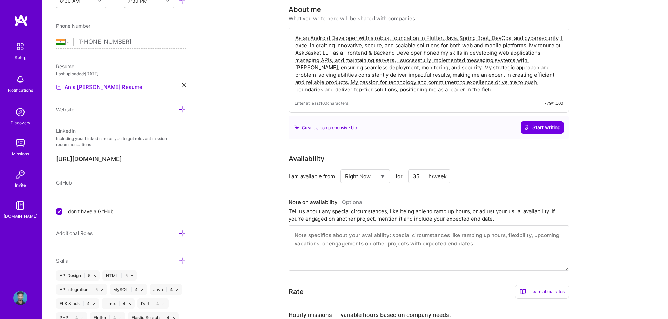
scroll to position [0, 0]
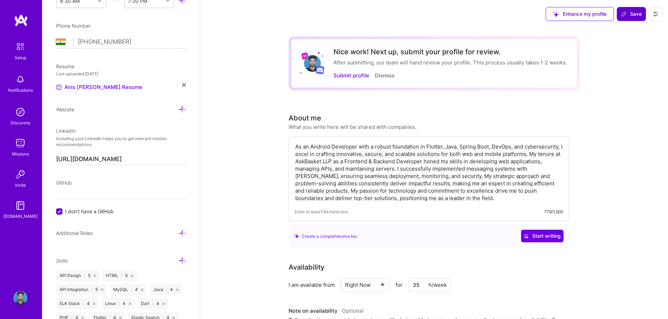
click at [634, 15] on span "Save" at bounding box center [631, 14] width 21 height 7
click at [636, 13] on span "Save" at bounding box center [631, 14] width 21 height 7
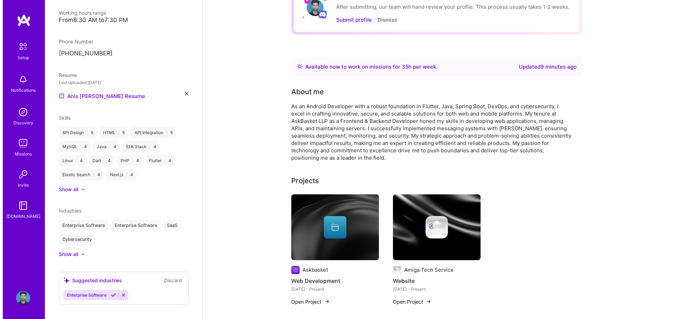
scroll to position [199, 0]
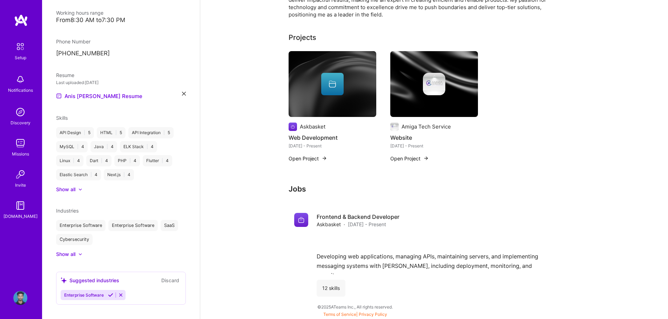
click at [320, 128] on div "Askbasket" at bounding box center [313, 126] width 26 height 7
click at [306, 160] on button "Open Project" at bounding box center [307, 158] width 39 height 7
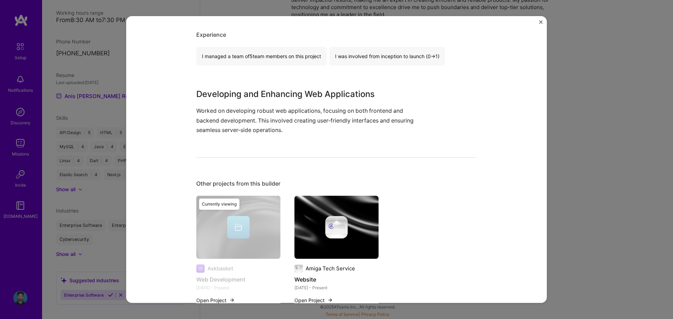
scroll to position [228, 0]
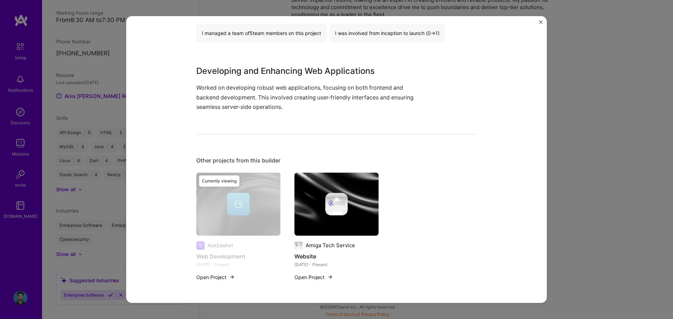
click at [223, 201] on div "Currently viewing" at bounding box center [238, 231] width 84 height 117
click at [605, 132] on div "Web Development Askbasket Cloud Services, Enterprise Software Role Frontend & B…" at bounding box center [336, 159] width 673 height 319
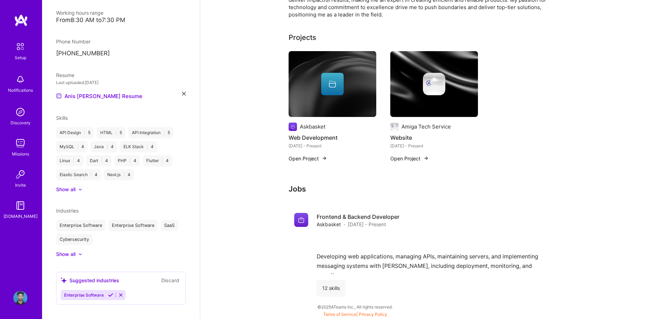
click at [327, 103] on img at bounding box center [332, 84] width 88 height 66
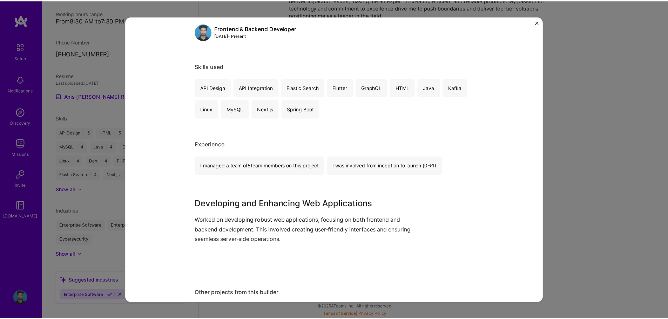
scroll to position [105, 0]
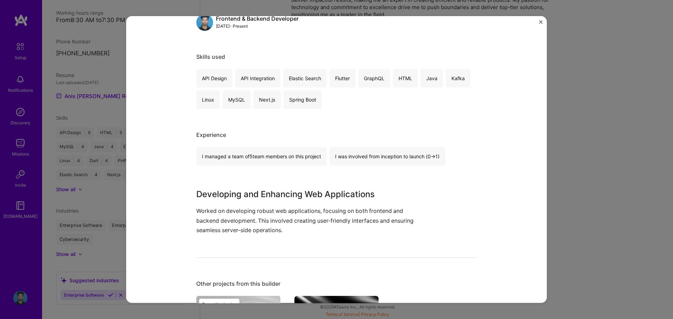
click at [653, 136] on div "Web Development Askbasket Cloud Services, Enterprise Software Role Frontend & B…" at bounding box center [336, 159] width 673 height 319
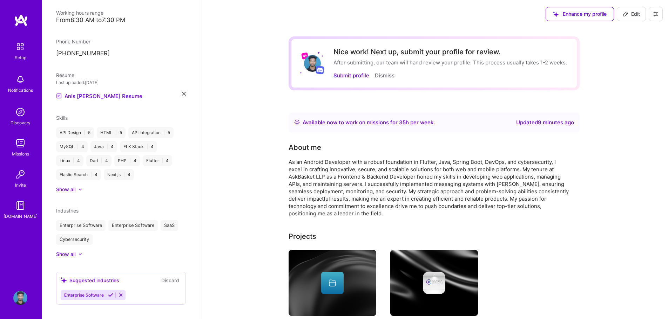
click at [356, 74] on button "Submit profile" at bounding box center [351, 75] width 36 height 7
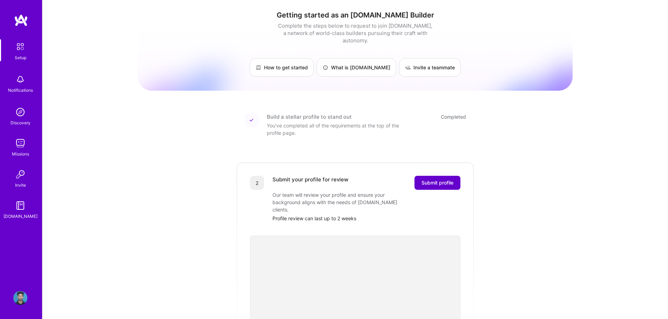
click at [443, 179] on span "Submit profile" at bounding box center [437, 182] width 32 height 7
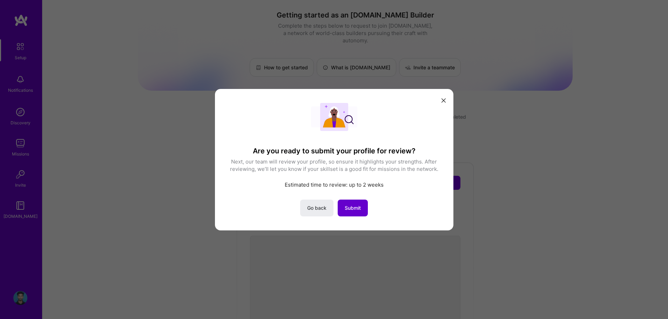
click at [354, 211] on span "Submit" at bounding box center [352, 207] width 16 height 7
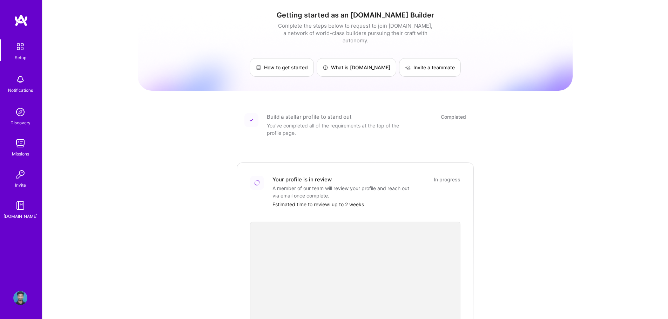
click at [20, 144] on img at bounding box center [20, 143] width 14 height 14
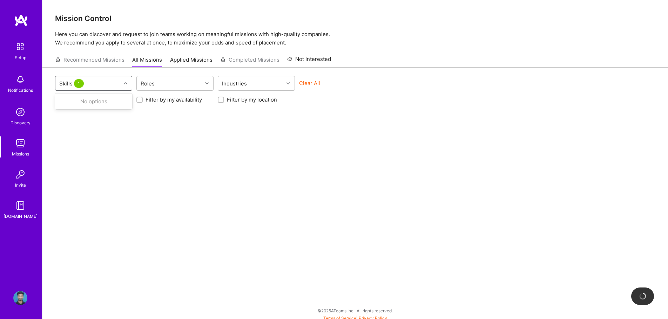
click at [115, 84] on div "Skills 1" at bounding box center [88, 83] width 66 height 14
click at [85, 84] on div "Skills 1" at bounding box center [71, 83] width 29 height 10
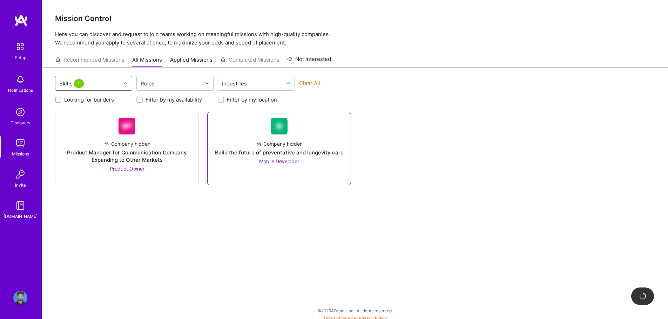
click at [268, 166] on link "Company hidden Build the future of preventative and longevity care Mobile Devel…" at bounding box center [279, 149] width 132 height 62
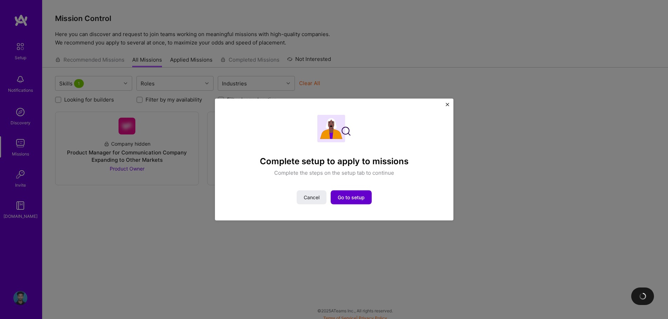
click at [346, 199] on span "Go to setup" at bounding box center [350, 197] width 27 height 7
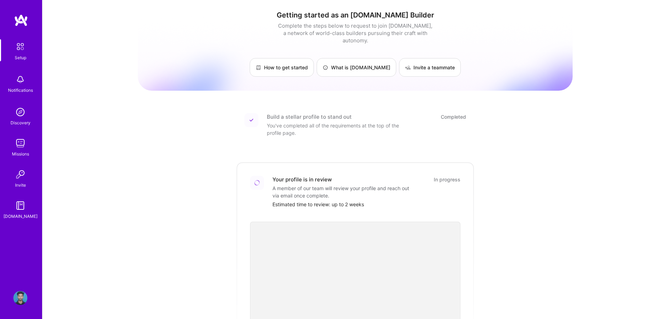
click at [14, 298] on img at bounding box center [20, 298] width 14 height 14
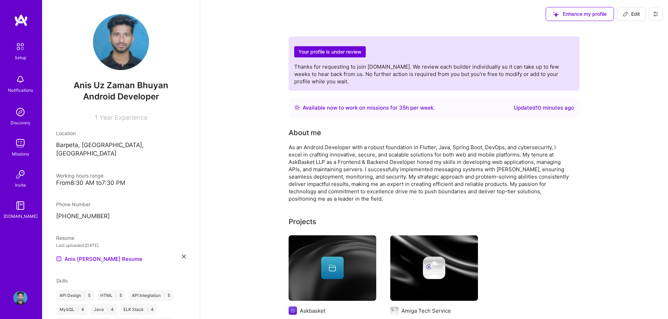
click at [118, 95] on span "Android Developer" at bounding box center [121, 96] width 76 height 10
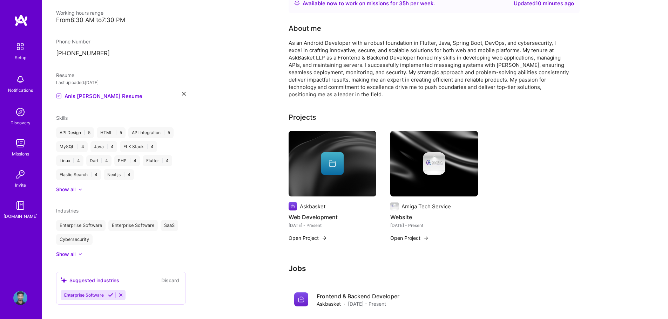
scroll to position [175, 0]
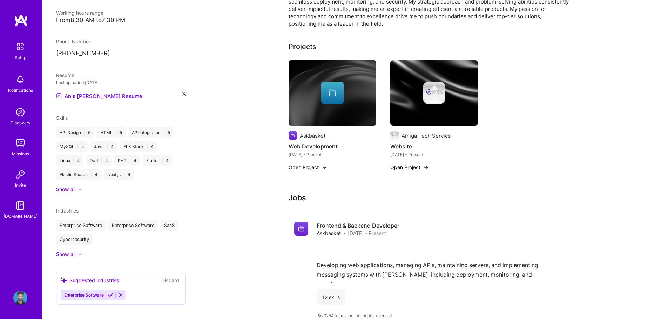
click at [71, 186] on div "Show all" at bounding box center [65, 189] width 19 height 7
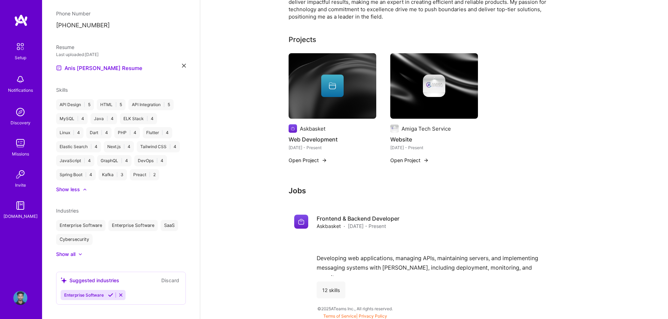
scroll to position [184, 0]
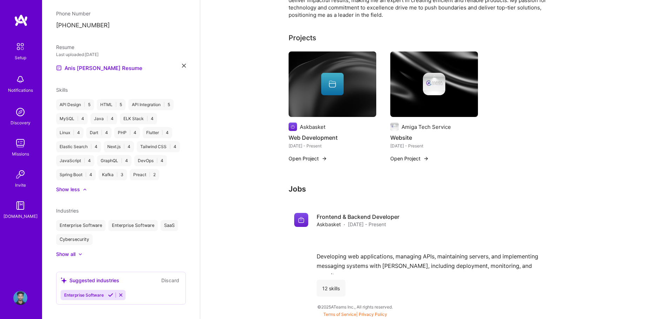
click at [109, 293] on icon at bounding box center [110, 295] width 5 height 5
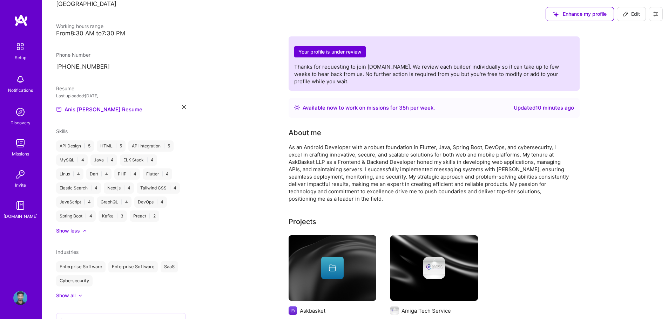
scroll to position [191, 0]
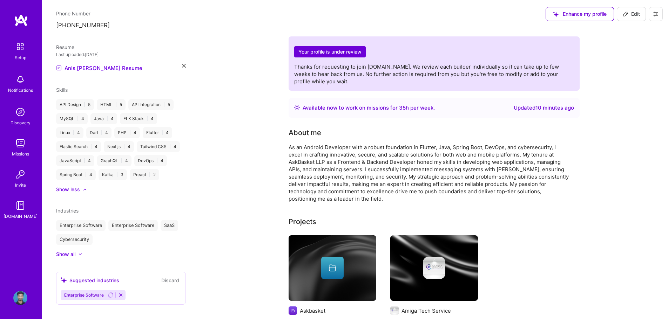
click at [463, 52] on div "Your profile is under review Thanks for requesting to join [DOMAIN_NAME]. We re…" at bounding box center [434, 63] width 280 height 43
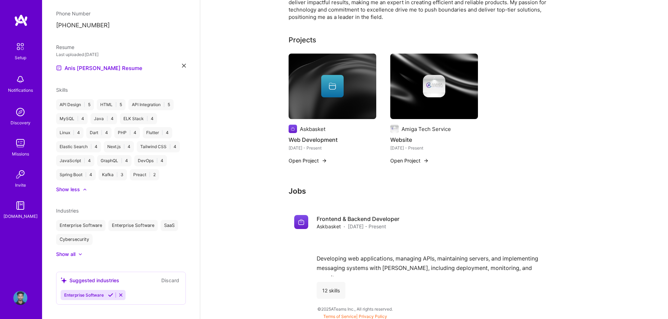
scroll to position [0, 0]
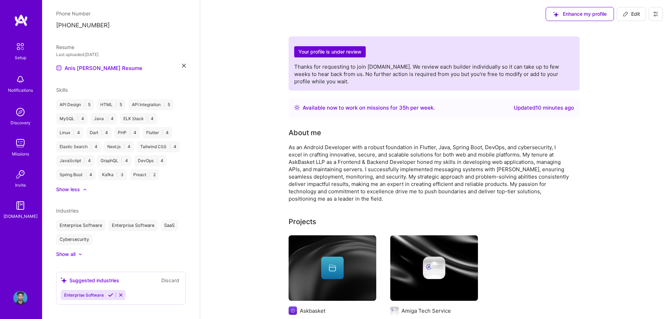
click at [657, 16] on icon at bounding box center [655, 14] width 6 height 6
click at [626, 50] on button "Payment method" at bounding box center [636, 48] width 53 height 18
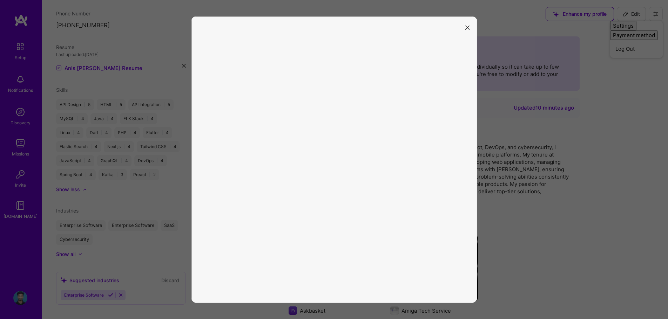
click at [468, 23] on button "modal" at bounding box center [467, 28] width 8 height 12
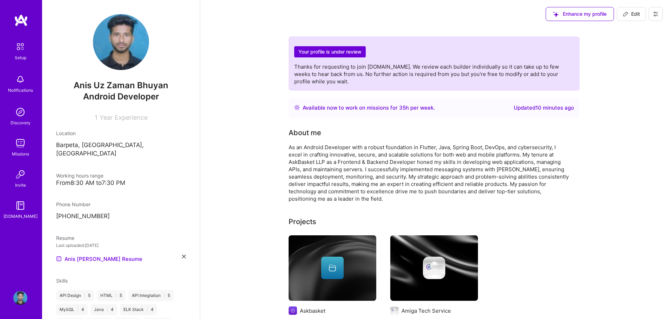
click at [115, 89] on span "Anis Uz Zaman Bhuyan" at bounding box center [121, 85] width 130 height 11
click at [19, 52] on img at bounding box center [20, 46] width 15 height 15
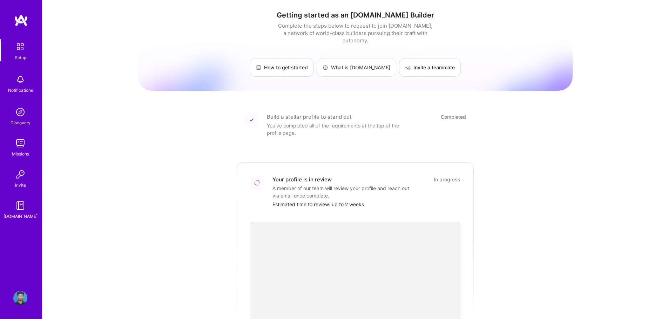
click at [357, 58] on link "What is [DOMAIN_NAME]" at bounding box center [356, 67] width 80 height 19
click at [22, 56] on div "Setup" at bounding box center [21, 57] width 12 height 7
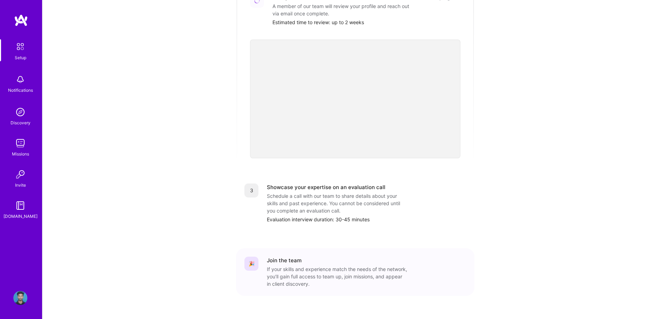
scroll to position [191, 0]
